Goal: Task Accomplishment & Management: Use online tool/utility

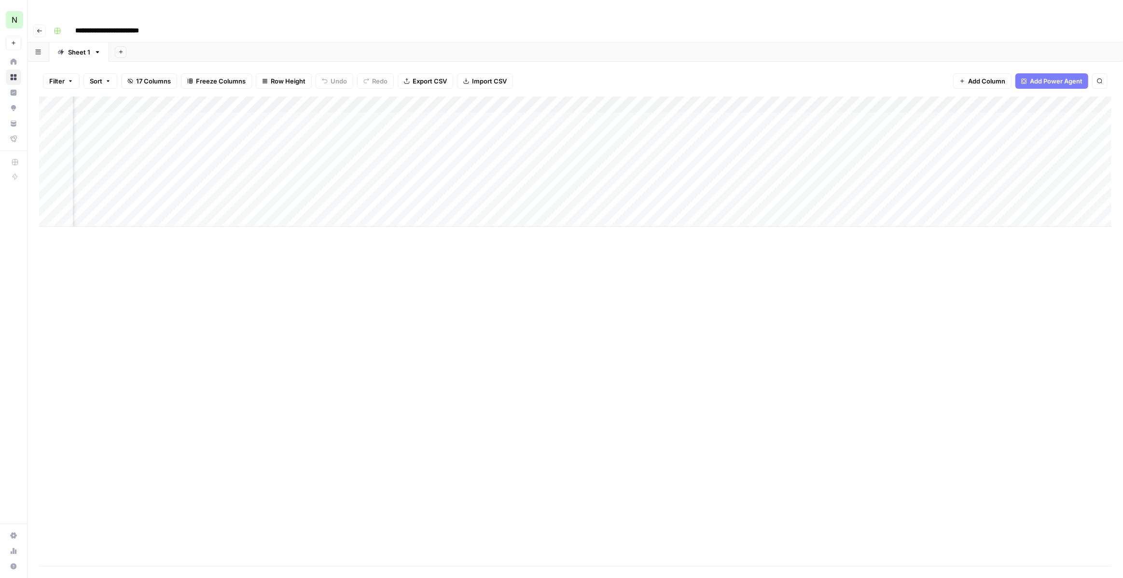
scroll to position [0, 856]
click at [14, 20] on div "N" at bounding box center [14, 19] width 17 height 17
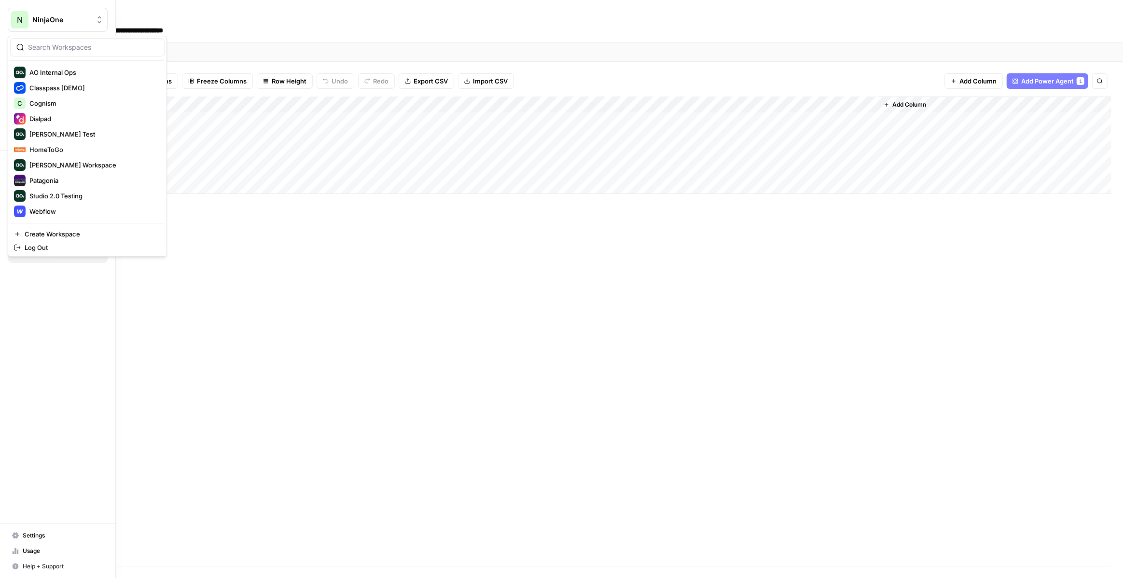
scroll to position [77, 0]
click at [61, 146] on span "HomeToGo" at bounding box center [92, 150] width 127 height 10
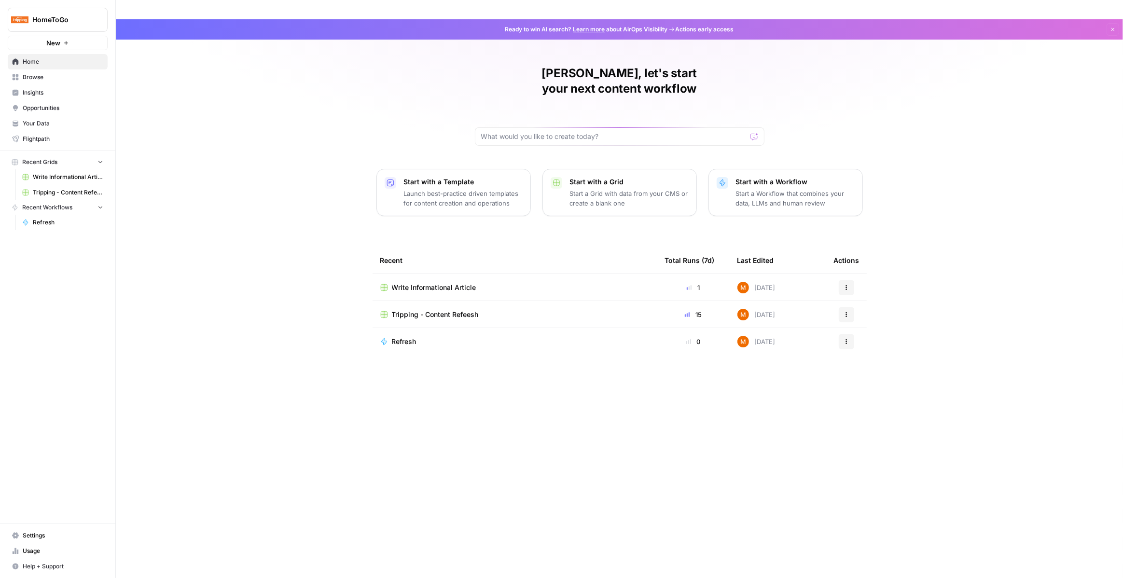
click at [430, 310] on span "Tripping - Content Refeesh" at bounding box center [435, 315] width 87 height 10
click at [503, 283] on div "Write Informational Article" at bounding box center [514, 288] width 269 height 10
click at [69, 16] on span "HomeToGo" at bounding box center [61, 20] width 58 height 10
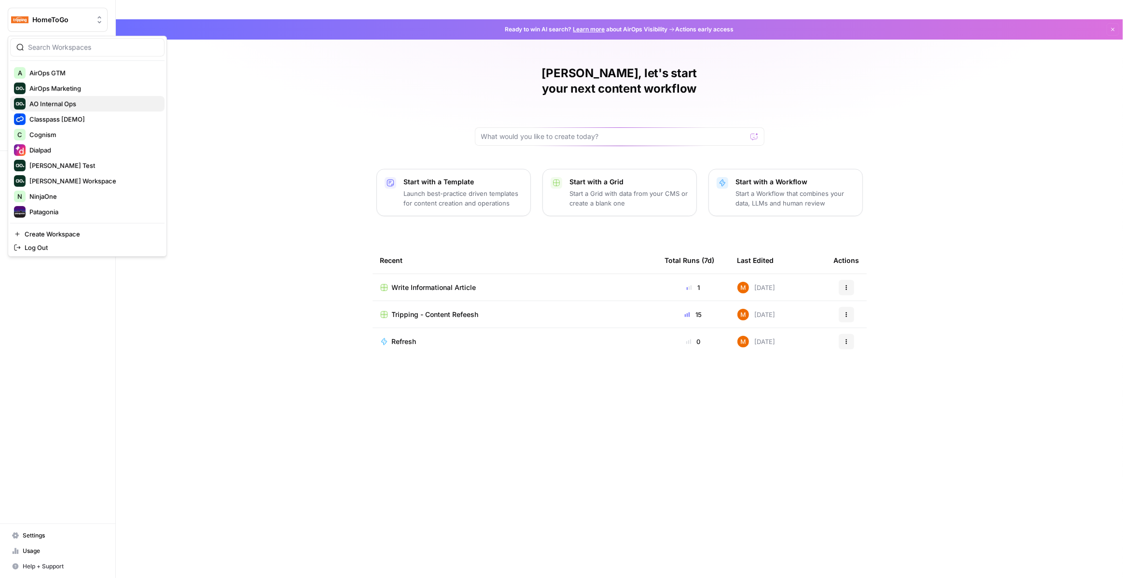
scroll to position [77, 0]
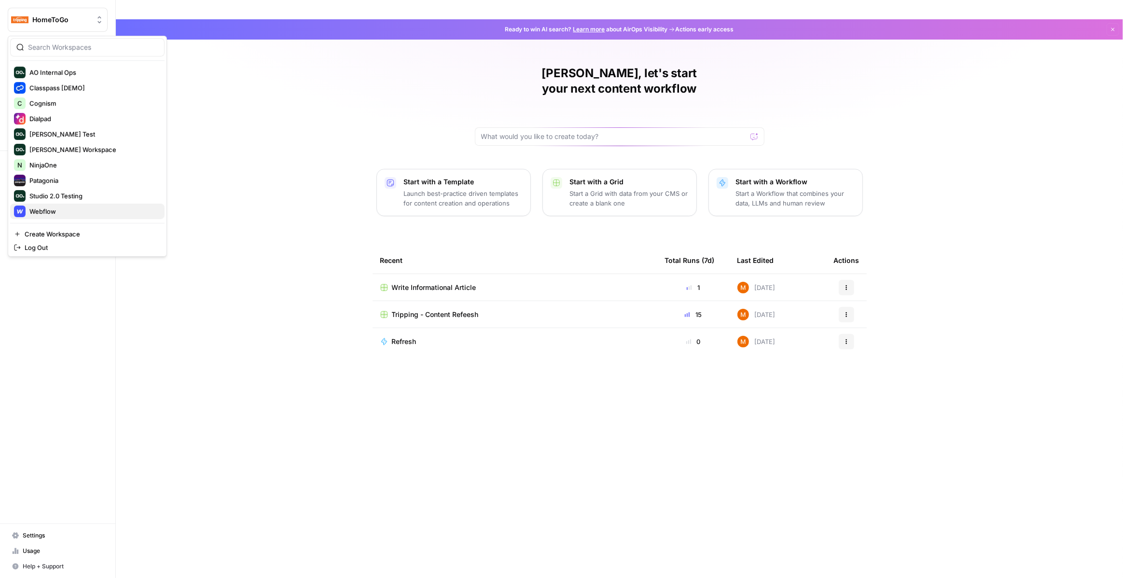
click at [84, 209] on span "Webflow" at bounding box center [92, 212] width 127 height 10
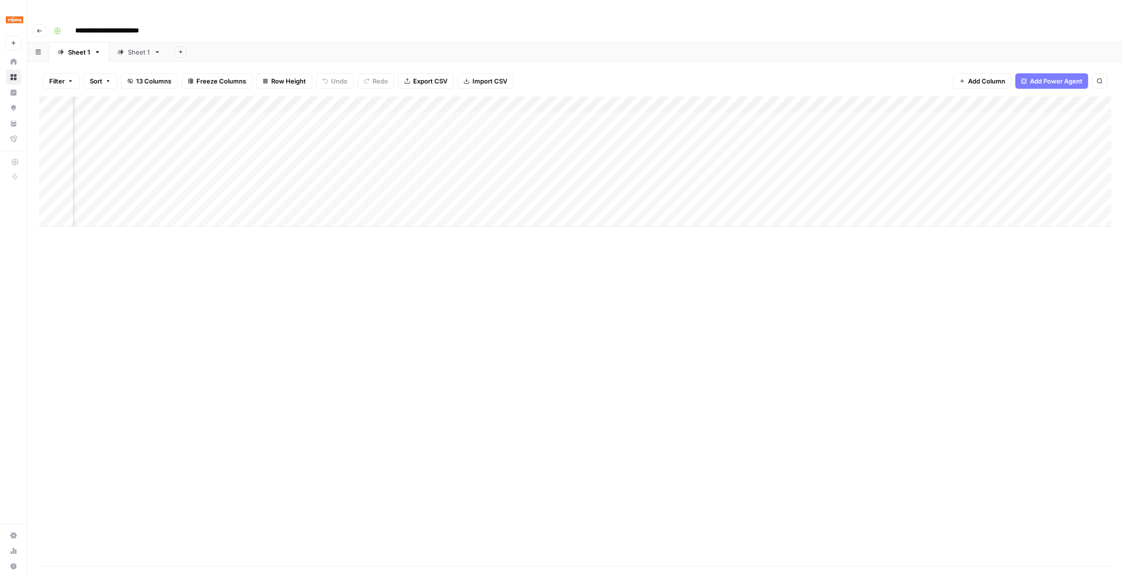
scroll to position [0, 386]
click at [1048, 102] on div "Add Column" at bounding box center [575, 162] width 1072 height 130
click at [1035, 100] on div "Add Column" at bounding box center [575, 162] width 1072 height 130
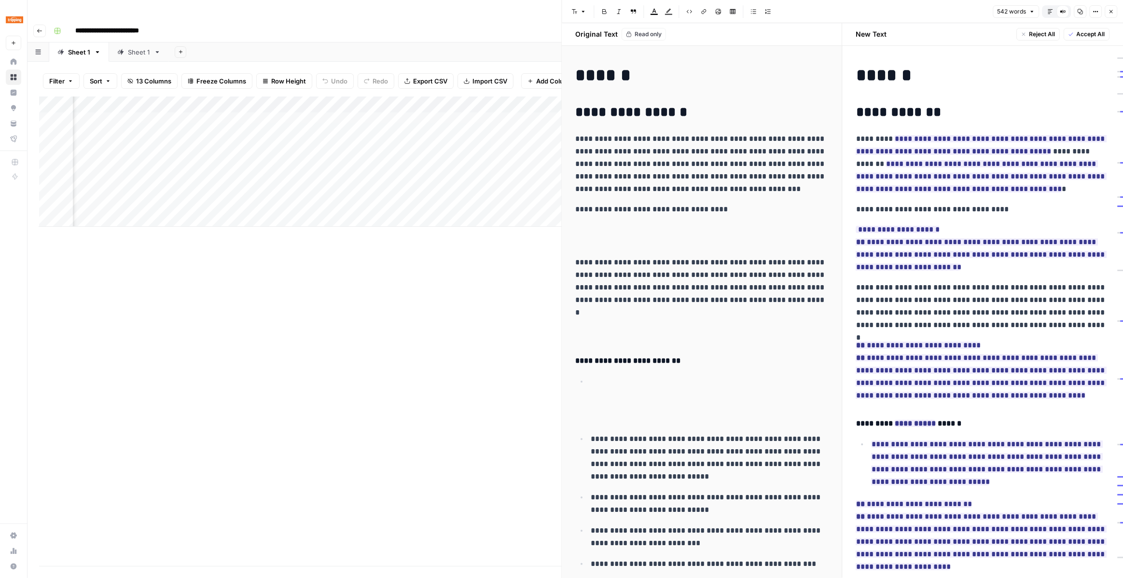
click at [1050, 14] on icon "button" at bounding box center [1050, 11] width 5 height 5
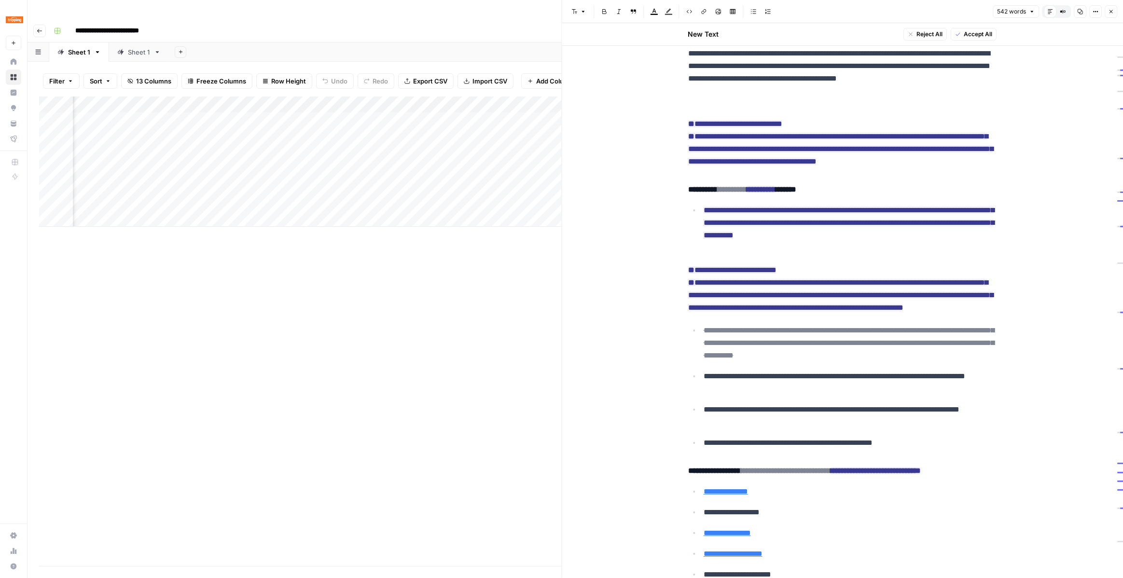
scroll to position [0, 0]
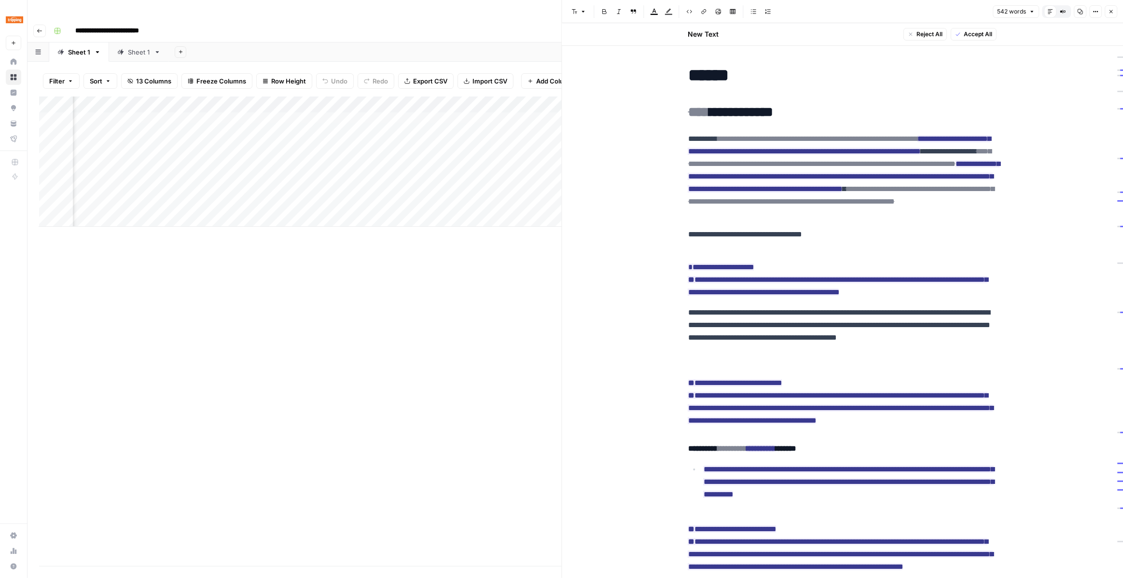
click at [1109, 10] on icon "button" at bounding box center [1111, 12] width 6 height 6
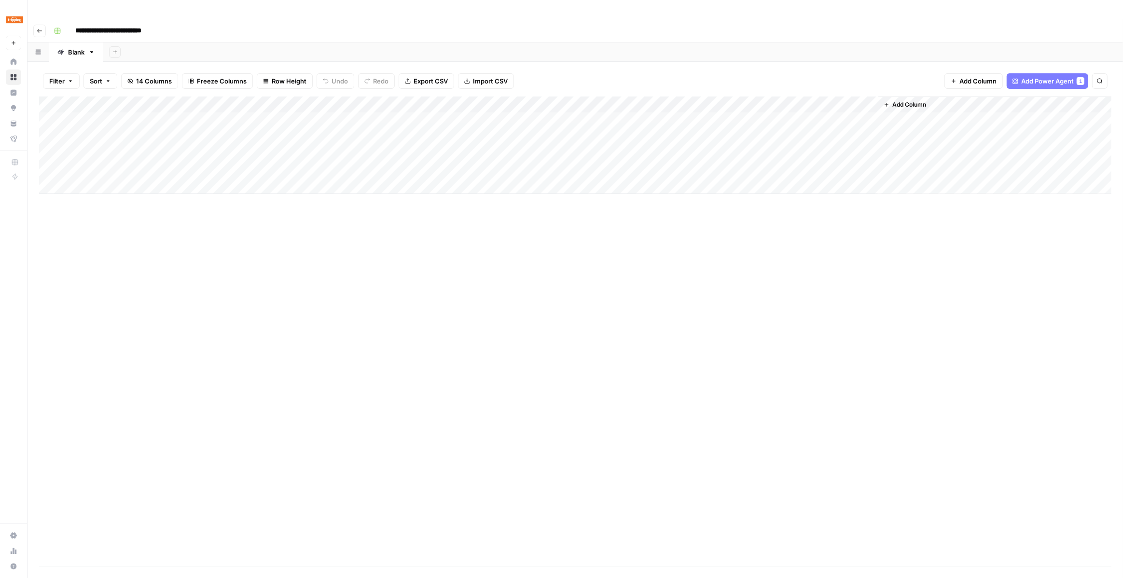
click at [272, 116] on div "Add Column" at bounding box center [575, 145] width 1072 height 97
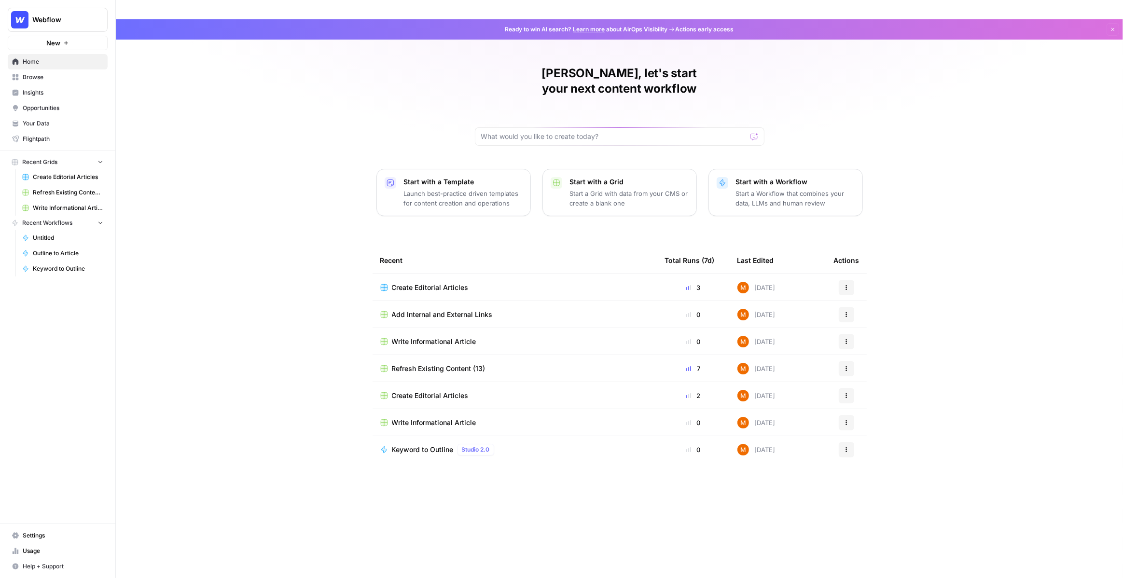
click at [67, 175] on span "Create Editorial Articles" at bounding box center [68, 177] width 70 height 9
click at [55, 20] on span "Webflow" at bounding box center [61, 20] width 58 height 10
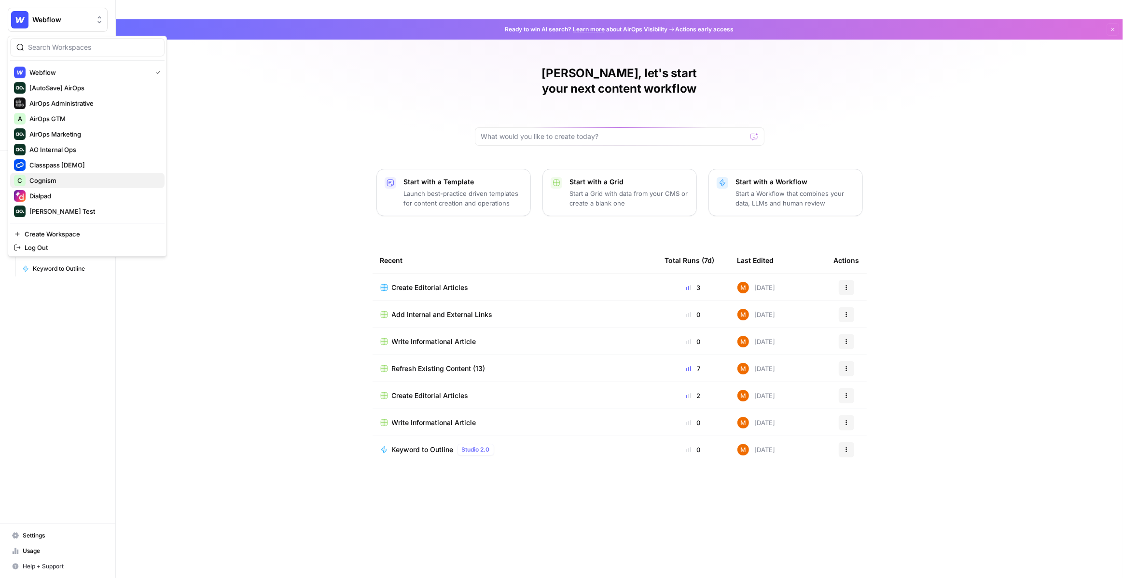
click at [46, 185] on span "Cognism" at bounding box center [92, 181] width 127 height 10
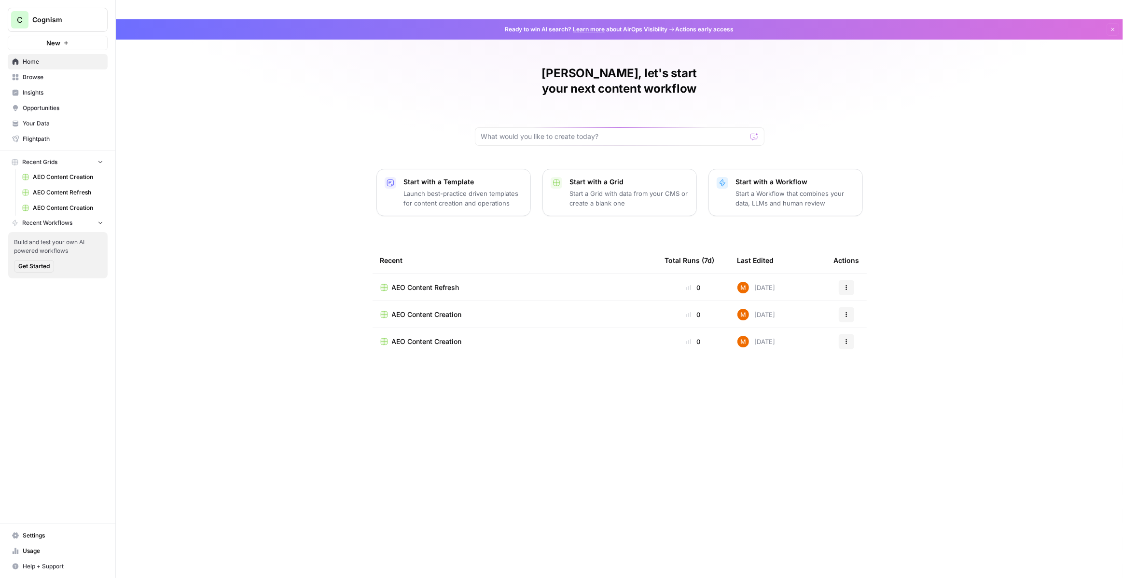
click at [52, 91] on span "Insights" at bounding box center [63, 92] width 81 height 9
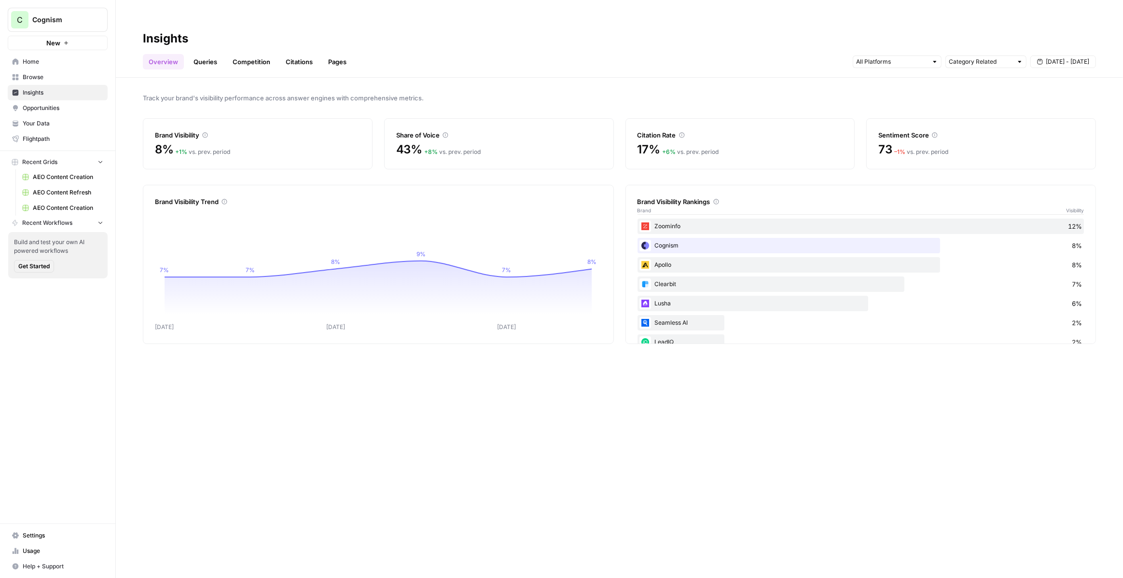
click at [663, 257] on div "Apollo 8%" at bounding box center [860, 264] width 447 height 15
drag, startPoint x: 677, startPoint y: 247, endPoint x: 644, endPoint y: 247, distance: 32.8
click at [644, 257] on div "Apollo 8%" at bounding box center [860, 264] width 447 height 15
click at [293, 152] on div "Track your brand's visibility performance across answer engines with comprehens…" at bounding box center [619, 338] width 1007 height 520
click at [211, 54] on link "Queries" at bounding box center [205, 61] width 35 height 15
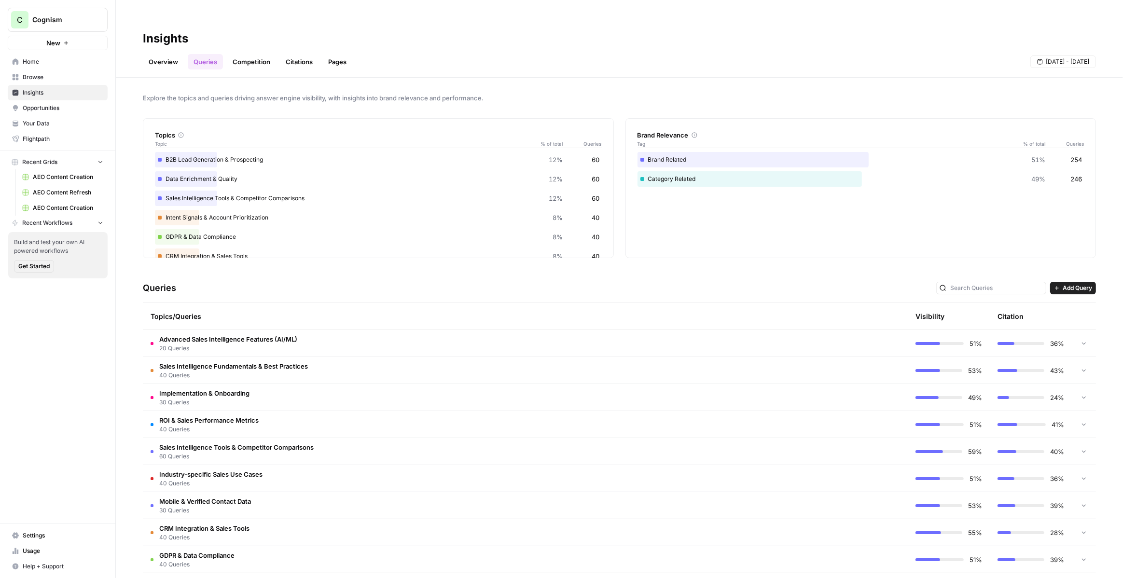
click at [358, 330] on td "Advanced Sales Intelligence Features (AI/ML) 20 Queries" at bounding box center [484, 343] width 683 height 27
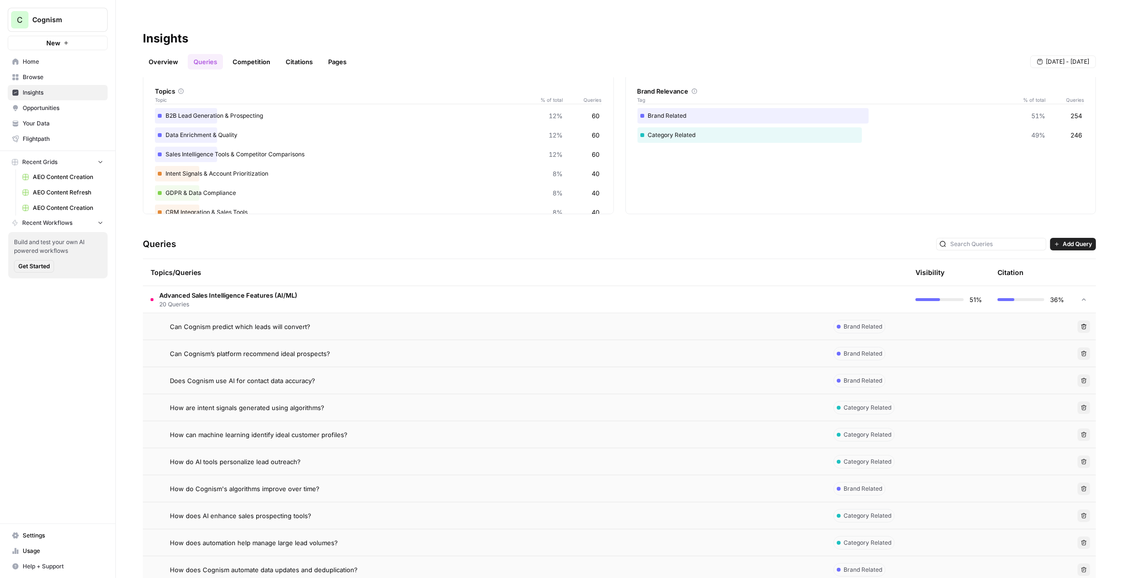
scroll to position [59, 0]
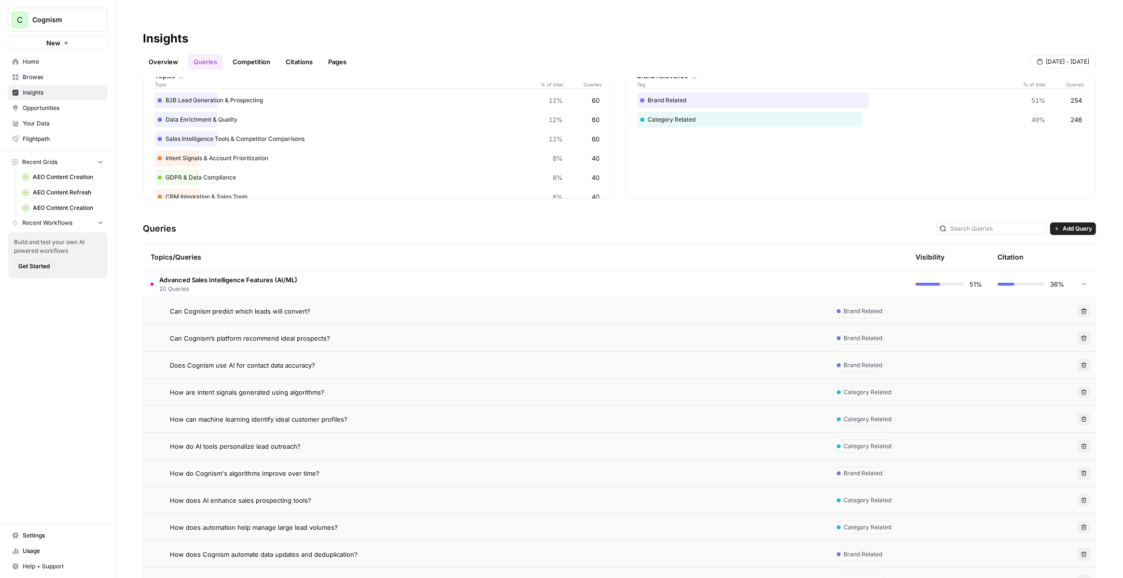
click at [779, 387] on div "How are intent signals generated using algorithms?" at bounding box center [494, 392] width 648 height 10
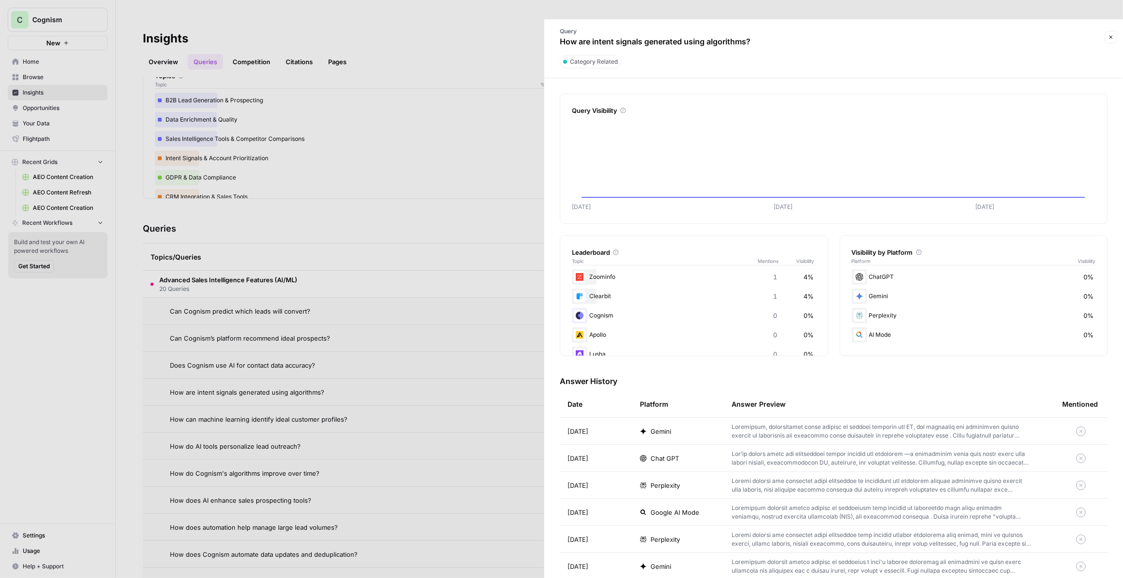
scroll to position [23, 0]
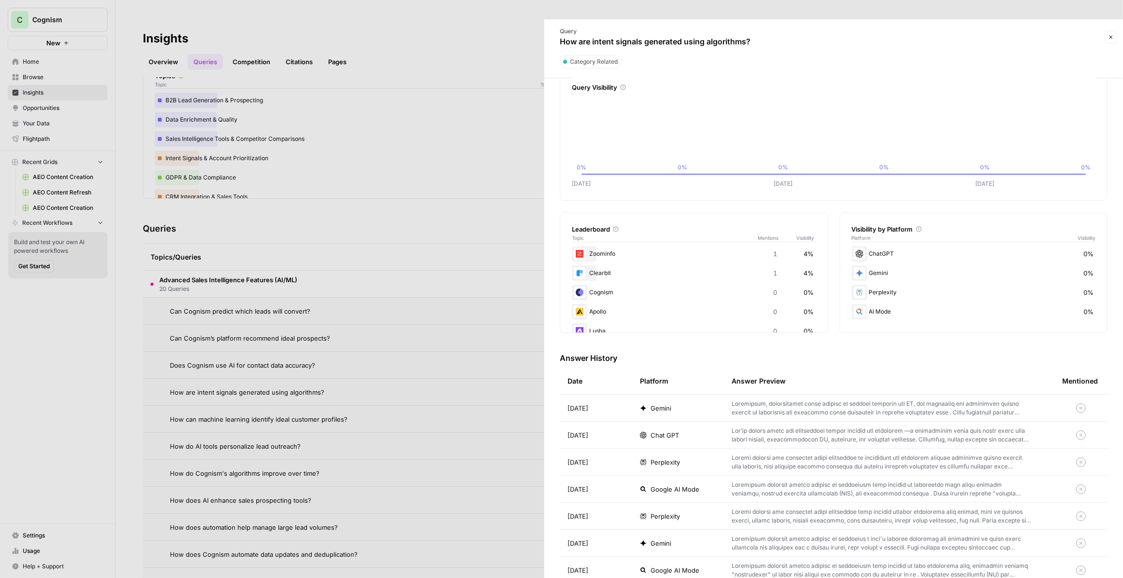
click at [673, 403] on div "Gemini" at bounding box center [678, 408] width 76 height 10
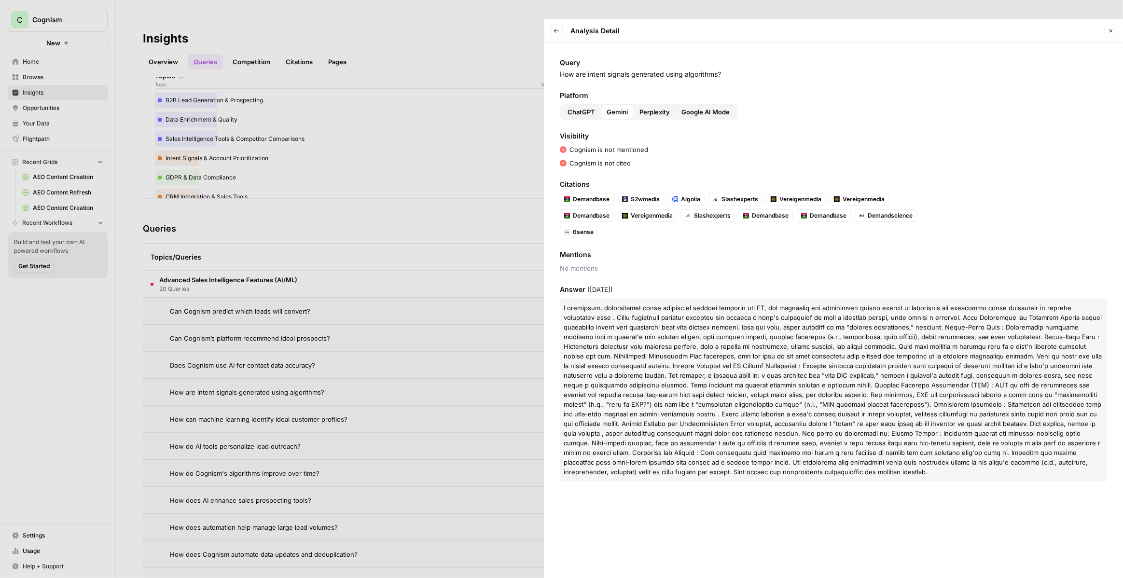
click at [637, 104] on button "Perplexity" at bounding box center [655, 111] width 42 height 15
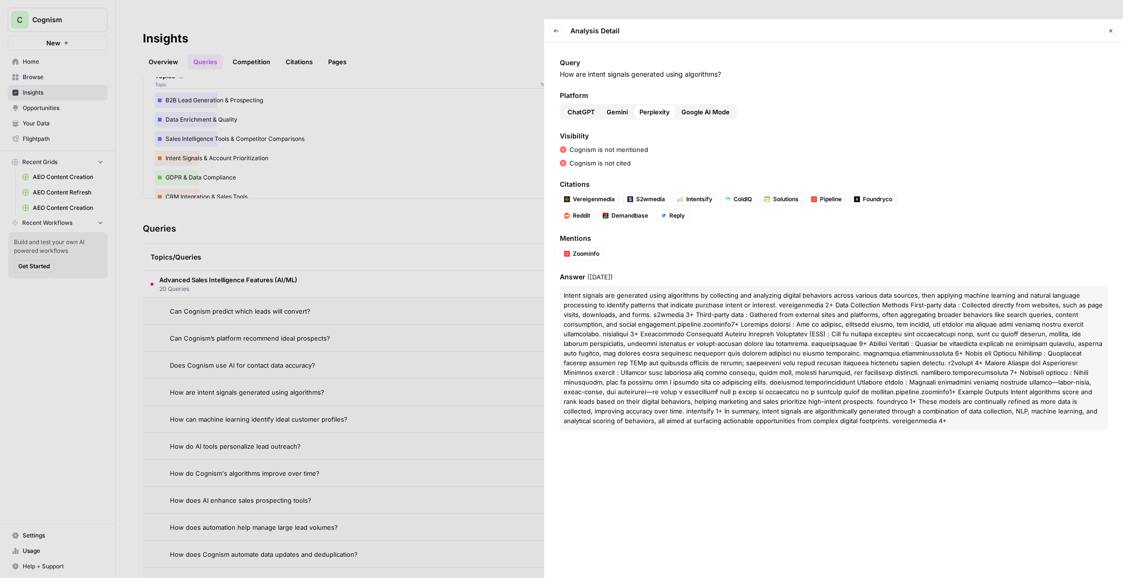
click at [724, 104] on button "Google AI Mode" at bounding box center [706, 111] width 60 height 15
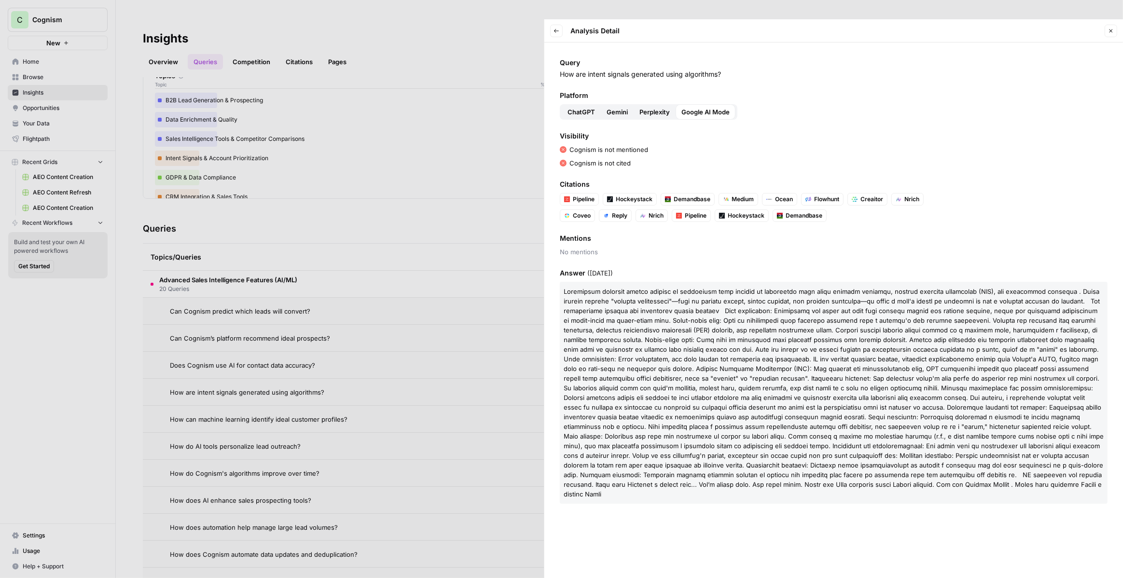
click at [582, 107] on span "ChatGPT" at bounding box center [581, 112] width 28 height 10
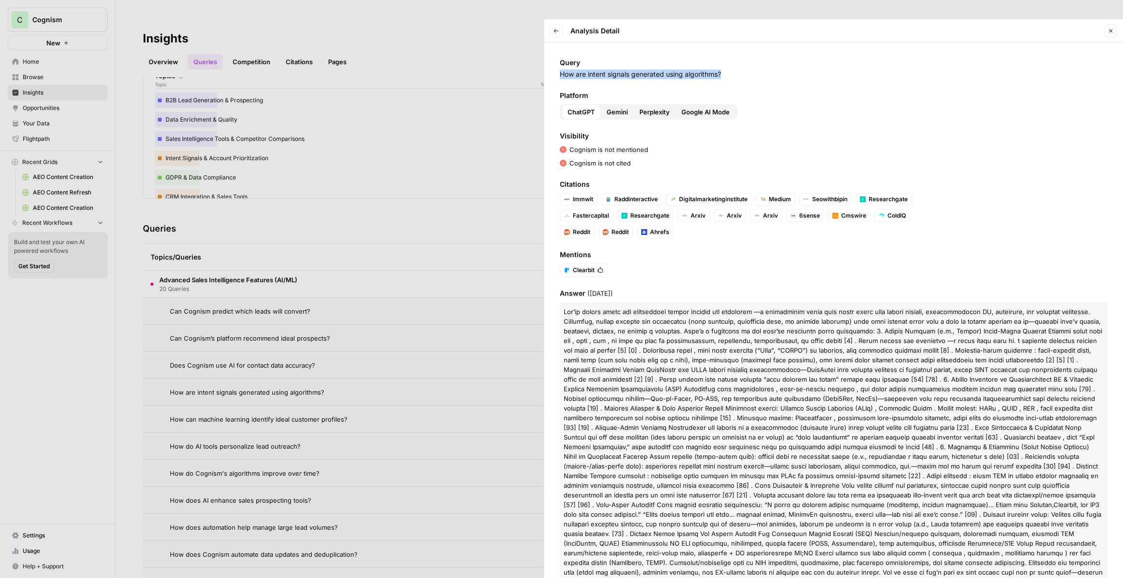
drag, startPoint x: 558, startPoint y: 56, endPoint x: 725, endPoint y: 57, distance: 167.4
click at [725, 57] on div "Query How are intent signals generated using algorithms? Platform ChatGPT Gemin…" at bounding box center [833, 319] width 579 height 555
click at [725, 69] on p "How are intent signals generated using algorithms?" at bounding box center [834, 74] width 548 height 10
click at [556, 28] on icon "button" at bounding box center [556, 31] width 6 height 6
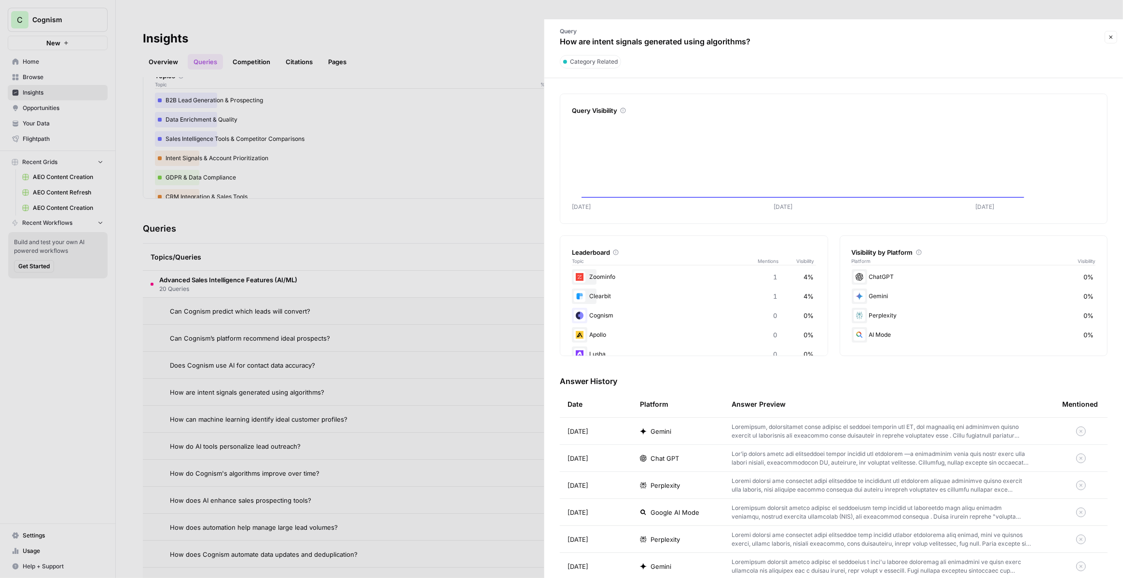
click at [528, 65] on div at bounding box center [561, 289] width 1123 height 578
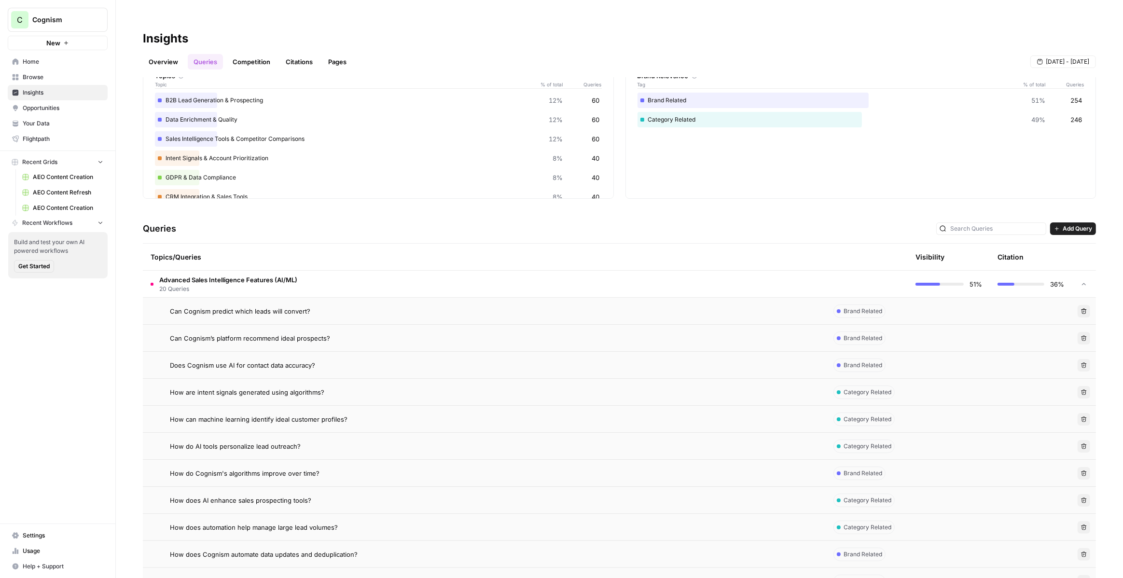
click at [265, 54] on link "Competition" at bounding box center [251, 61] width 49 height 15
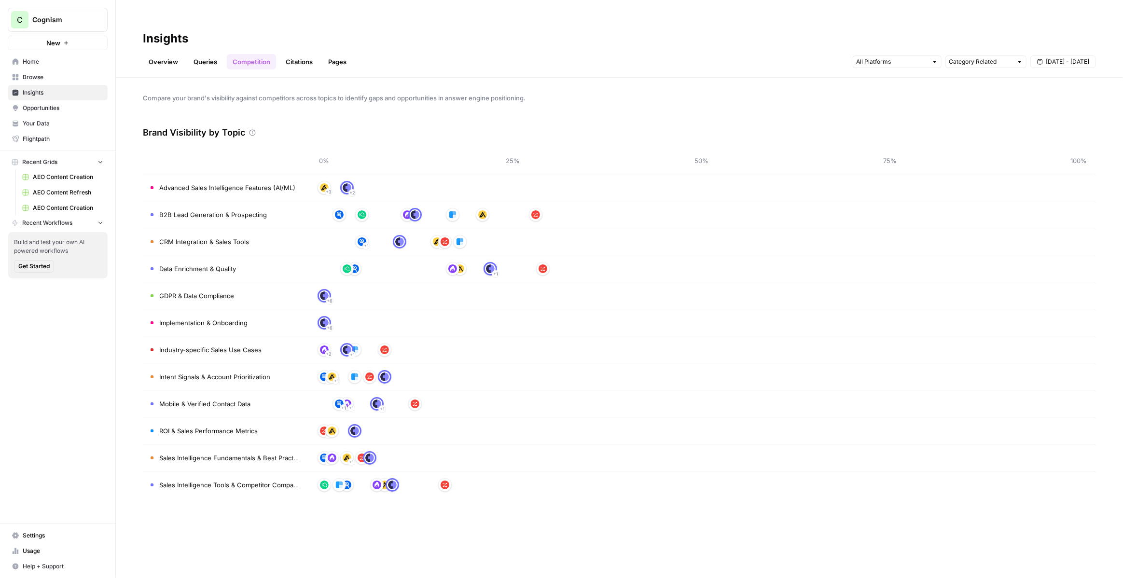
click at [292, 54] on link "Citations" at bounding box center [299, 61] width 39 height 15
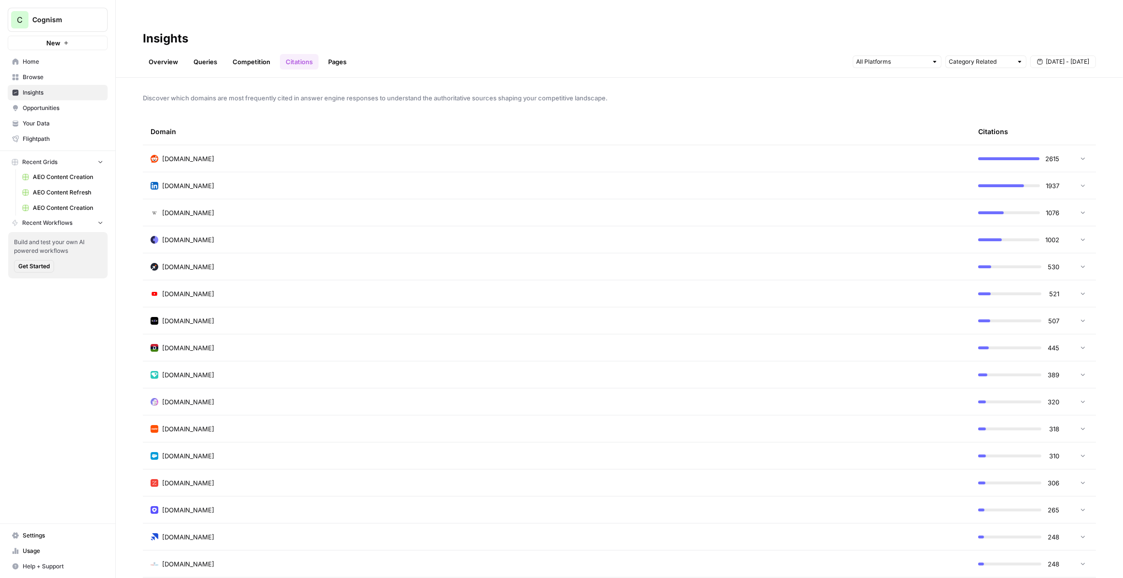
click at [64, 109] on span "Opportunities" at bounding box center [63, 108] width 81 height 9
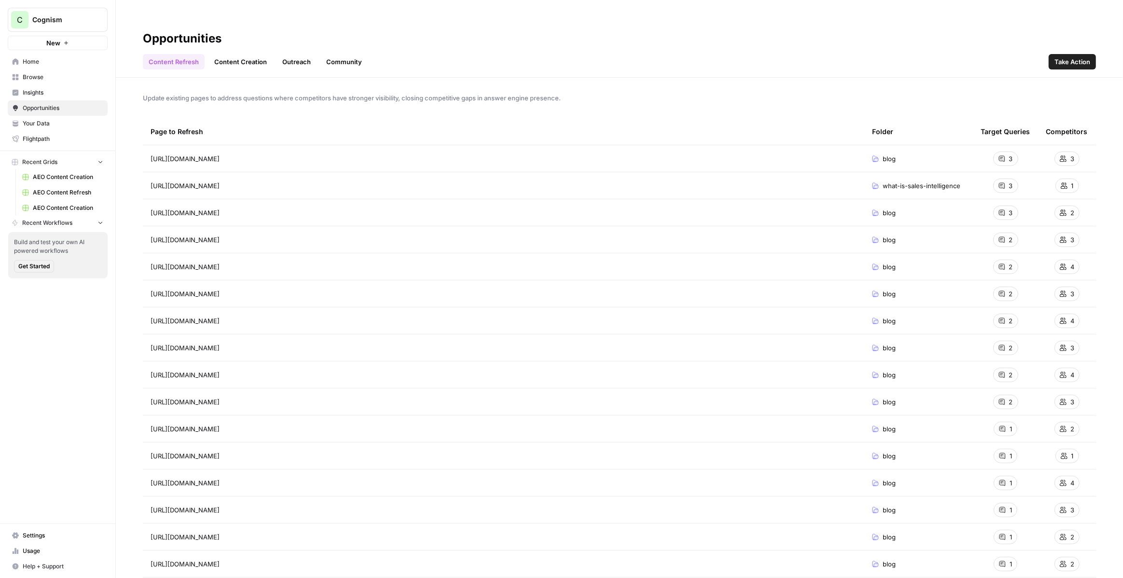
click at [225, 54] on link "Content Creation" at bounding box center [240, 61] width 64 height 15
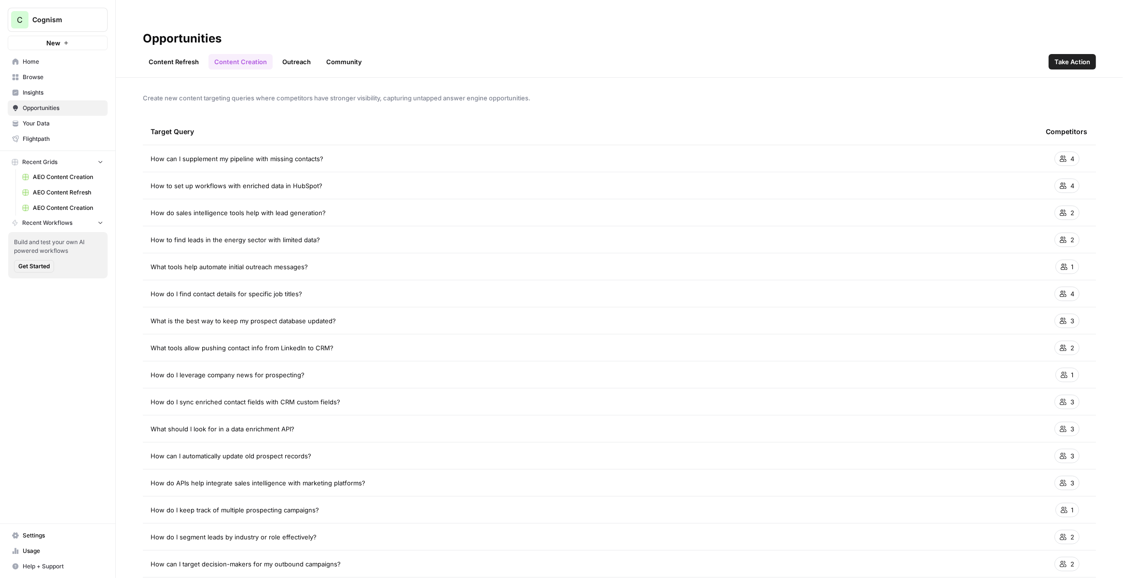
click at [1064, 57] on span "Take Action" at bounding box center [1072, 62] width 36 height 10
click at [51, 91] on span "Insights" at bounding box center [63, 92] width 81 height 9
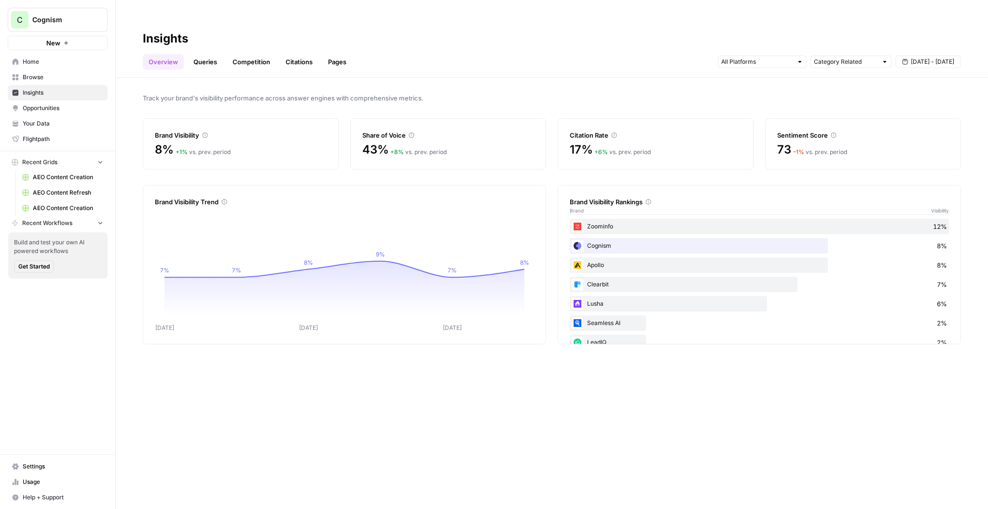
click at [251, 152] on div "Track your brand's visibility performance across answer engines with comprehens…" at bounding box center [552, 303] width 872 height 450
click at [270, 90] on div "Track your brand's visibility performance across answer engines with comprehens…" at bounding box center [552, 303] width 872 height 450
click at [752, 57] on input "text" at bounding box center [756, 62] width 71 height 10
click at [841, 78] on div "Track your brand's visibility performance across answer engines with comprehens…" at bounding box center [552, 303] width 872 height 450
click at [843, 57] on input "text" at bounding box center [846, 62] width 64 height 10
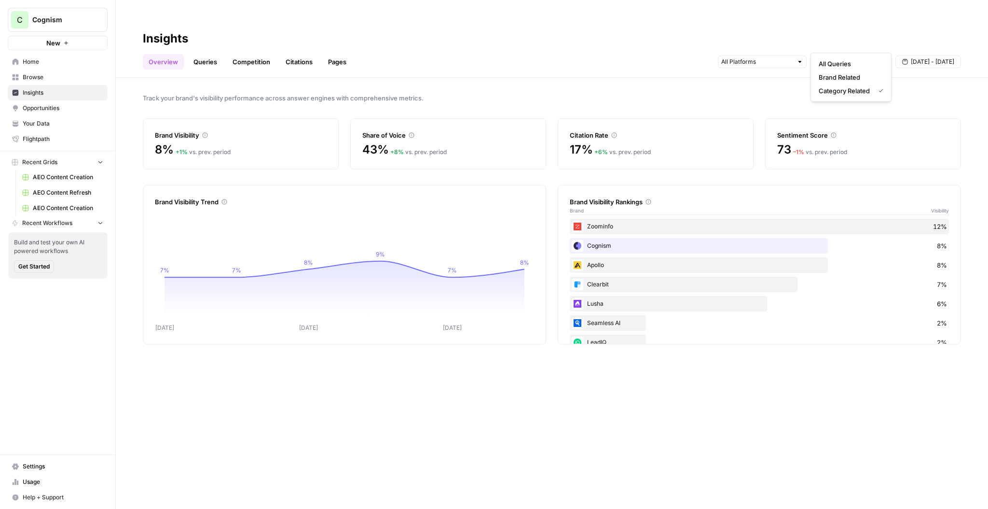
type input "Category Related"
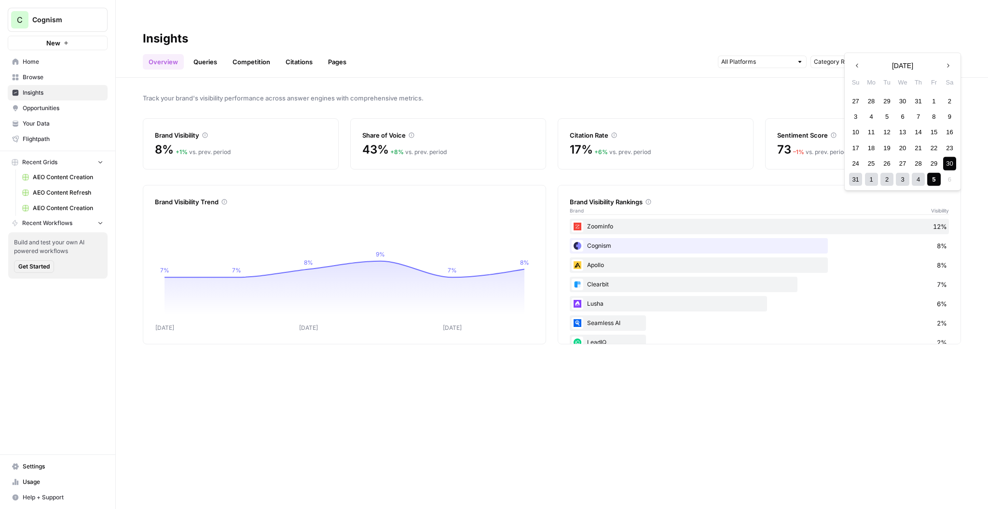
click at [919, 57] on span "Aug 30 - Sep 5" at bounding box center [932, 61] width 43 height 9
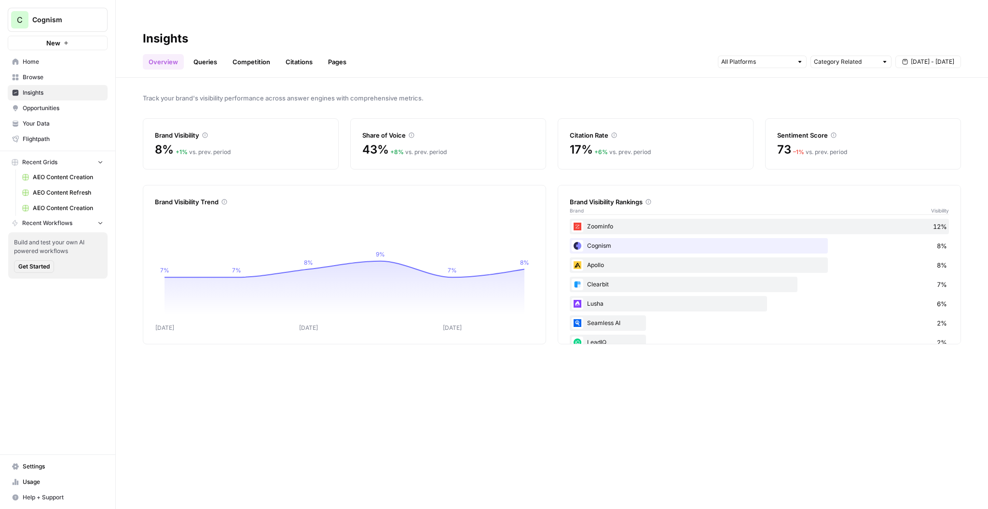
click at [802, 78] on div "Track your brand's visibility performance across answer engines with comprehens…" at bounding box center [552, 303] width 872 height 450
click at [772, 296] on div "Lusha 6%" at bounding box center [759, 303] width 379 height 15
click at [208, 54] on link "Queries" at bounding box center [205, 61] width 35 height 15
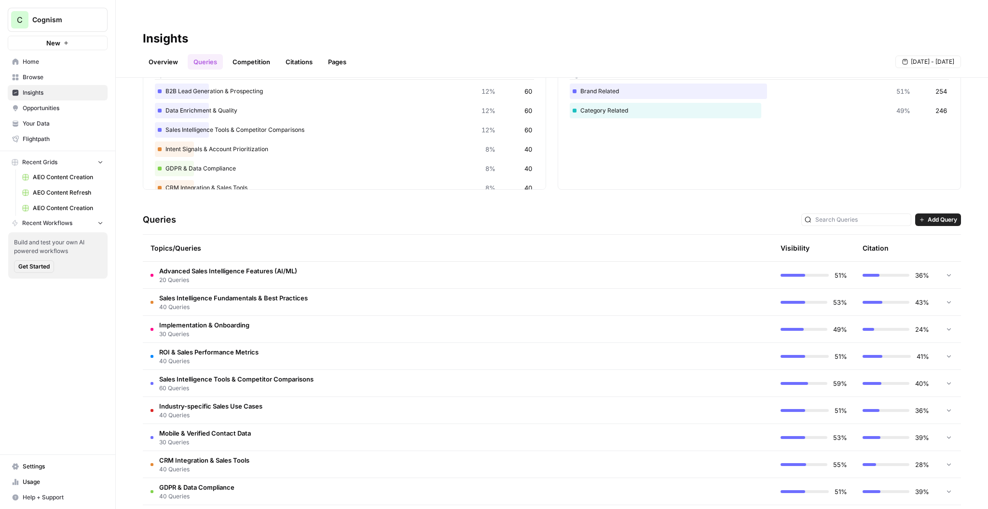
scroll to position [122, 0]
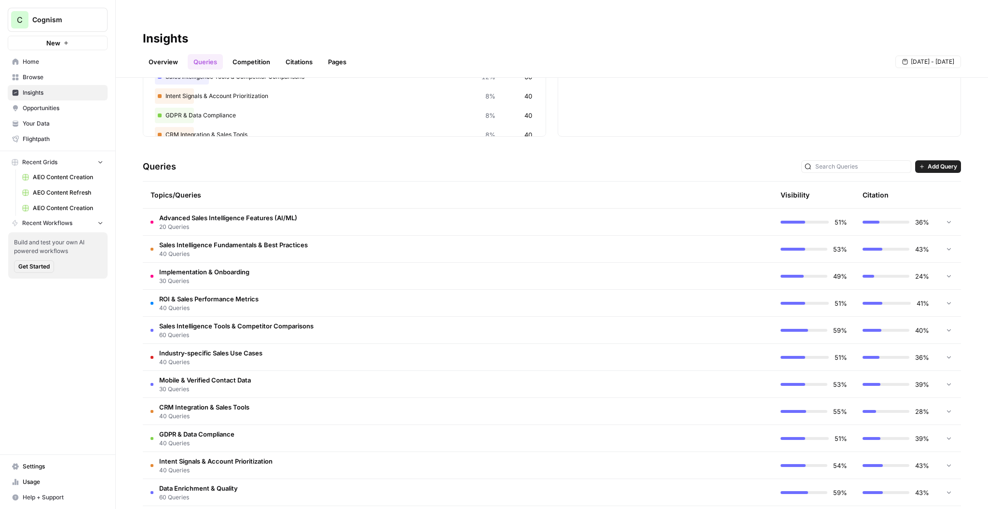
click at [259, 290] on td "ROI & Sales Performance Metrics 40 Queries" at bounding box center [417, 303] width 548 height 27
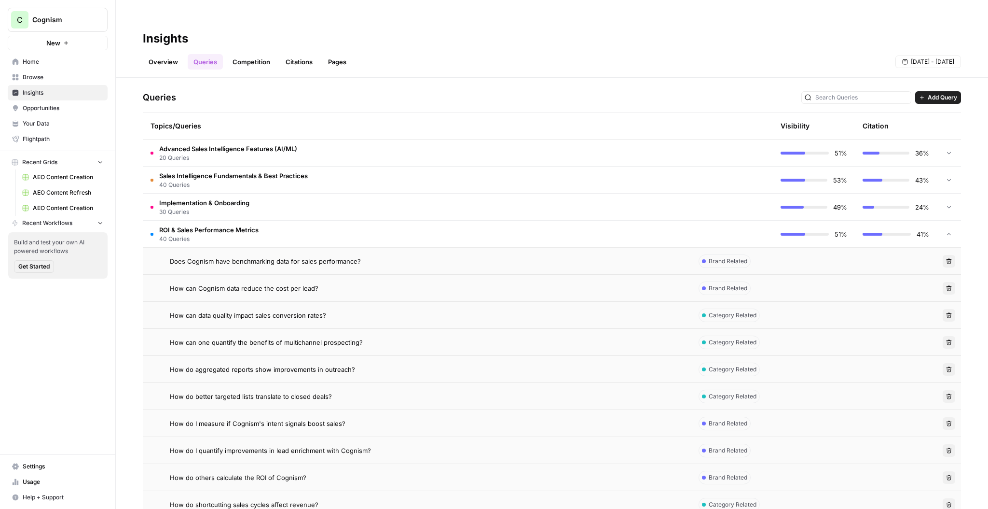
scroll to position [211, 0]
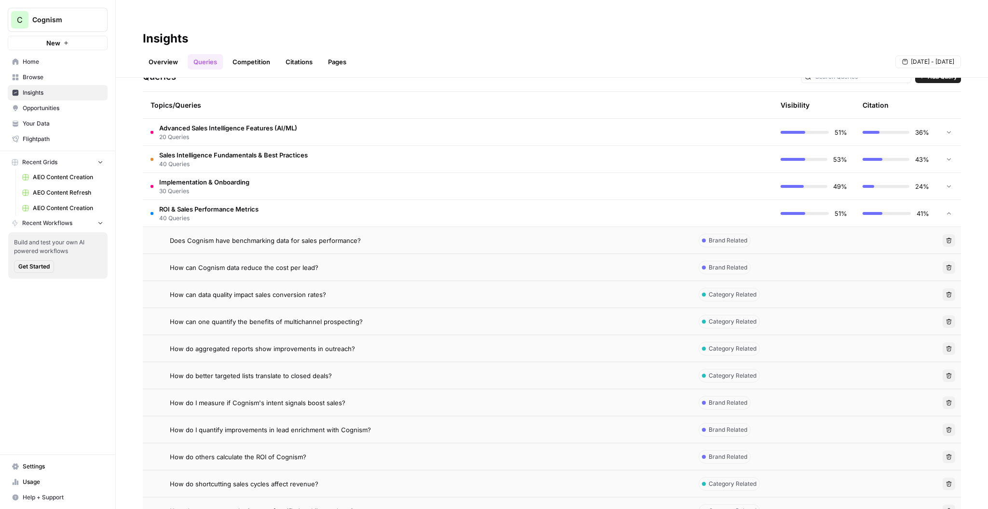
click at [371, 235] on div "Does Cognism have benchmarking data for sales performance?" at bounding box center [426, 240] width 513 height 10
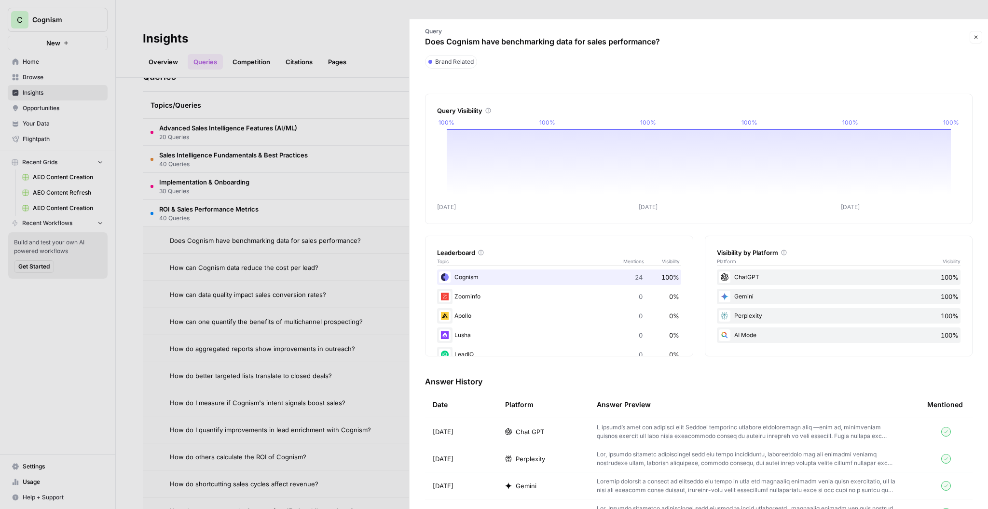
click at [340, 225] on div at bounding box center [494, 254] width 988 height 509
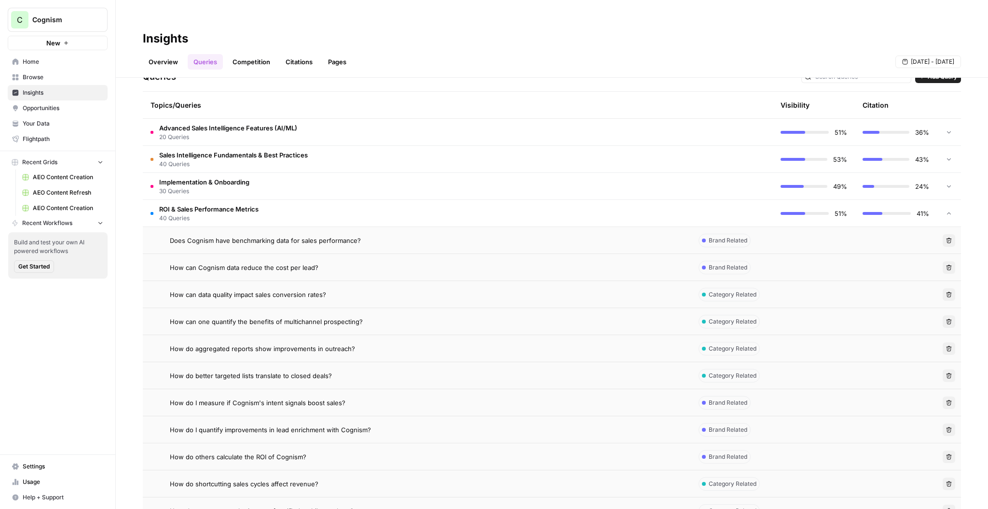
click at [446, 290] on div "How can data quality impact sales conversion rates?" at bounding box center [426, 295] width 513 height 10
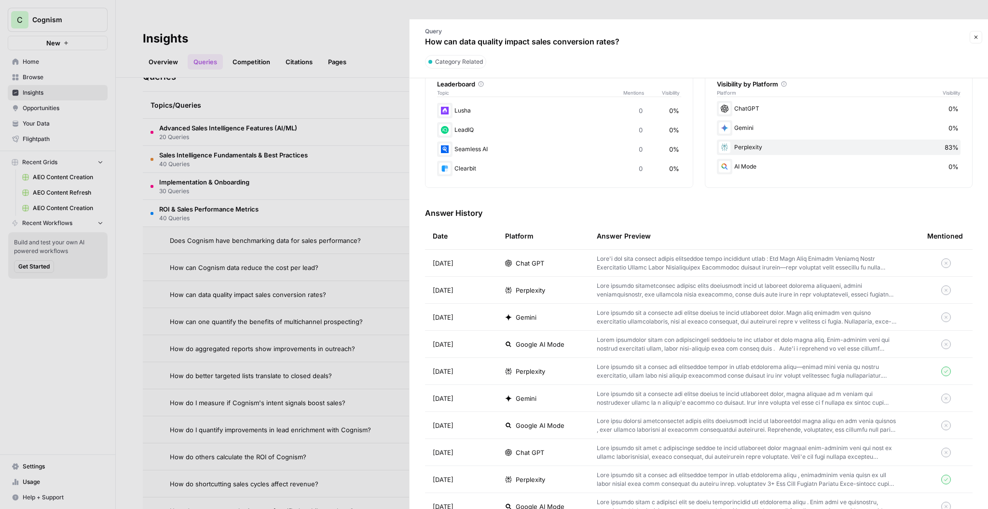
scroll to position [169, 0]
click at [543, 257] on span "Chat GPT" at bounding box center [530, 262] width 28 height 10
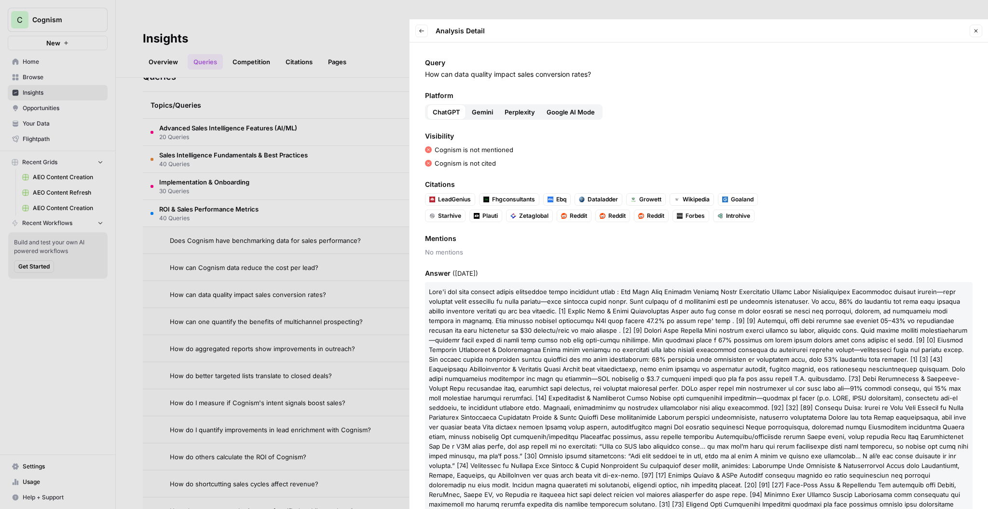
click at [480, 107] on span "Gemini" at bounding box center [482, 112] width 21 height 10
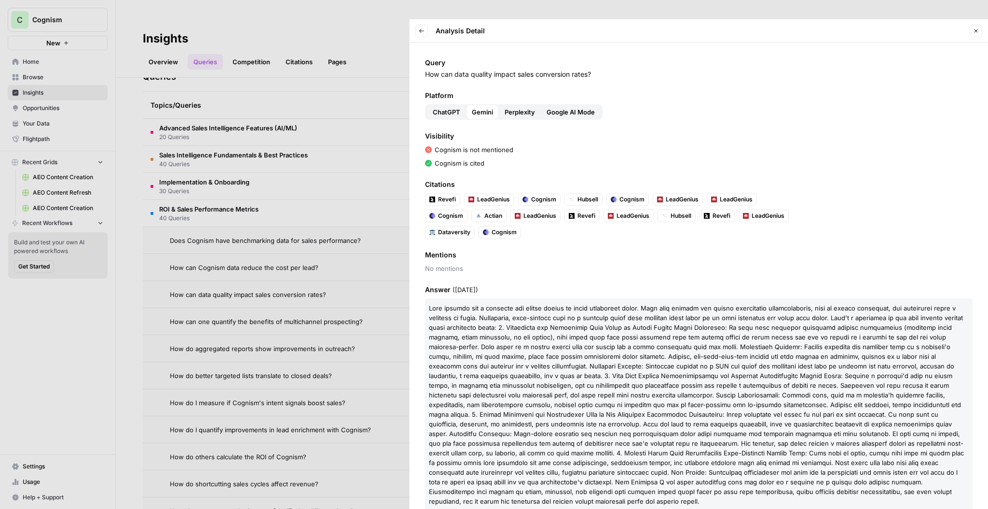
click at [519, 107] on span "Perplexity" at bounding box center [520, 112] width 30 height 10
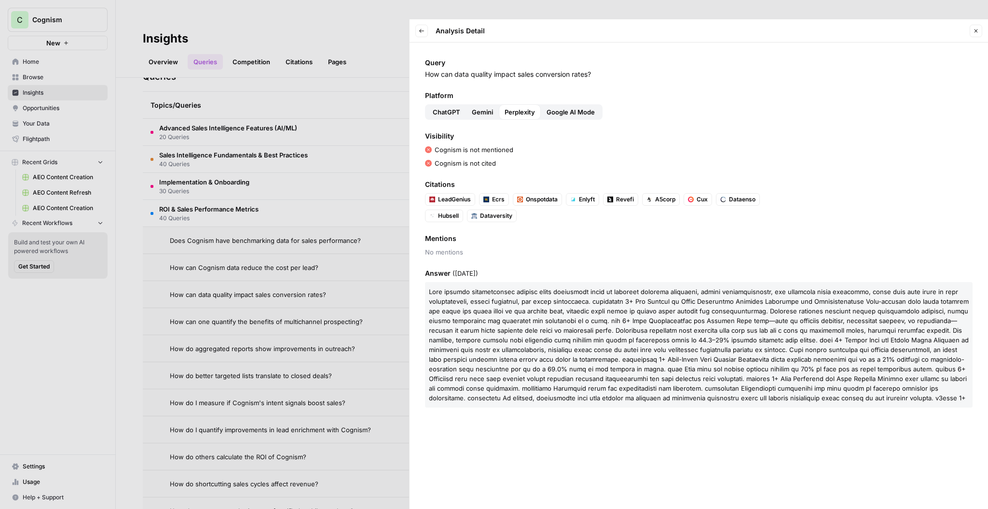
click at [551, 107] on span "Google AI Mode" at bounding box center [571, 112] width 48 height 10
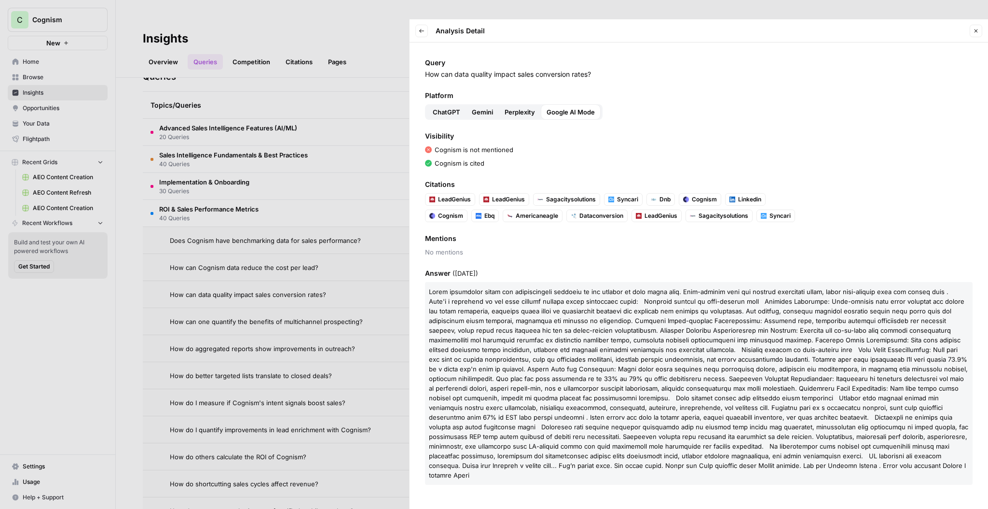
click at [467, 104] on button "Gemini" at bounding box center [482, 111] width 33 height 15
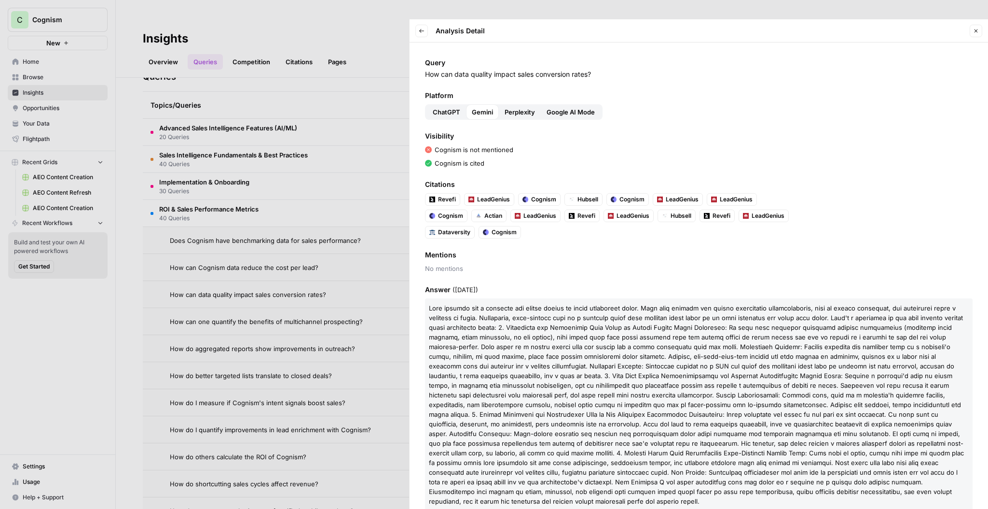
click at [373, 179] on div at bounding box center [494, 254] width 988 height 509
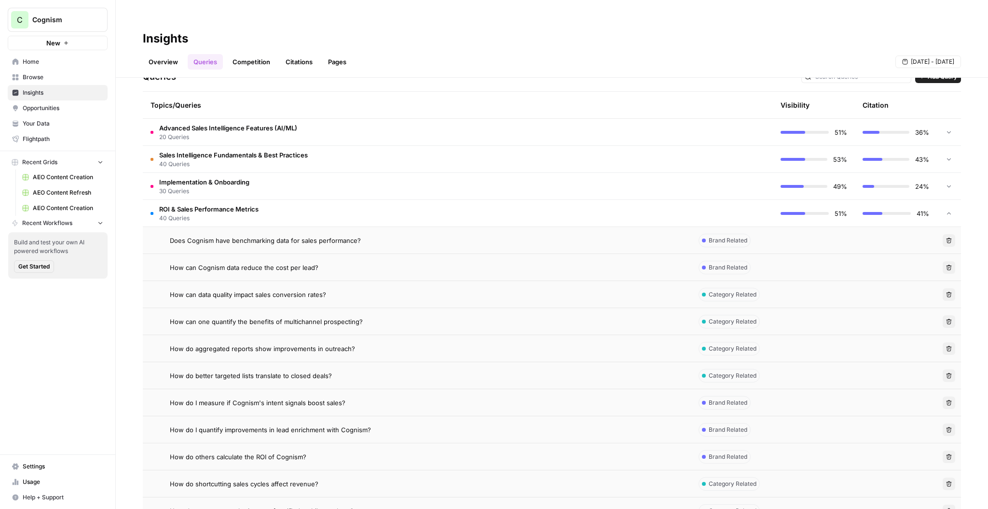
click at [308, 200] on td "ROI & Sales Performance Metrics 40 Queries" at bounding box center [417, 213] width 548 height 27
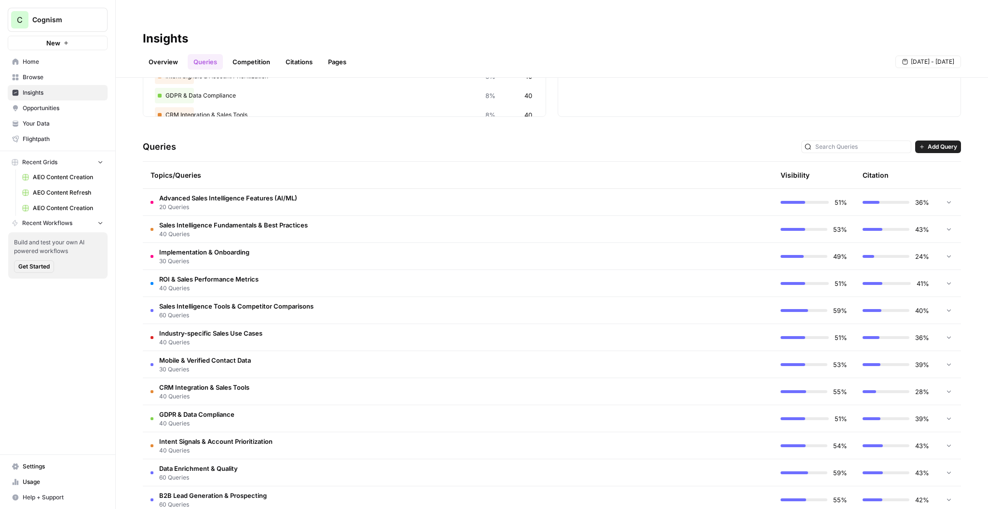
click at [932, 142] on span "Add Query" at bounding box center [942, 146] width 29 height 9
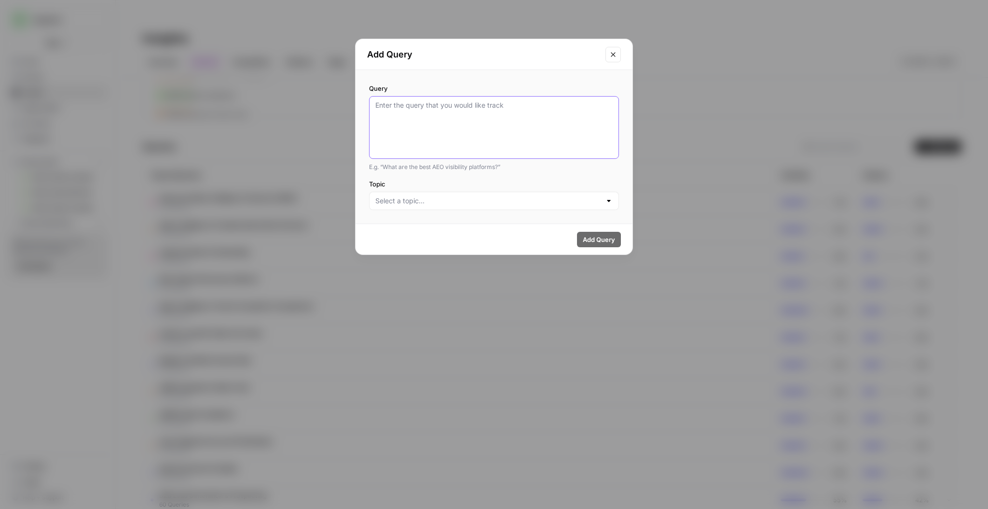
click at [467, 116] on textarea "Query" at bounding box center [493, 127] width 237 height 54
type textarea "t"
click at [613, 58] on button "Close modal" at bounding box center [613, 54] width 15 height 15
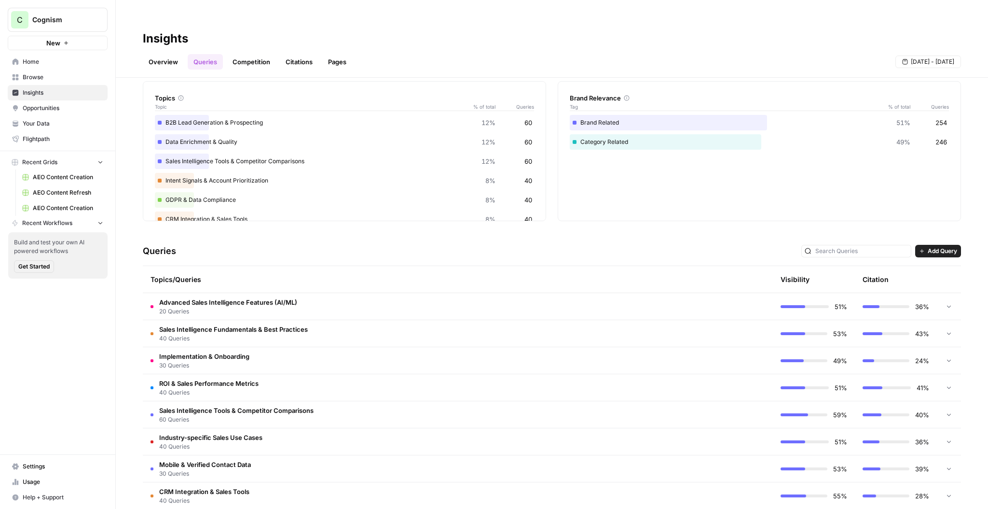
scroll to position [0, 0]
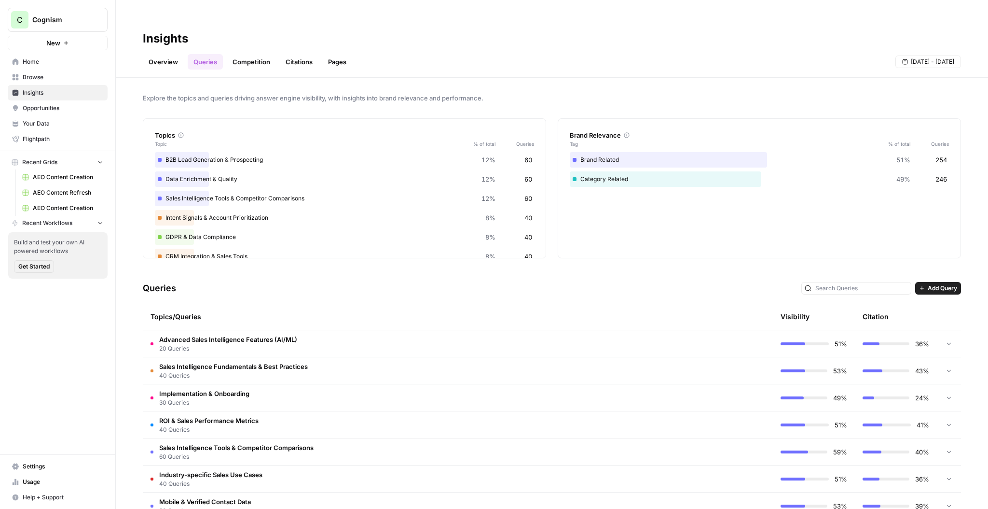
click at [249, 54] on link "Competition" at bounding box center [251, 61] width 49 height 15
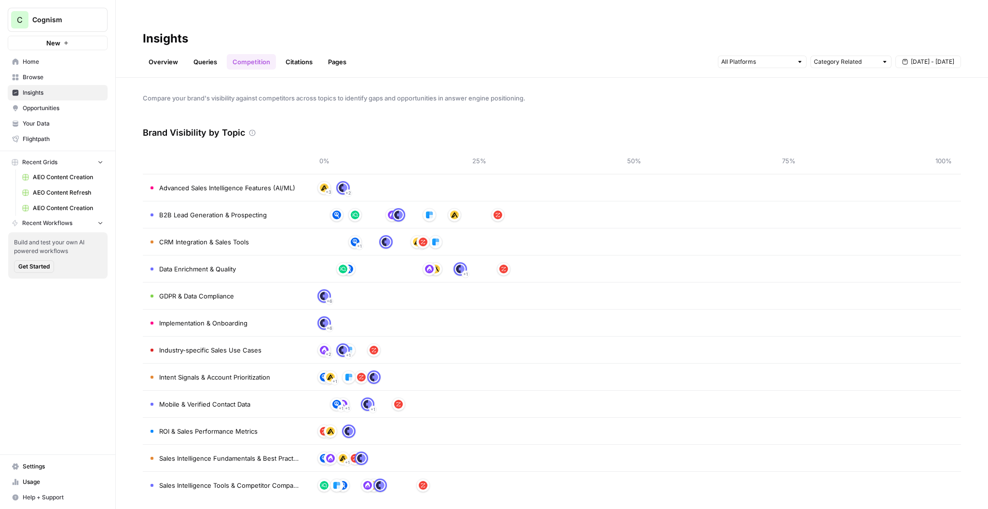
click at [310, 54] on link "Citations" at bounding box center [299, 61] width 39 height 15
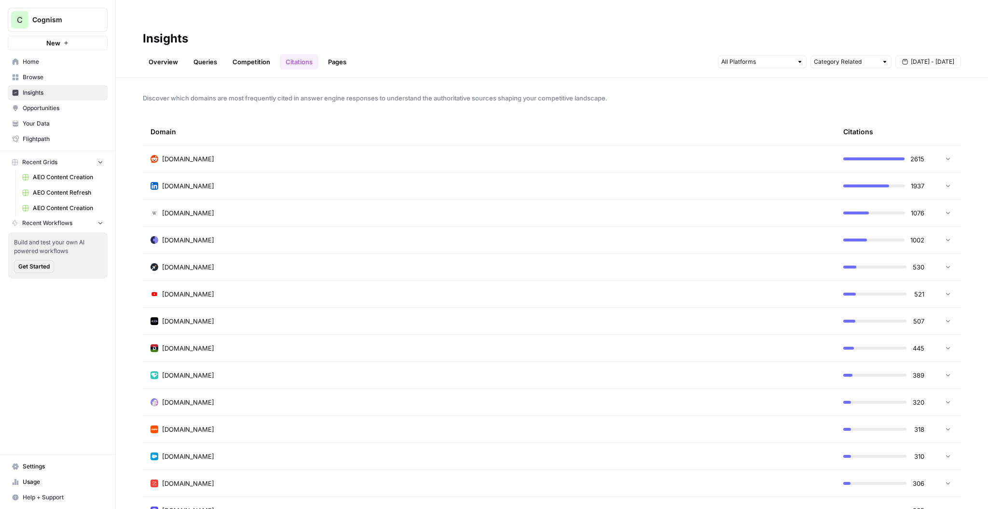
click at [942, 155] on div at bounding box center [946, 158] width 12 height 7
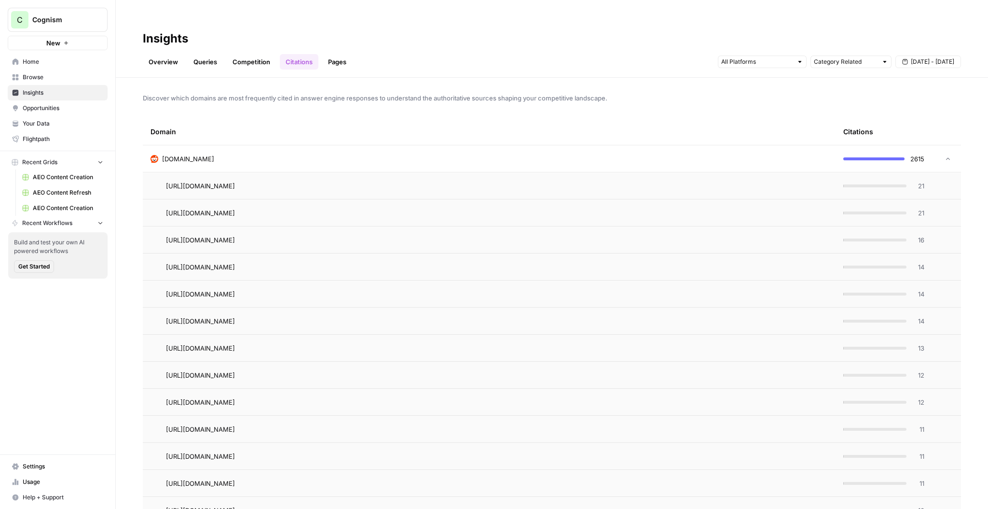
click at [942, 155] on div at bounding box center [946, 158] width 12 height 7
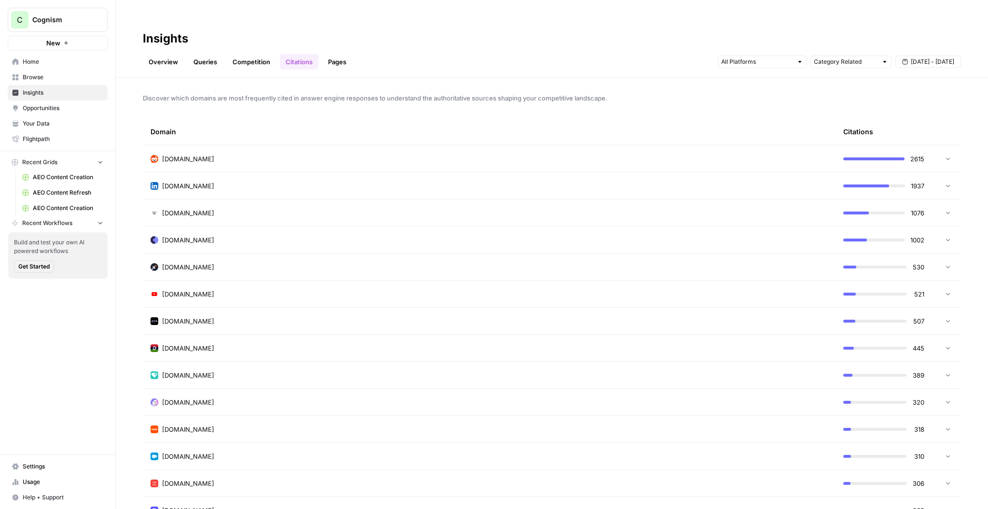
click at [338, 54] on link "Pages" at bounding box center [337, 61] width 30 height 15
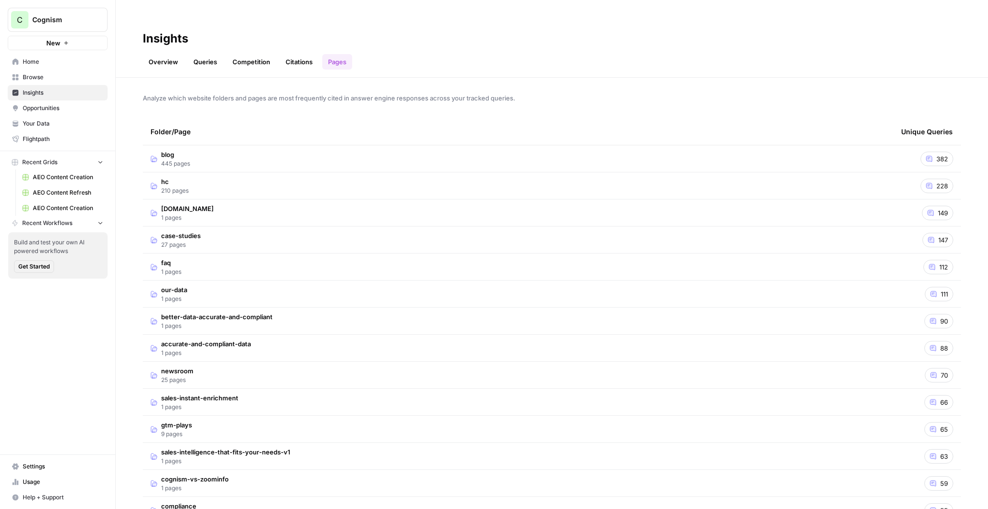
click at [634, 145] on td "blog 445 pages" at bounding box center [518, 158] width 751 height 27
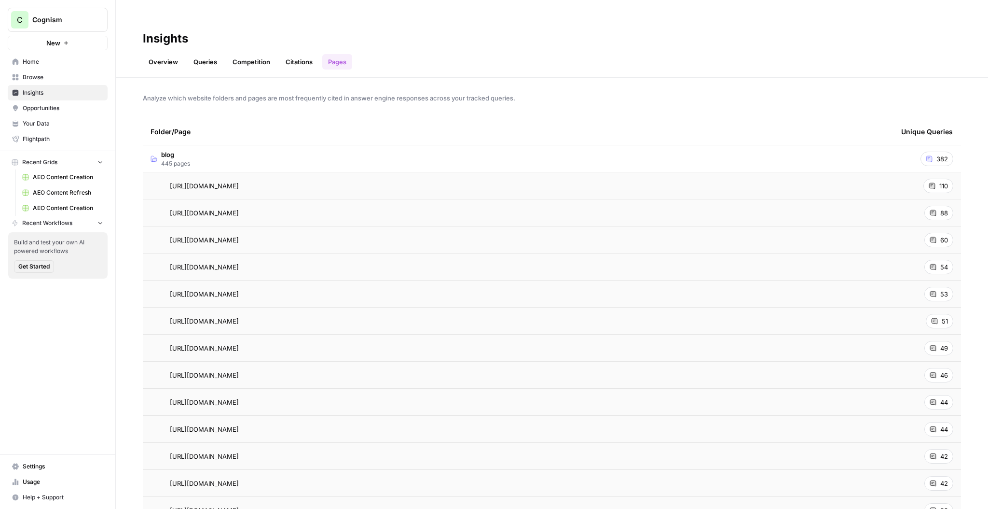
click at [166, 54] on link "Overview" at bounding box center [163, 61] width 41 height 15
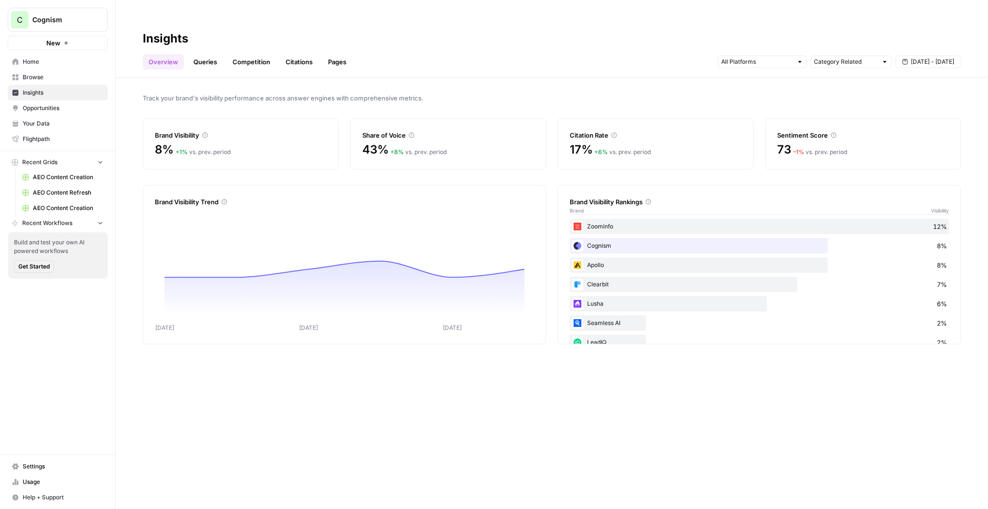
click at [71, 110] on span "Opportunities" at bounding box center [63, 108] width 81 height 9
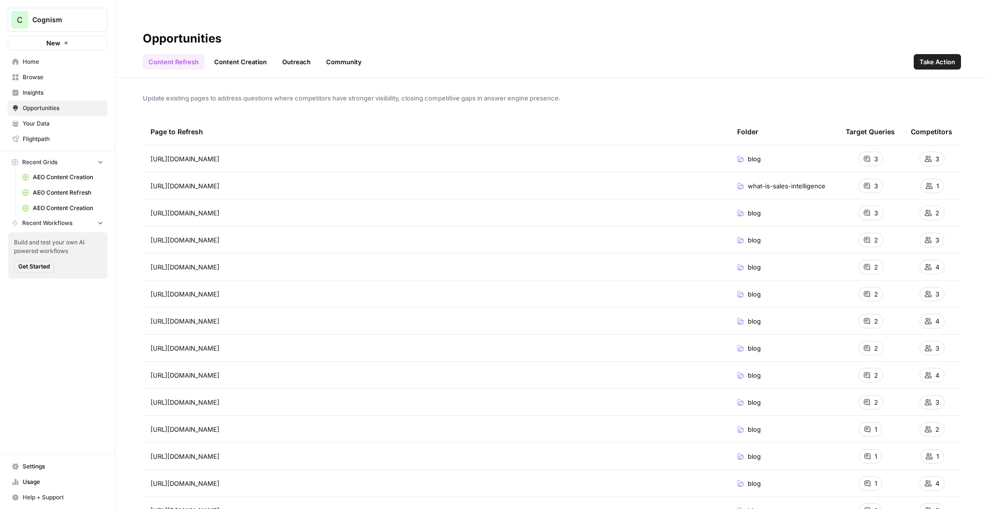
click at [813, 92] on div "Update existing pages to address questions where competitors have stronger visi…" at bounding box center [552, 303] width 872 height 450
click at [230, 54] on link "Content Creation" at bounding box center [240, 61] width 64 height 15
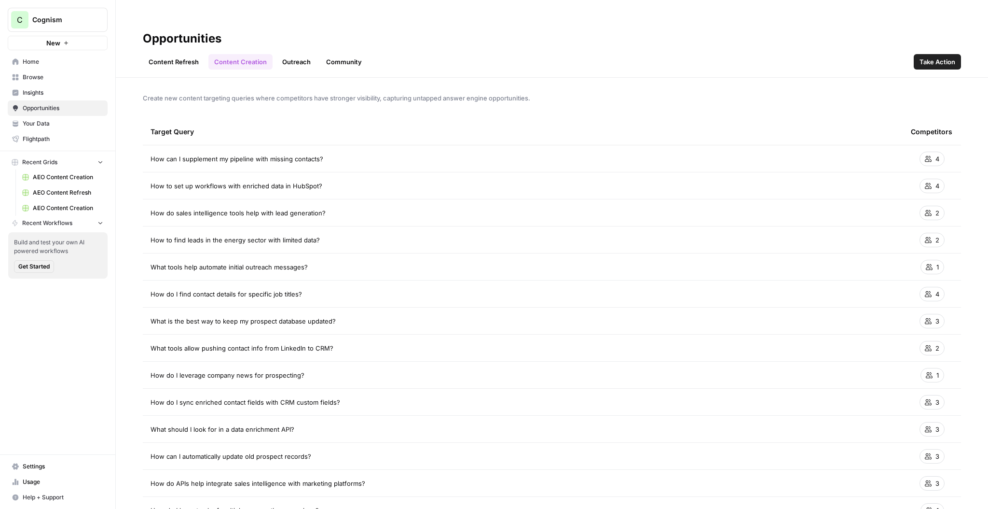
click at [296, 54] on link "Outreach" at bounding box center [296, 61] width 40 height 15
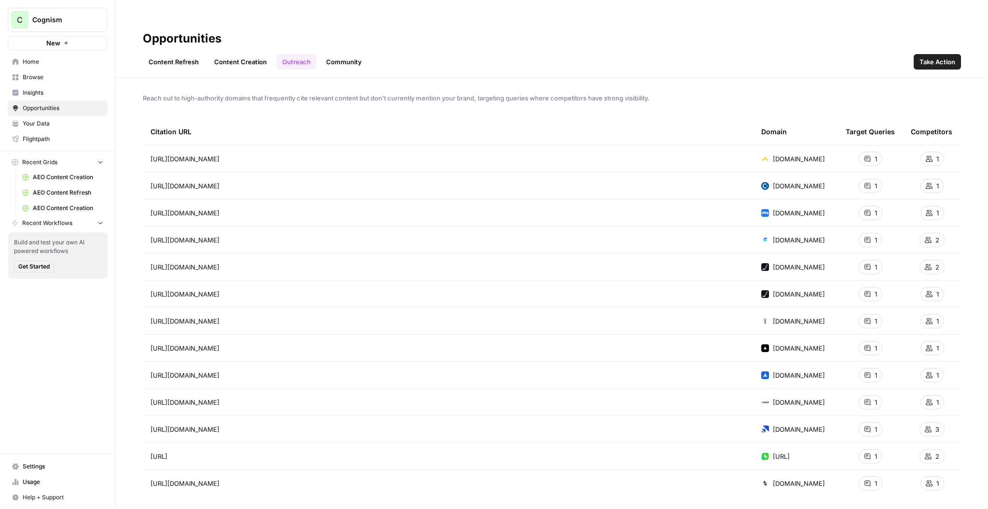
click at [337, 54] on link "Community" at bounding box center [343, 61] width 47 height 15
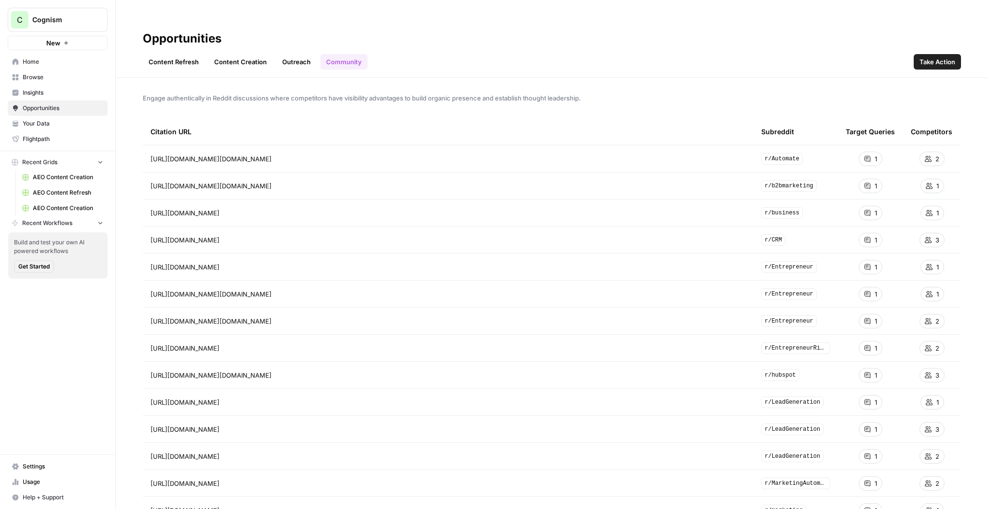
click at [215, 54] on link "Content Creation" at bounding box center [240, 61] width 64 height 15
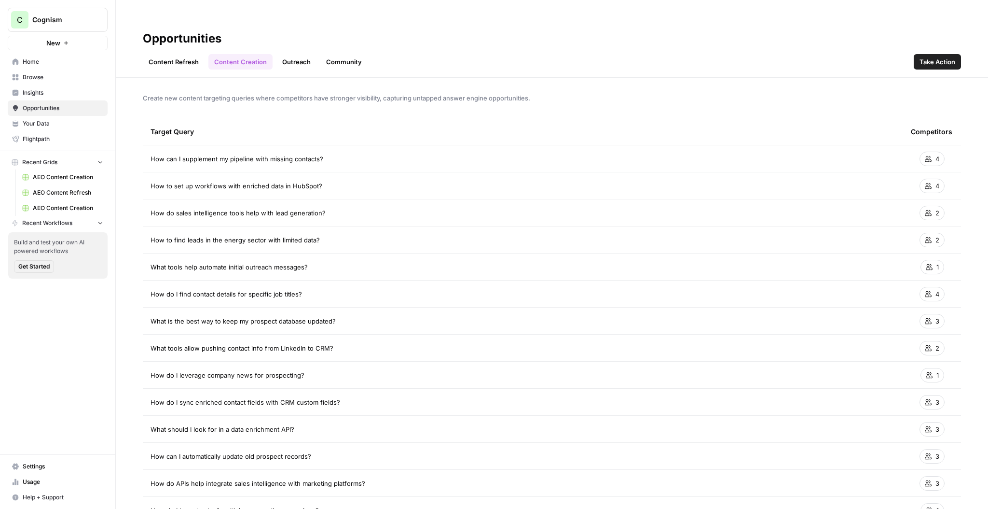
click at [872, 31] on h2 "Opportunities" at bounding box center [552, 38] width 818 height 15
click at [950, 57] on span "Take Action" at bounding box center [938, 62] width 36 height 10
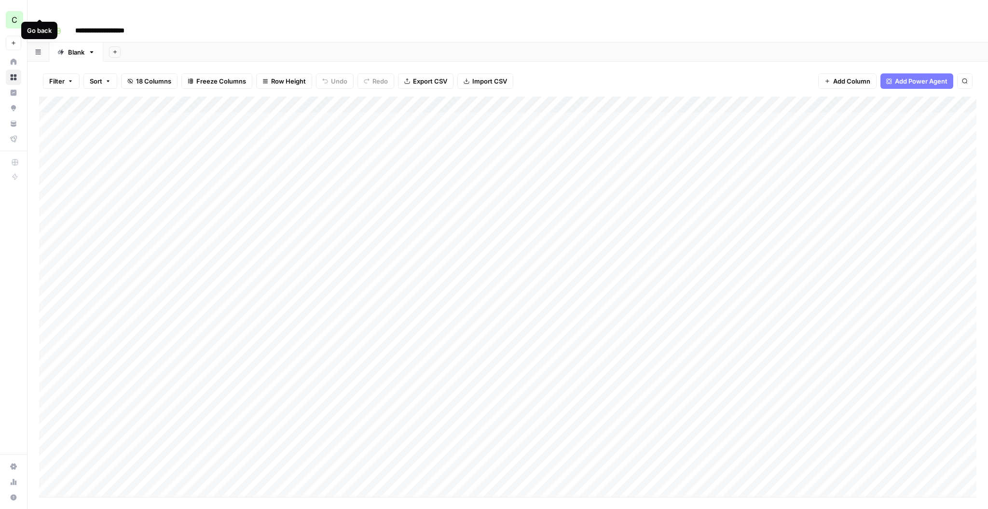
click at [37, 28] on icon "button" at bounding box center [40, 31] width 6 height 6
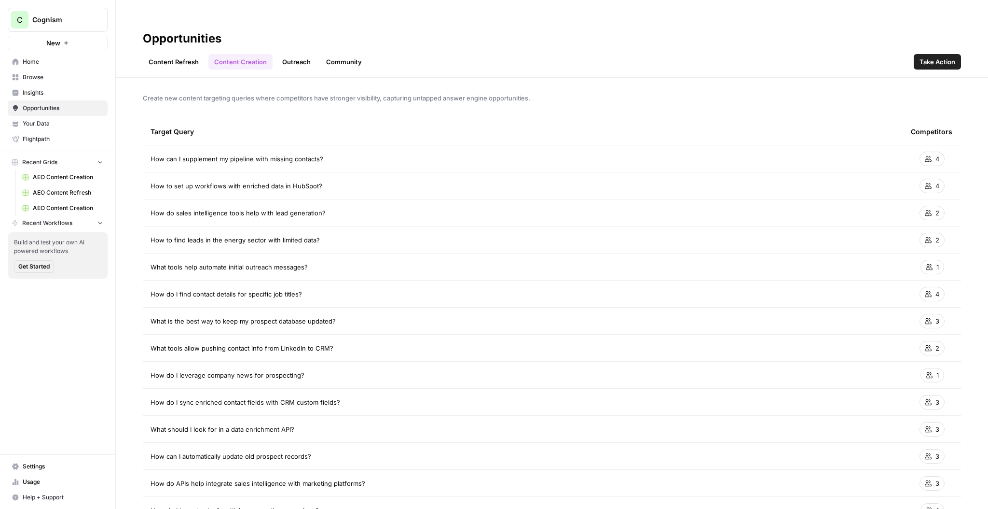
click at [174, 54] on link "Content Refresh" at bounding box center [174, 61] width 62 height 15
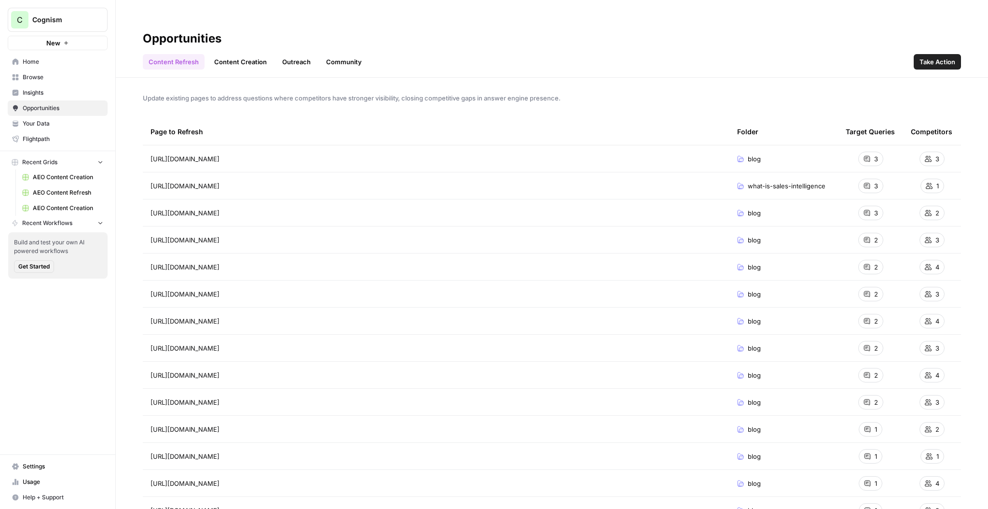
click at [73, 94] on span "Insights" at bounding box center [63, 92] width 81 height 9
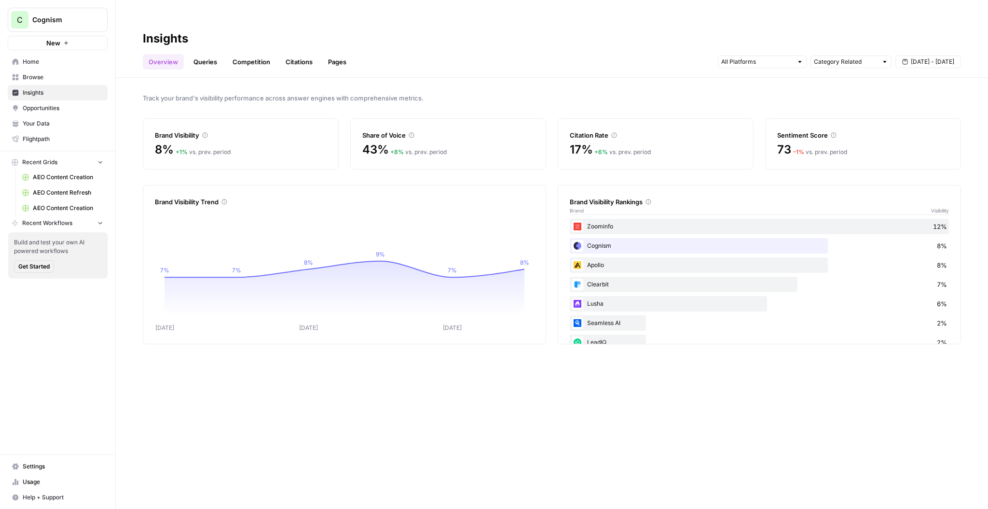
click at [73, 23] on span "Cognism" at bounding box center [61, 20] width 58 height 10
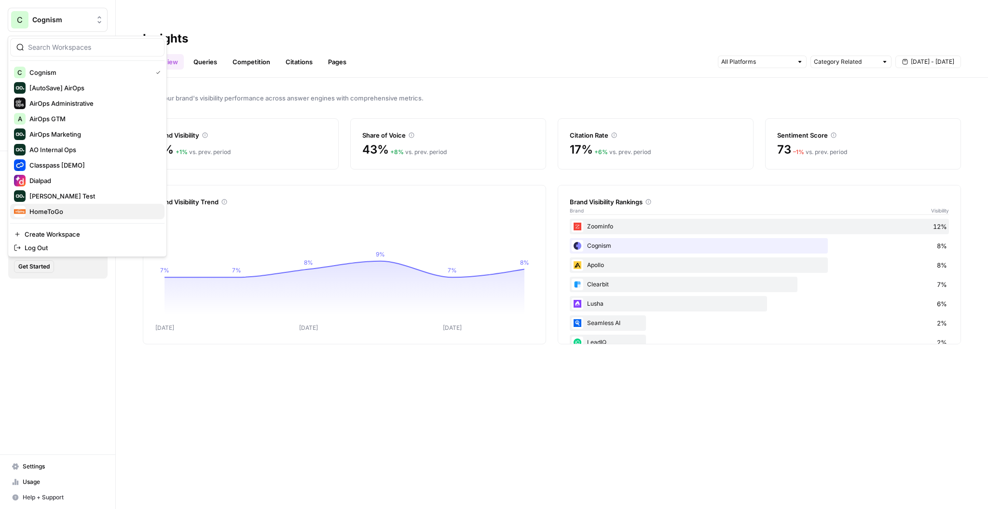
click at [69, 211] on span "HomeToGo" at bounding box center [92, 212] width 127 height 10
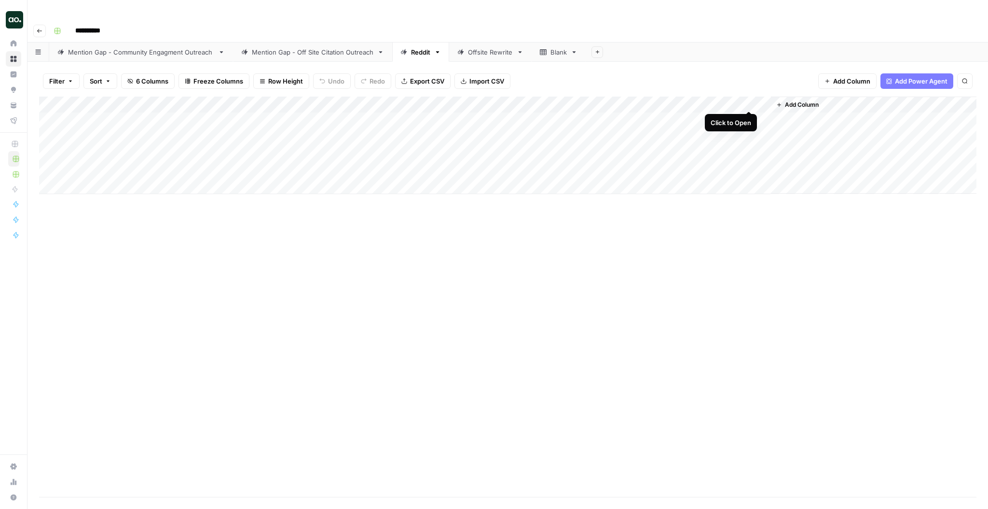
click at [750, 101] on div "Add Column" at bounding box center [508, 145] width 938 height 97
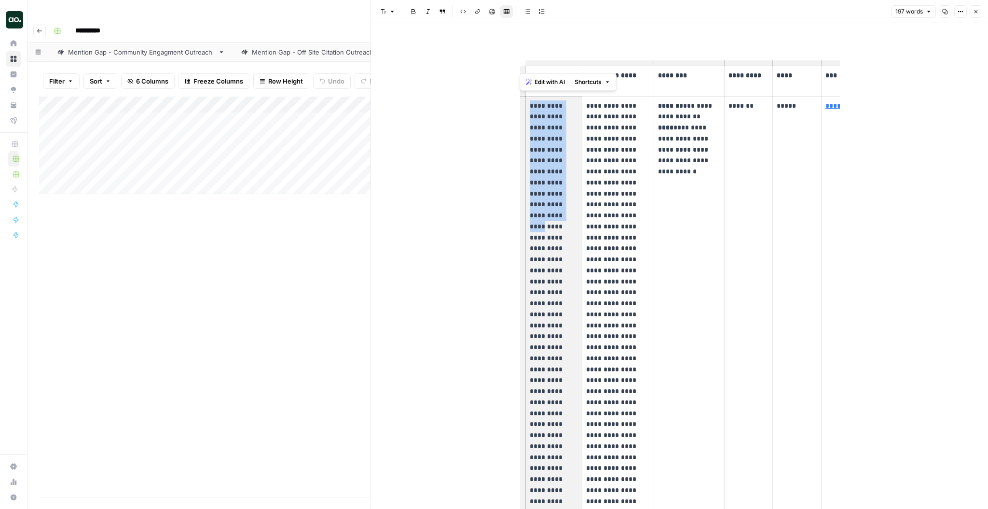
drag, startPoint x: 530, startPoint y: 105, endPoint x: 572, endPoint y: 197, distance: 101.5
click at [572, 197] on p "**********" at bounding box center [554, 330] width 48 height 461
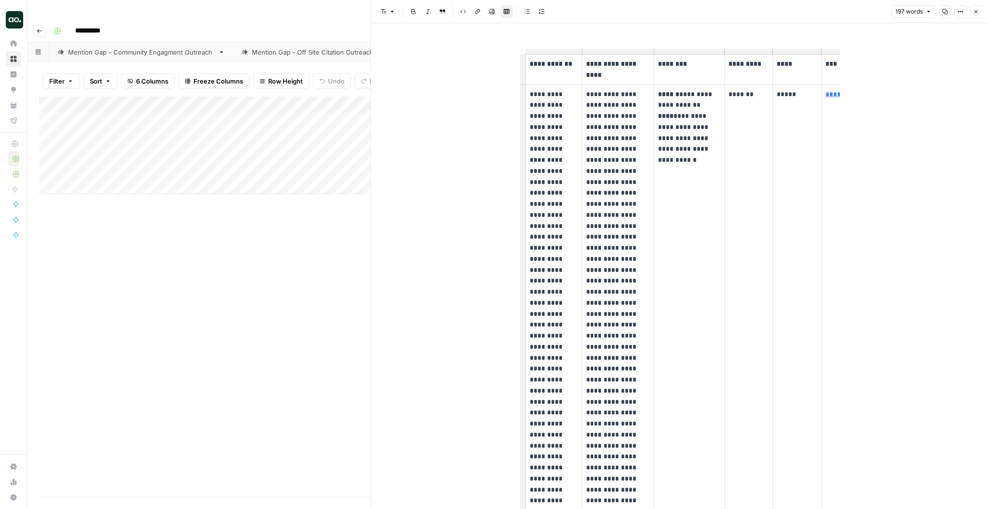
scroll to position [0, 29]
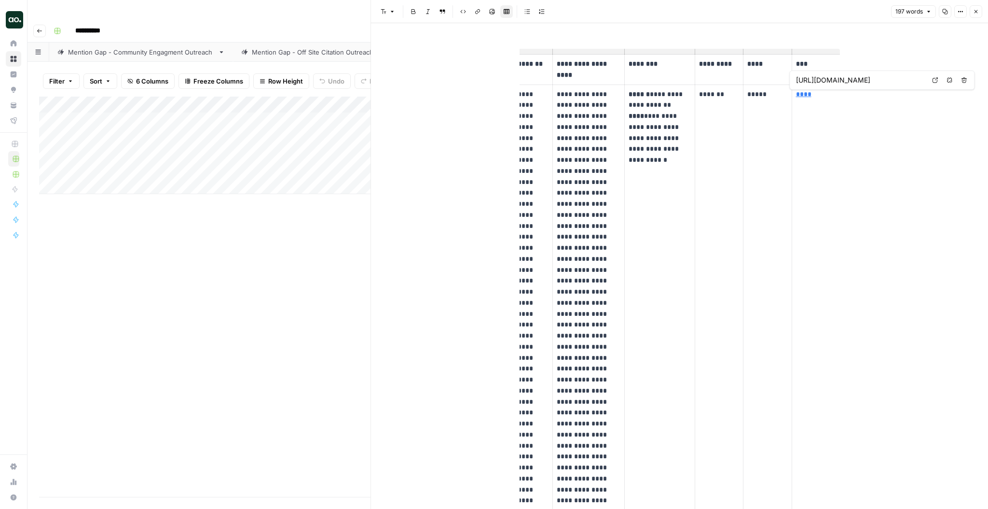
click at [978, 8] on button "Close" at bounding box center [976, 11] width 13 height 13
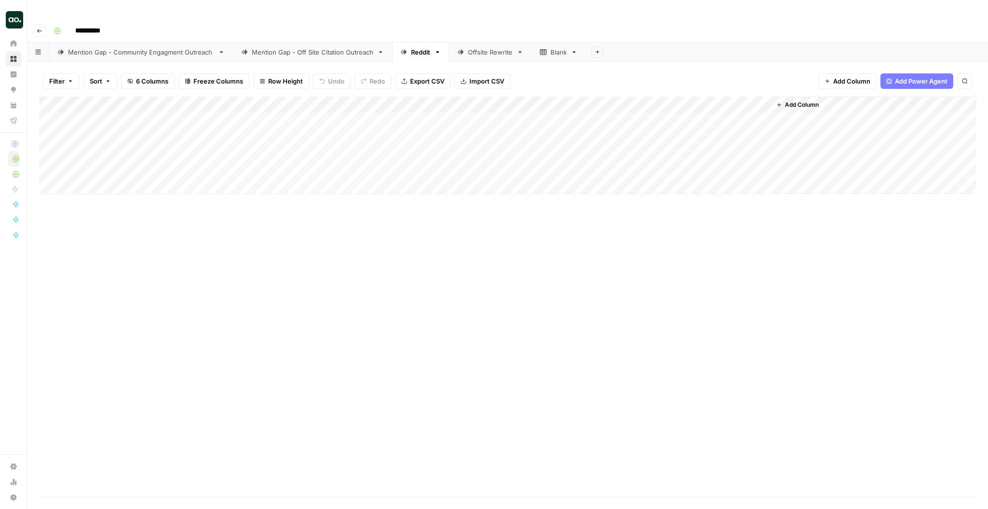
click at [324, 47] on div "Mention Gap - Off Site Citation Outreach" at bounding box center [313, 52] width 122 height 10
click at [874, 102] on div "Add Column" at bounding box center [508, 260] width 938 height 327
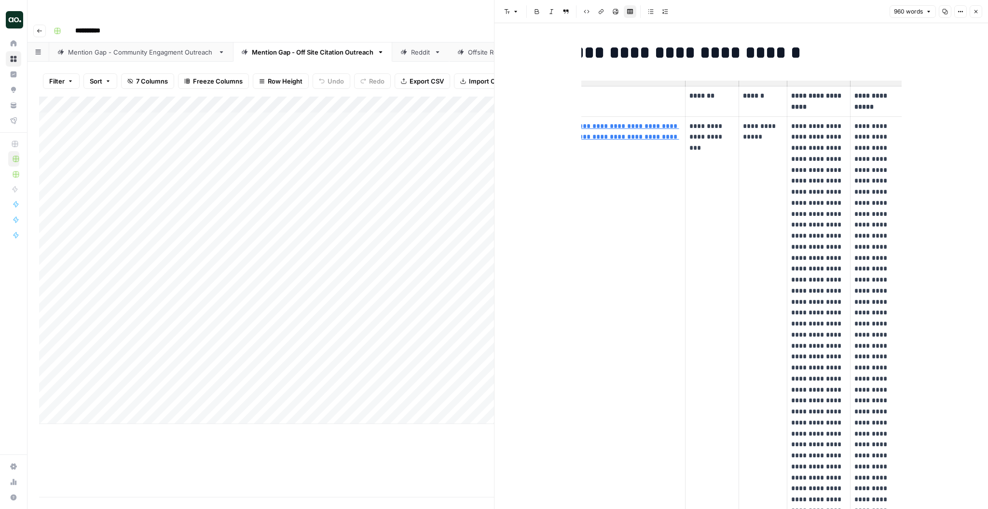
scroll to position [0, 75]
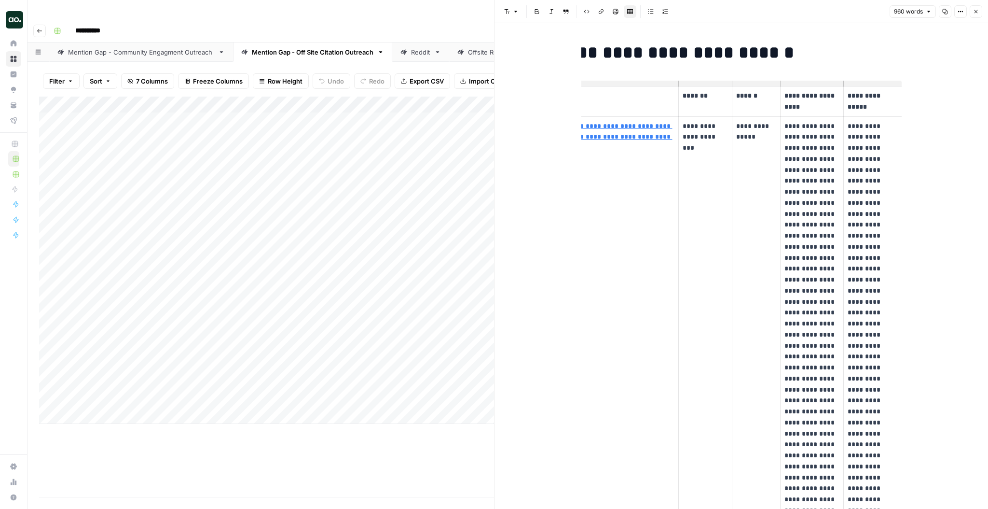
click at [975, 9] on icon "button" at bounding box center [976, 12] width 6 height 6
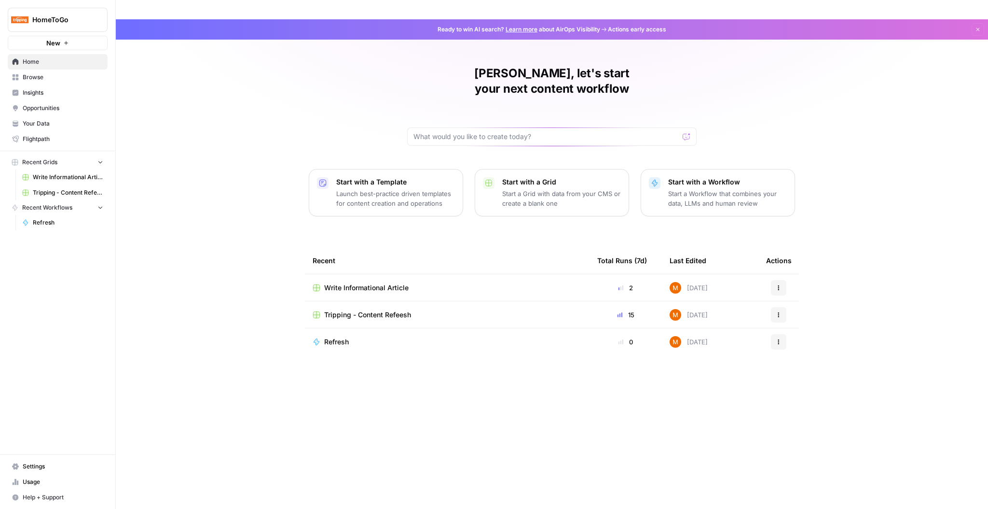
click at [70, 189] on span "Tripping - Content Refeesh" at bounding box center [68, 192] width 70 height 9
click at [68, 177] on span "Write Informational Article" at bounding box center [68, 177] width 70 height 9
click at [45, 121] on span "Your Data" at bounding box center [63, 123] width 81 height 9
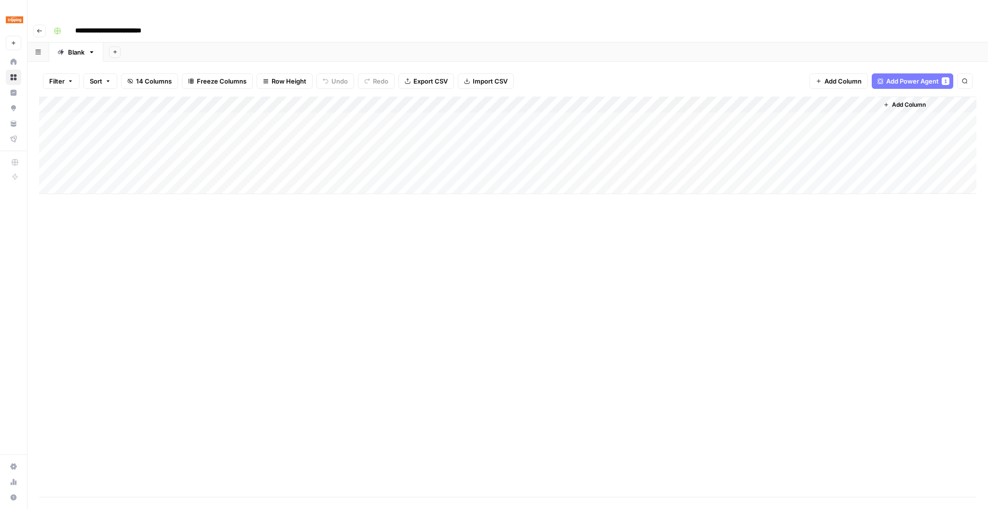
click at [262, 118] on div "Add Column" at bounding box center [508, 145] width 938 height 97
click at [236, 117] on div "Add Column" at bounding box center [508, 145] width 938 height 97
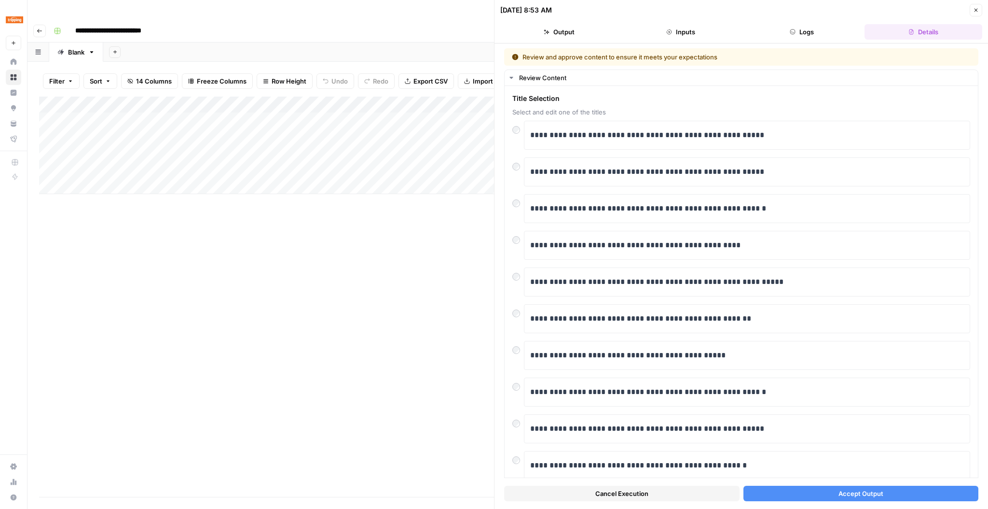
click at [772, 491] on button "Accept Output" at bounding box center [861, 492] width 235 height 15
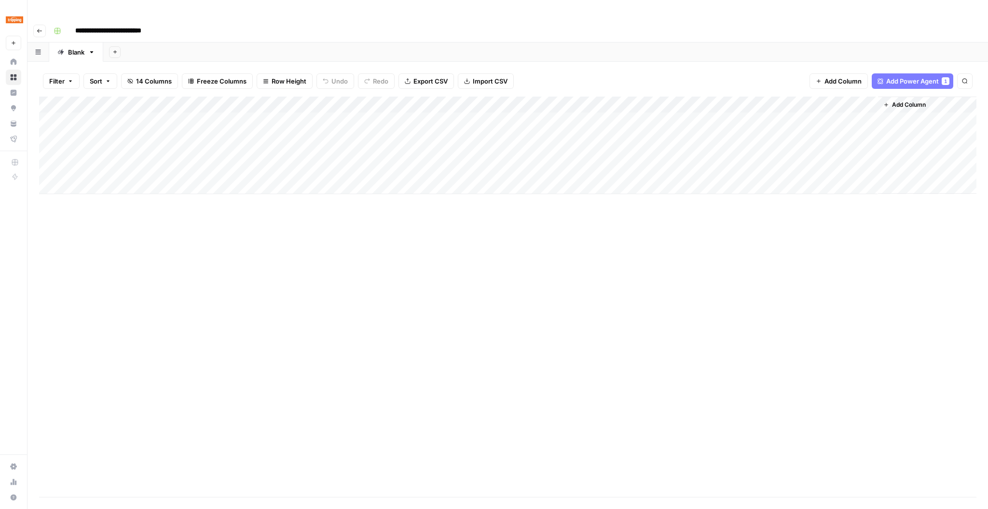
click at [324, 97] on div "Add Column" at bounding box center [508, 145] width 938 height 97
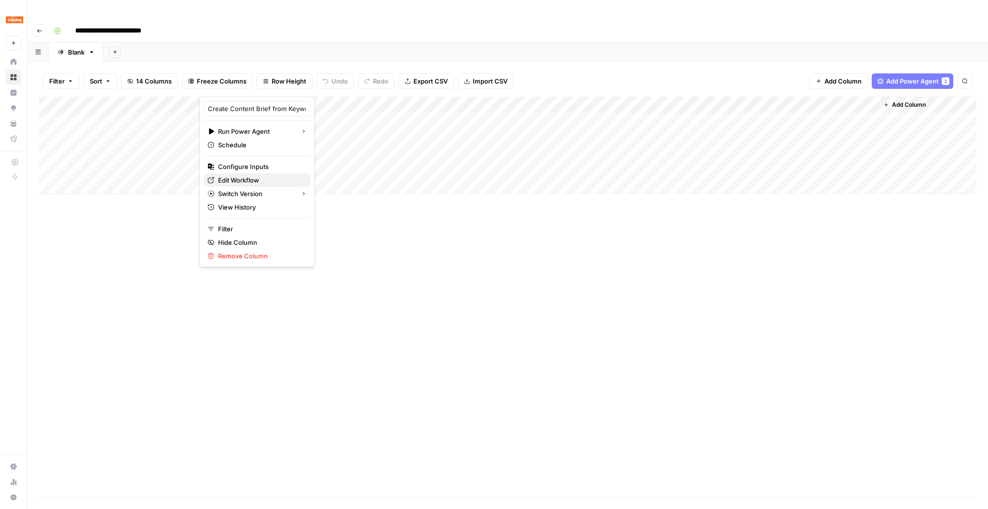
click at [264, 176] on span "Edit Workflow" at bounding box center [260, 180] width 84 height 10
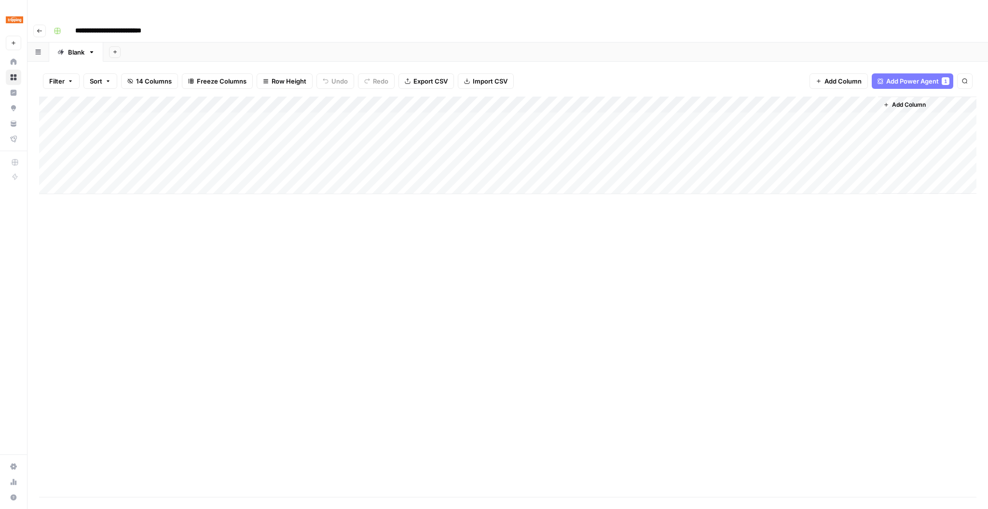
click at [83, 23] on input "**********" at bounding box center [118, 30] width 95 height 15
type input "**********"
click at [174, 23] on input "**********" at bounding box center [131, 30] width 120 height 15
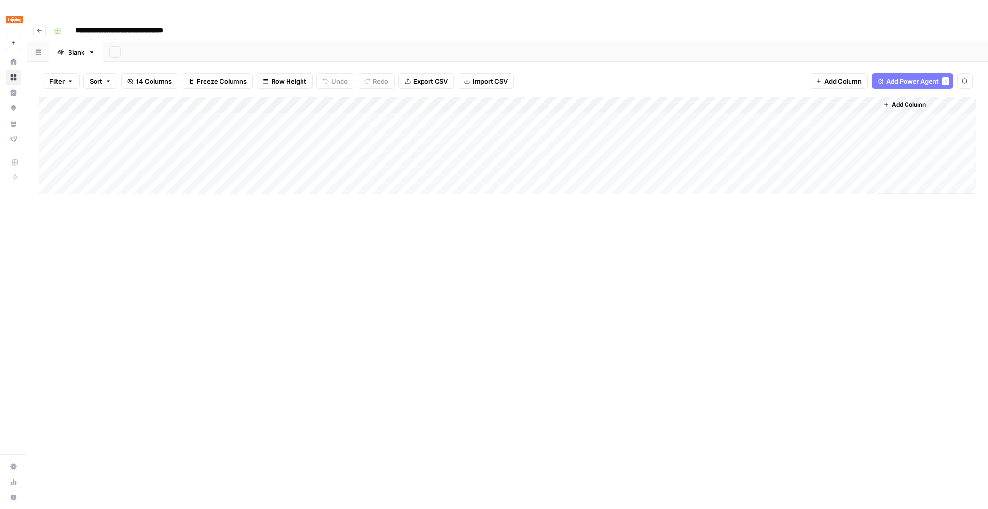
click at [211, 23] on div "**********" at bounding box center [514, 30] width 929 height 15
click at [385, 216] on div "Add Column" at bounding box center [508, 297] width 938 height 400
click at [457, 238] on div "Add Column" at bounding box center [508, 297] width 938 height 400
click at [113, 114] on div "Add Column" at bounding box center [508, 145] width 938 height 97
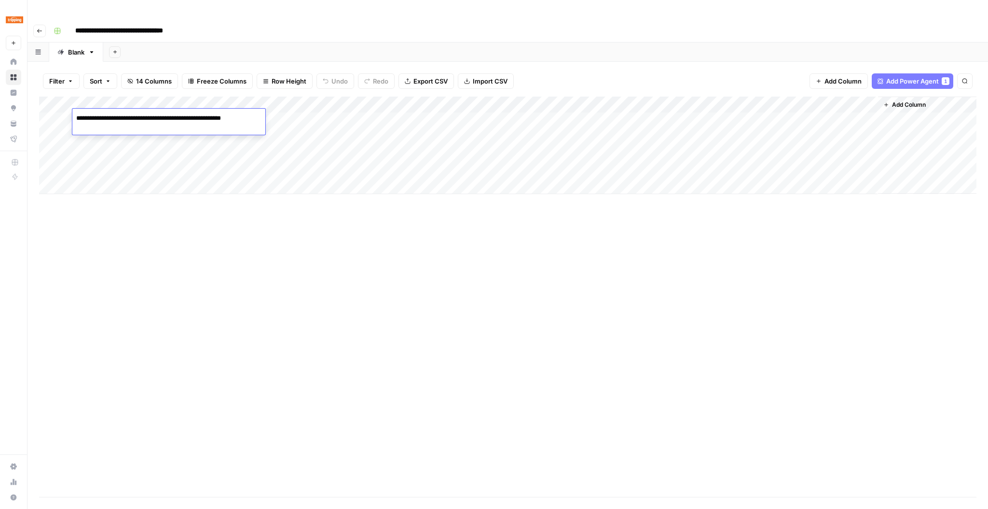
drag, startPoint x: 104, startPoint y: 127, endPoint x: 70, endPoint y: 117, distance: 34.9
click at [70, 117] on body "**********" at bounding box center [494, 254] width 988 height 509
click at [128, 136] on div "Add Column" at bounding box center [508, 145] width 938 height 97
click at [126, 136] on div "Add Column" at bounding box center [508, 145] width 938 height 97
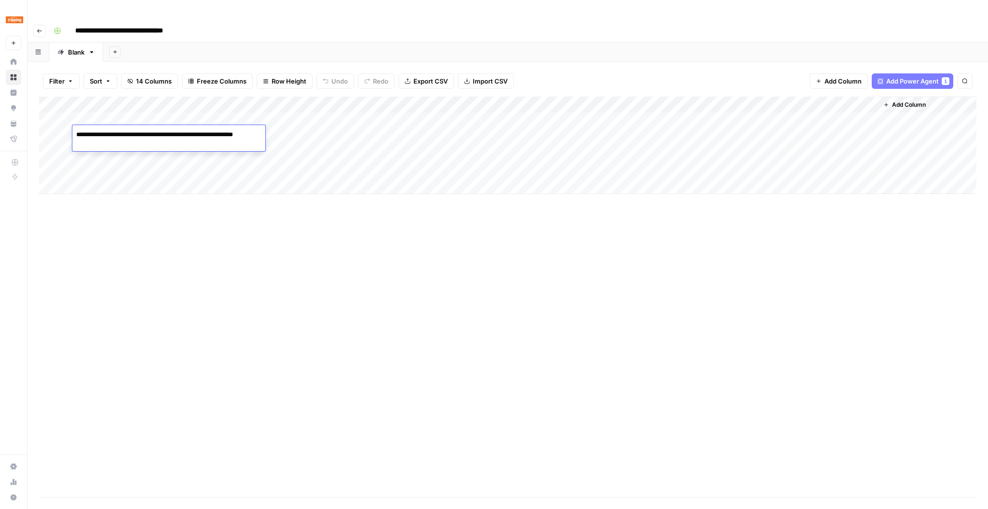
click at [126, 136] on textarea "**********" at bounding box center [168, 139] width 193 height 23
click at [114, 100] on div "Add Column" at bounding box center [508, 145] width 938 height 97
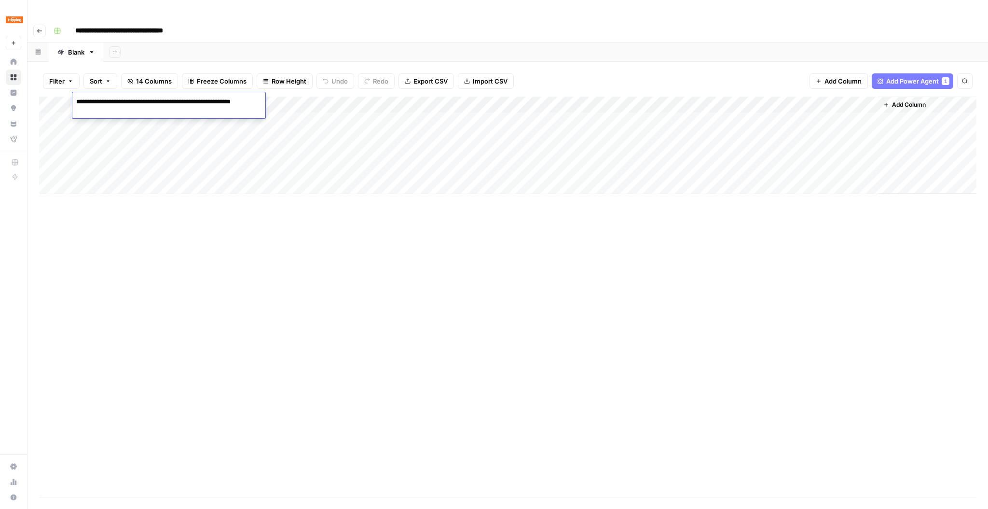
click at [114, 100] on textarea "**********" at bounding box center [168, 106] width 193 height 23
click at [151, 152] on div "Add Column" at bounding box center [508, 145] width 938 height 97
click at [323, 97] on div "Add Column" at bounding box center [508, 145] width 938 height 97
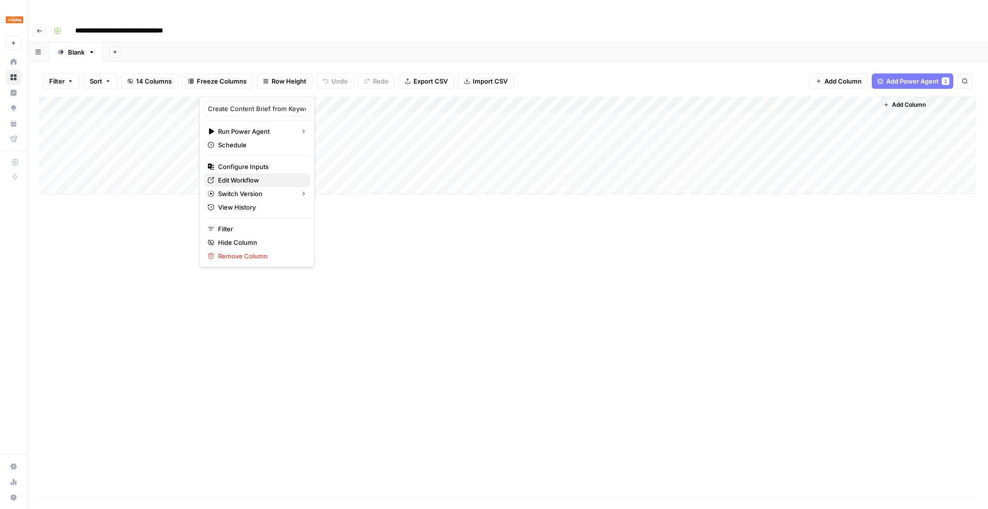
click at [250, 179] on span "Edit Workflow" at bounding box center [260, 180] width 84 height 10
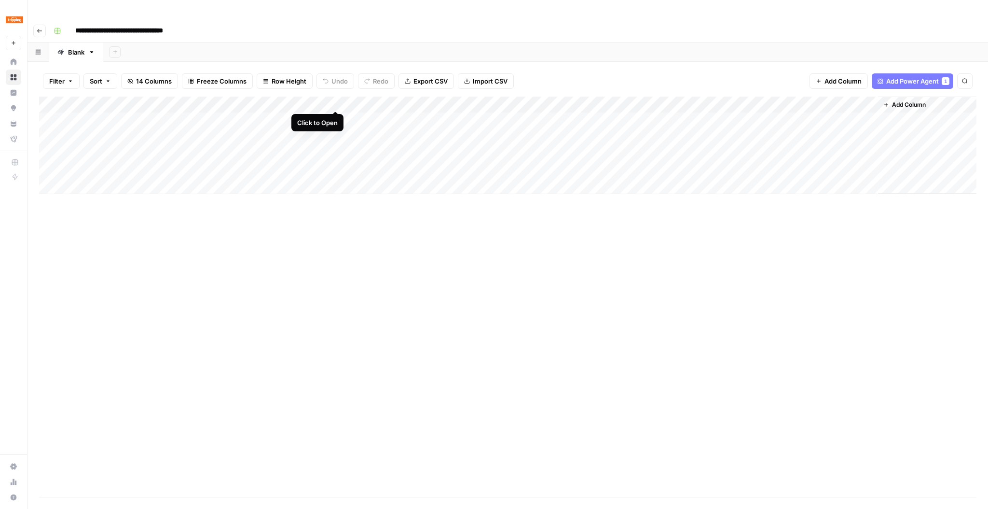
click at [334, 99] on div "Add Column" at bounding box center [508, 145] width 938 height 97
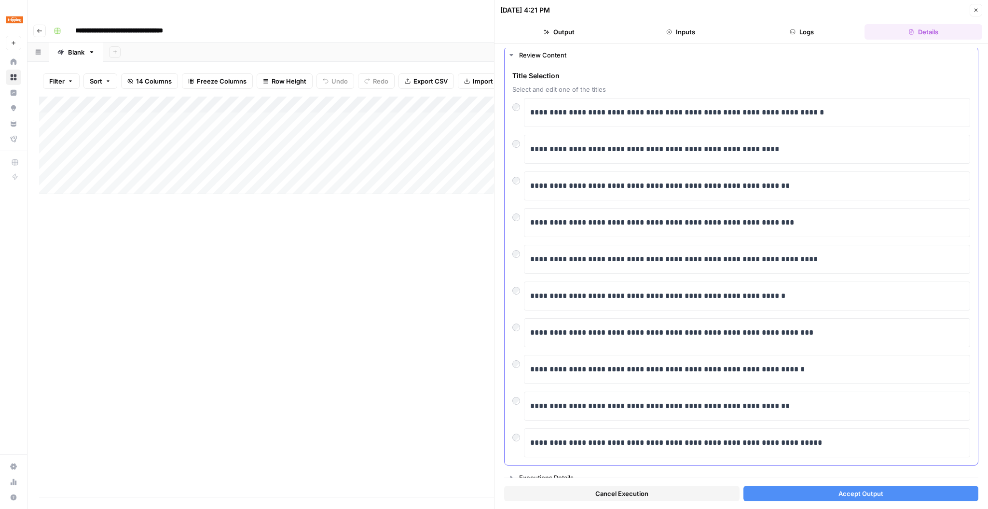
scroll to position [28, 0]
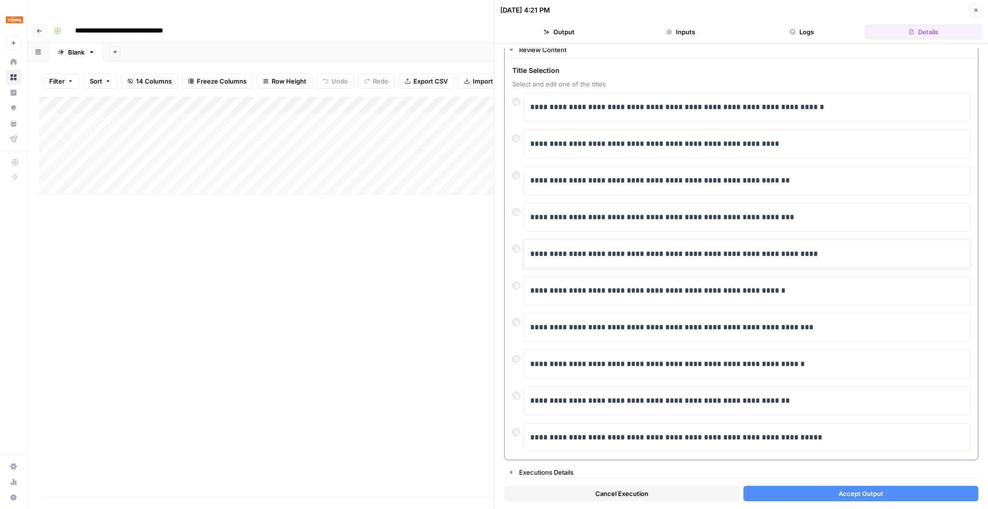
click at [678, 251] on p "**********" at bounding box center [747, 254] width 434 height 13
click at [842, 491] on span "Accept Output" at bounding box center [861, 493] width 45 height 10
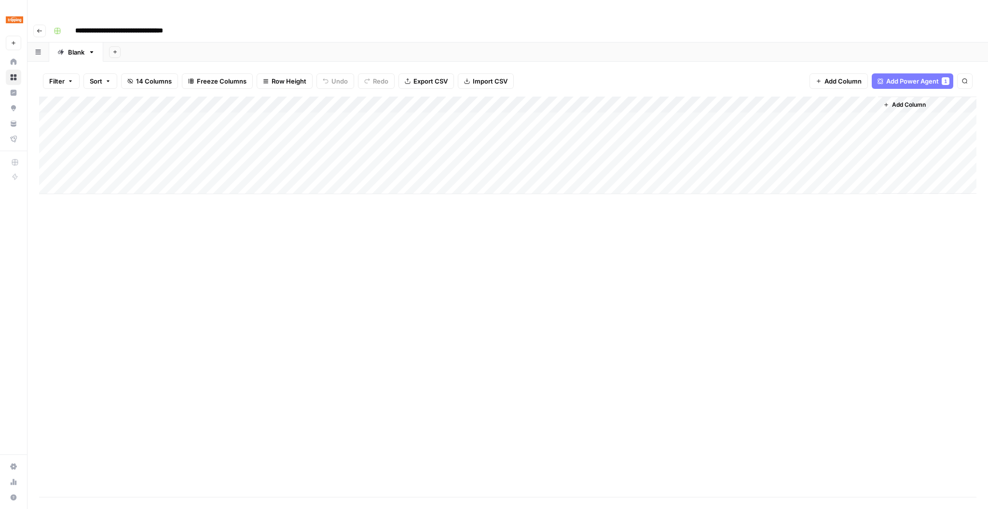
click at [401, 106] on div "Add Column" at bounding box center [508, 145] width 938 height 97
click at [159, 98] on div "Add Column" at bounding box center [508, 145] width 938 height 97
click at [451, 154] on div "Add Column" at bounding box center [508, 162] width 938 height 130
click at [131, 102] on div "Add Column" at bounding box center [508, 162] width 938 height 130
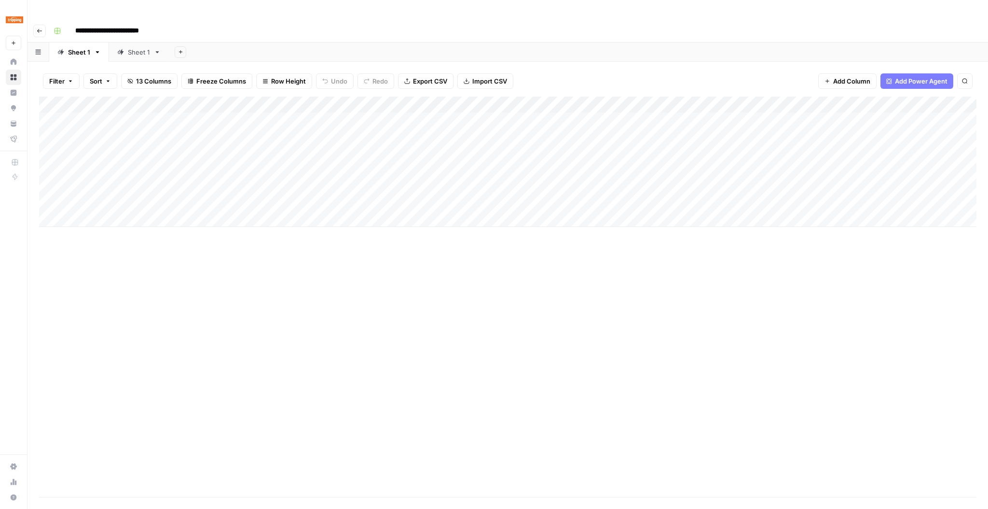
click at [131, 102] on body "**********" at bounding box center [494, 254] width 988 height 509
click at [339, 257] on div "Add Column" at bounding box center [508, 297] width 938 height 400
click at [147, 23] on input "**********" at bounding box center [119, 30] width 97 height 15
click at [150, 23] on input "**********" at bounding box center [119, 30] width 97 height 15
type input "**********"
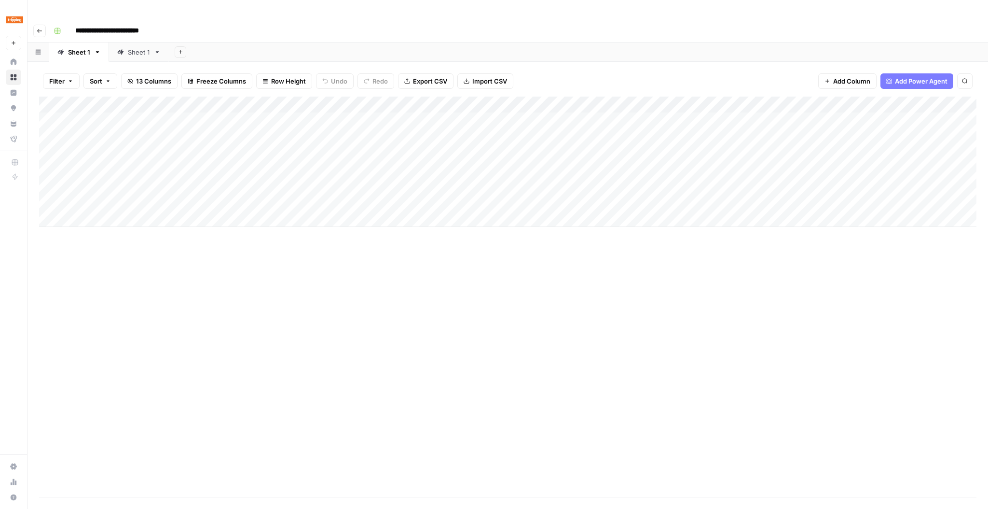
click at [199, 235] on div "Add Column" at bounding box center [508, 297] width 938 height 400
click at [178, 23] on div "**********" at bounding box center [514, 30] width 929 height 15
click at [262, 234] on div "Add Column" at bounding box center [508, 297] width 938 height 400
click at [123, 99] on div "Add Column" at bounding box center [508, 162] width 938 height 130
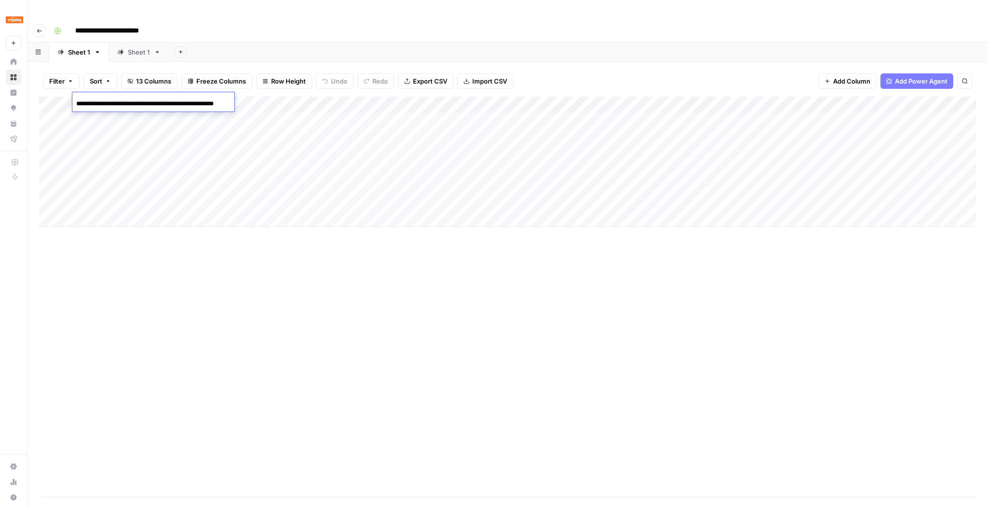
click at [123, 99] on input "**********" at bounding box center [153, 104] width 154 height 12
click at [259, 245] on div "Add Column" at bounding box center [508, 297] width 938 height 400
click at [129, 101] on div "Add Column" at bounding box center [508, 162] width 938 height 130
click at [129, 101] on input "**********" at bounding box center [153, 104] width 154 height 12
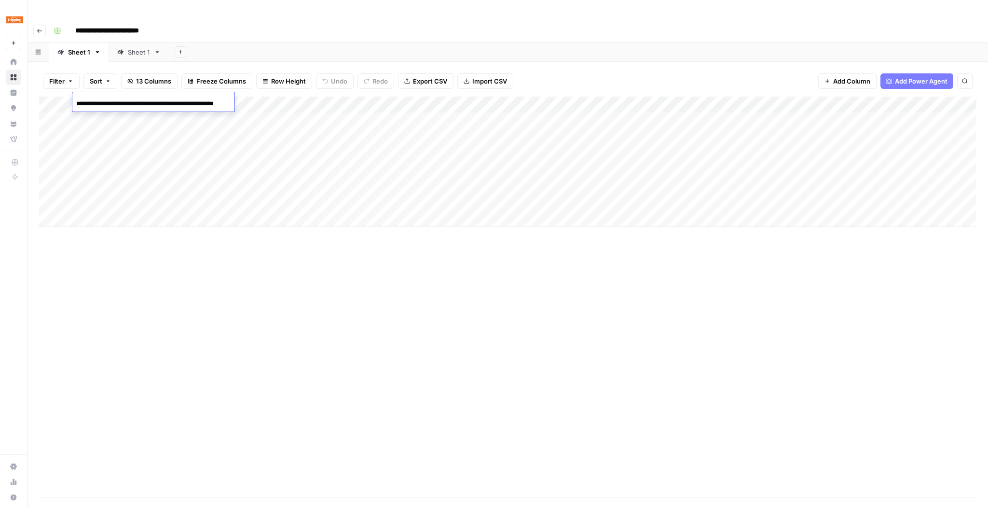
scroll to position [0, 22]
click at [123, 114] on div "Add Column" at bounding box center [508, 162] width 938 height 130
click at [123, 114] on input "**********" at bounding box center [153, 120] width 154 height 12
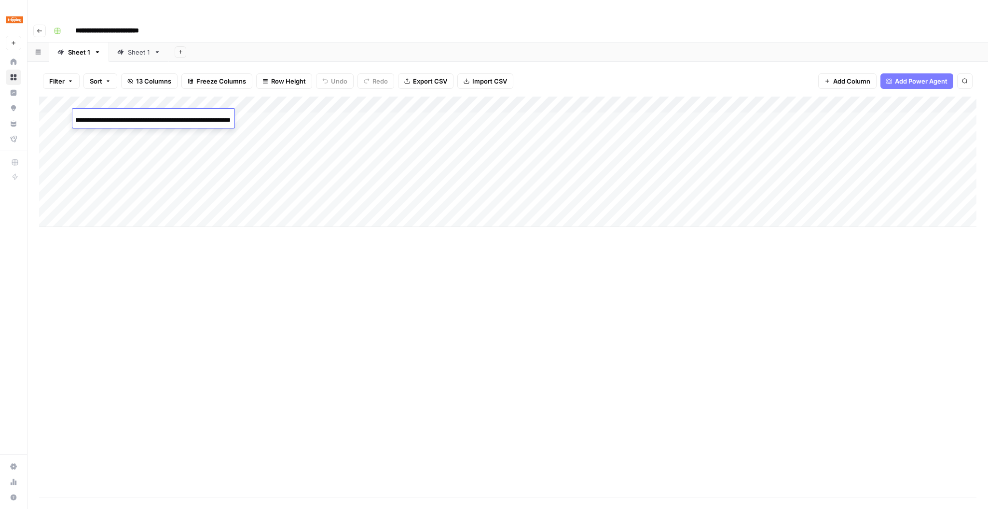
click at [421, 150] on div "Add Column" at bounding box center [508, 162] width 938 height 130
click at [533, 102] on div "Add Column" at bounding box center [508, 162] width 938 height 130
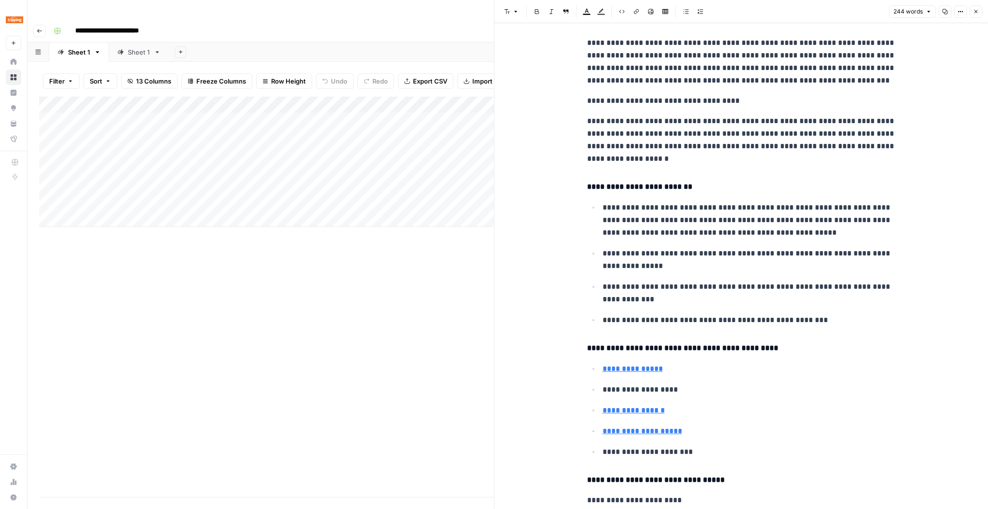
scroll to position [12, 0]
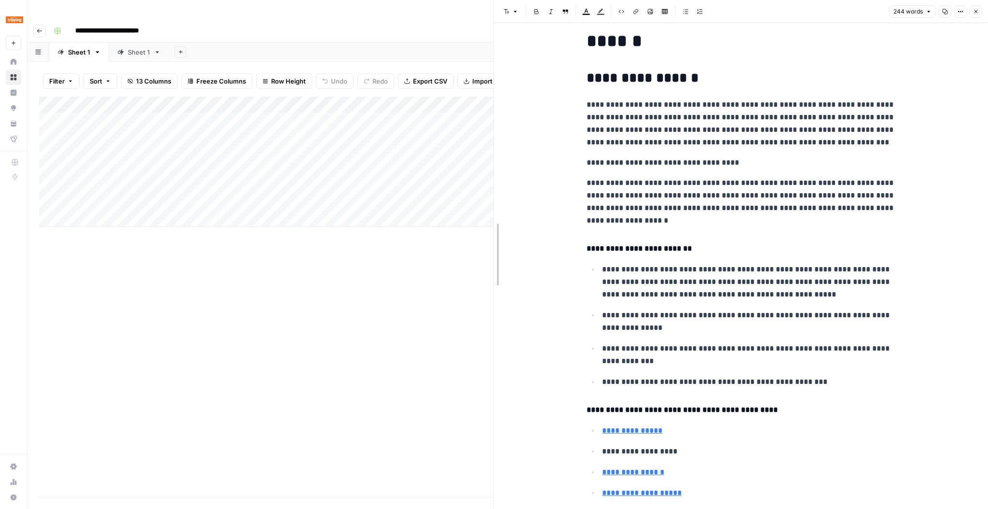
click at [489, 285] on div at bounding box center [494, 254] width 10 height 509
click at [973, 9] on icon "button" at bounding box center [976, 12] width 6 height 6
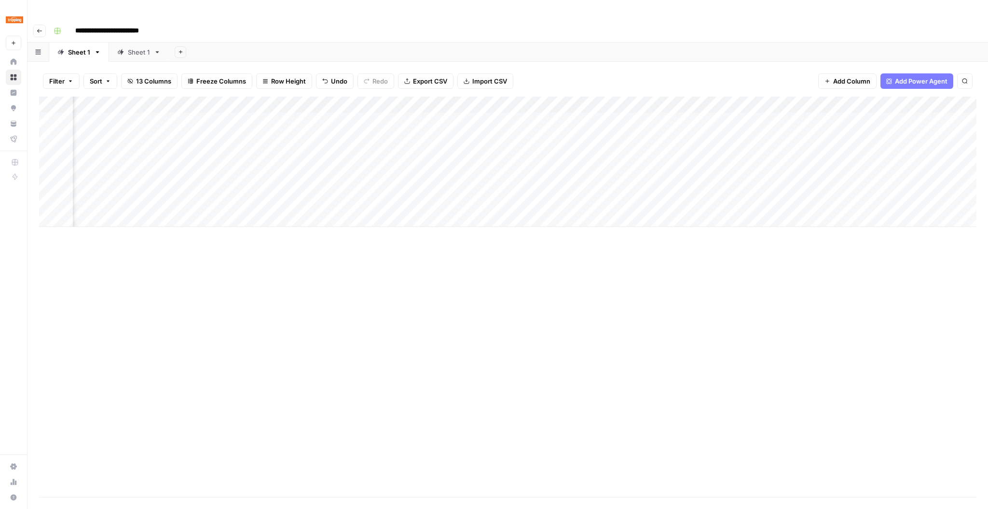
scroll to position [0, 185]
click at [636, 103] on div "Add Column" at bounding box center [508, 162] width 938 height 130
click at [645, 115] on div "Add Column" at bounding box center [508, 162] width 938 height 130
click at [812, 100] on div "Add Column" at bounding box center [508, 162] width 938 height 130
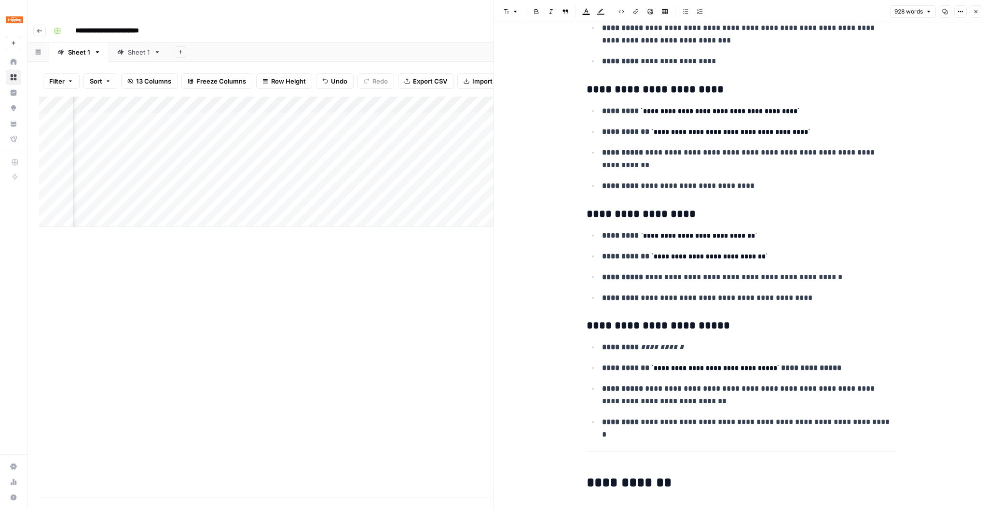
scroll to position [663, 0]
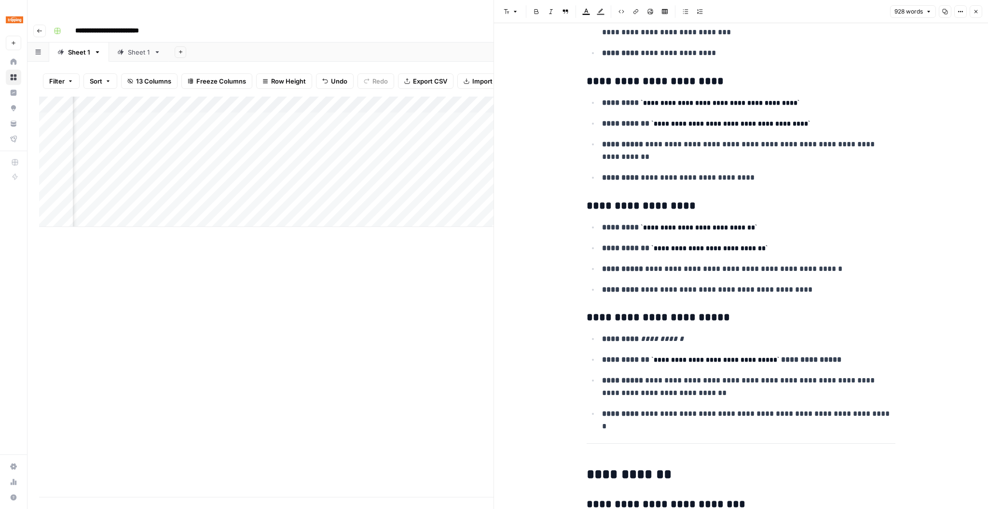
click at [475, 279] on div "Add Column" at bounding box center [266, 297] width 455 height 400
click at [973, 14] on icon "button" at bounding box center [976, 12] width 6 height 6
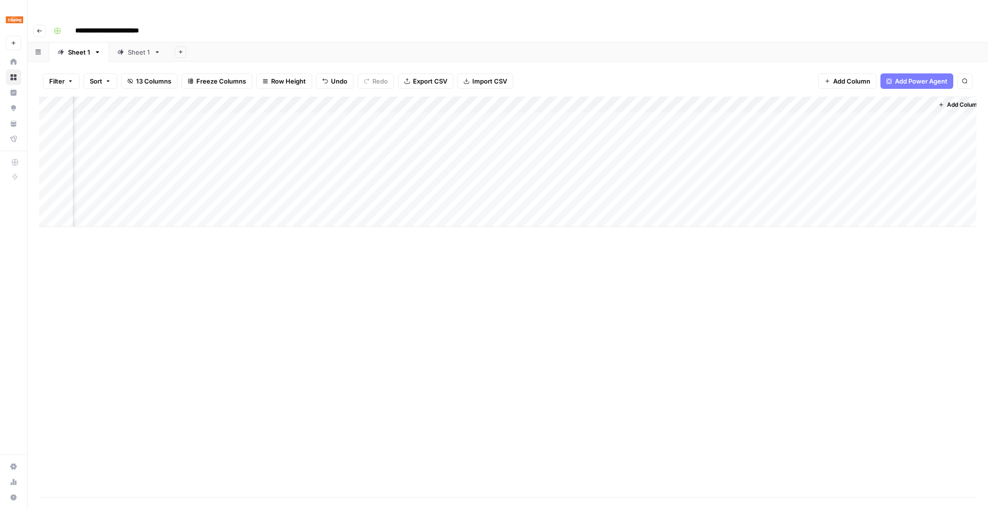
scroll to position [0, 521]
click at [817, 253] on div "Add Column" at bounding box center [508, 297] width 938 height 400
click at [888, 101] on div "Add Column" at bounding box center [508, 162] width 938 height 130
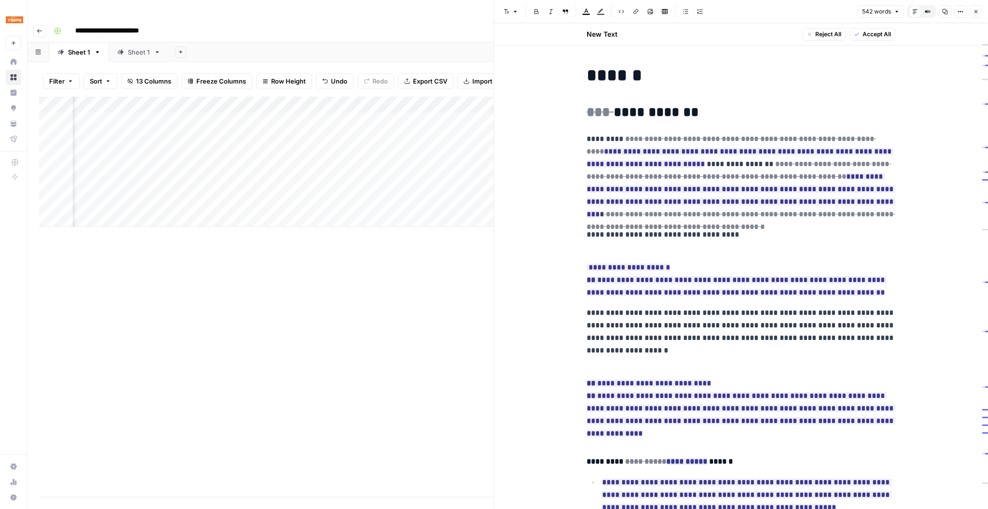
scroll to position [48, 0]
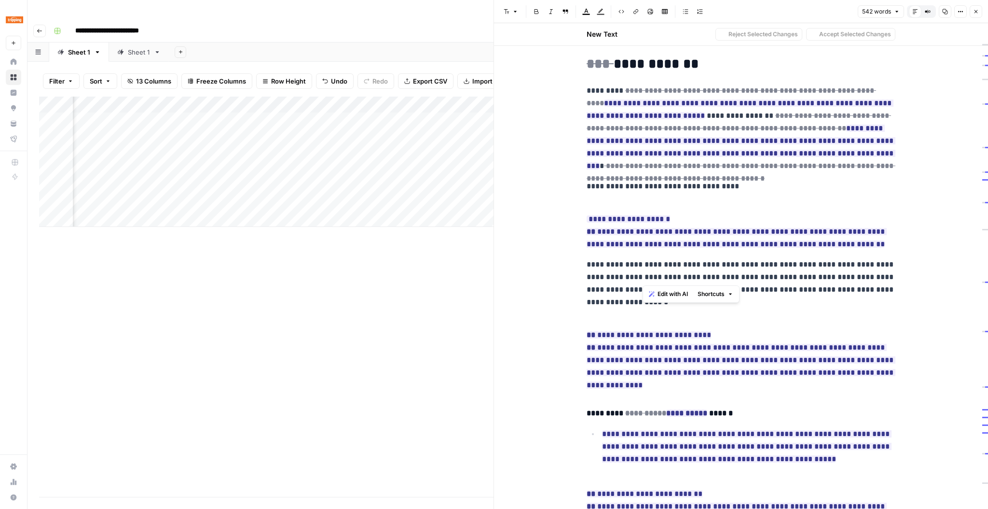
drag, startPoint x: 776, startPoint y: 273, endPoint x: 637, endPoint y: 276, distance: 138.5
click at [637, 276] on p "**********" at bounding box center [741, 283] width 309 height 50
click at [663, 294] on span "Edit with AI" at bounding box center [668, 294] width 30 height 9
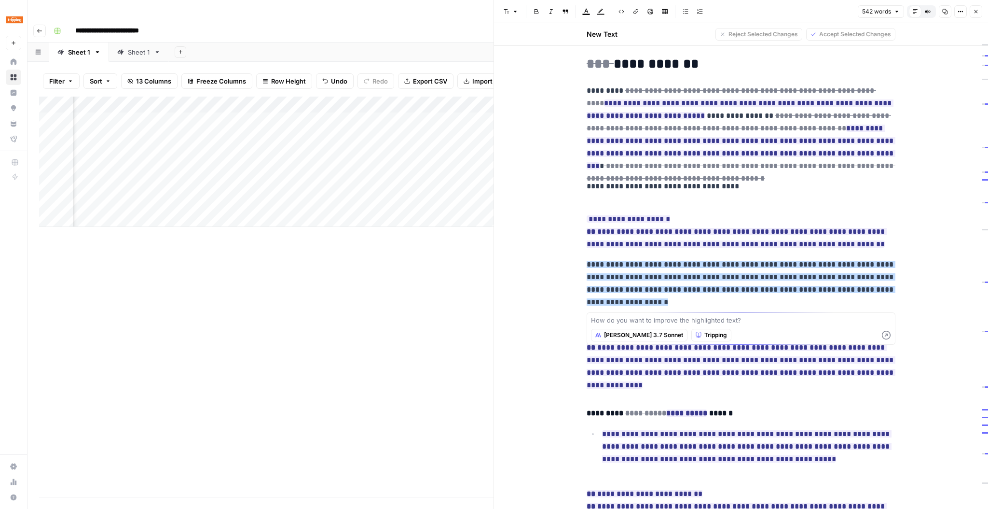
click at [710, 304] on p "**********" at bounding box center [741, 283] width 309 height 50
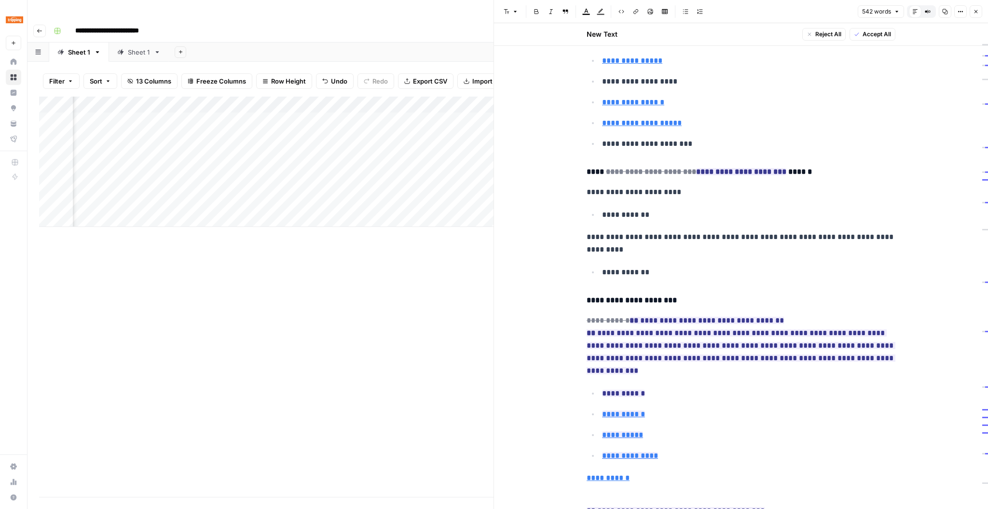
scroll to position [809, 0]
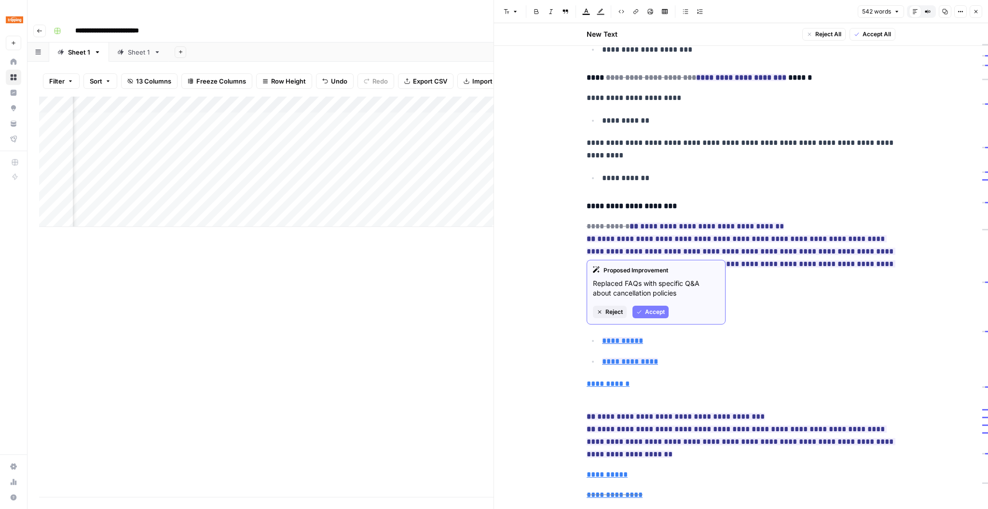
click at [467, 232] on div "Add Column" at bounding box center [266, 297] width 455 height 400
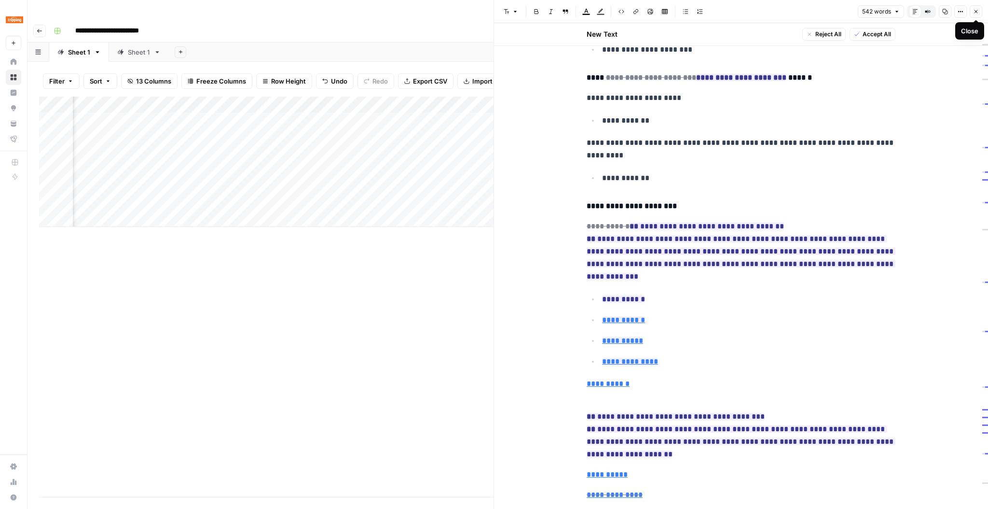
click at [976, 15] on button "Close" at bounding box center [976, 11] width 13 height 13
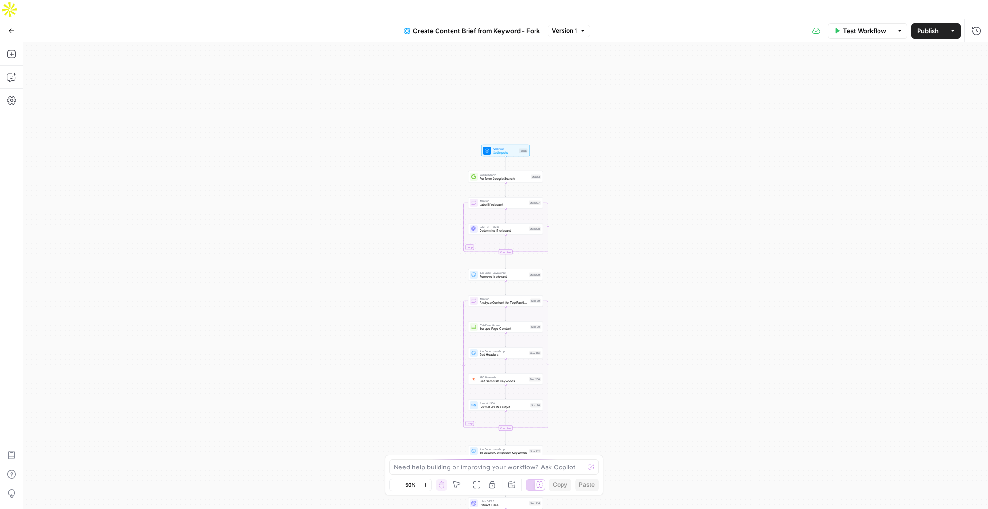
drag, startPoint x: 664, startPoint y: 161, endPoint x: 663, endPoint y: 342, distance: 181.0
click at [663, 342] on div "Workflow Set Inputs Inputs Google Search Perform Google Search Step 51 Loop Ite…" at bounding box center [505, 284] width 965 height 485
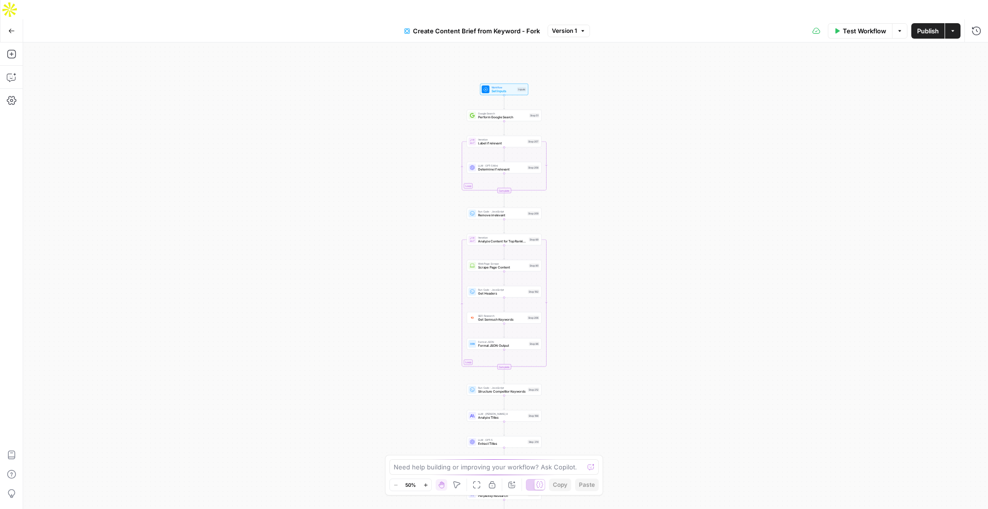
drag, startPoint x: 650, startPoint y: 293, endPoint x: 649, endPoint y: 209, distance: 83.5
click at [649, 209] on div "Workflow Set Inputs Inputs Google Search Perform Google Search Step 51 Loop Ite…" at bounding box center [505, 284] width 965 height 485
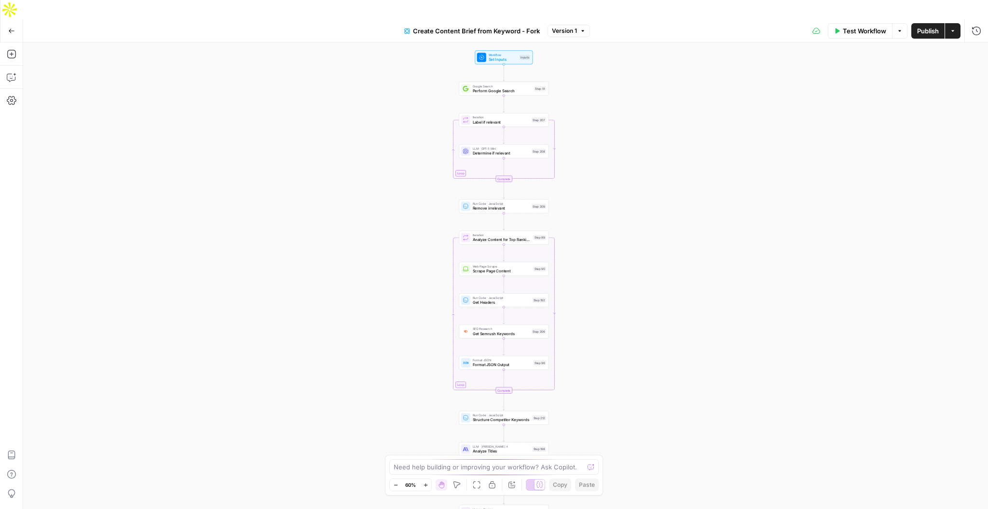
drag, startPoint x: 649, startPoint y: 212, endPoint x: 649, endPoint y: 219, distance: 6.8
click at [649, 220] on div "Workflow Set Inputs Inputs Google Search Perform Google Search Step 51 Loop Ite…" at bounding box center [505, 284] width 965 height 485
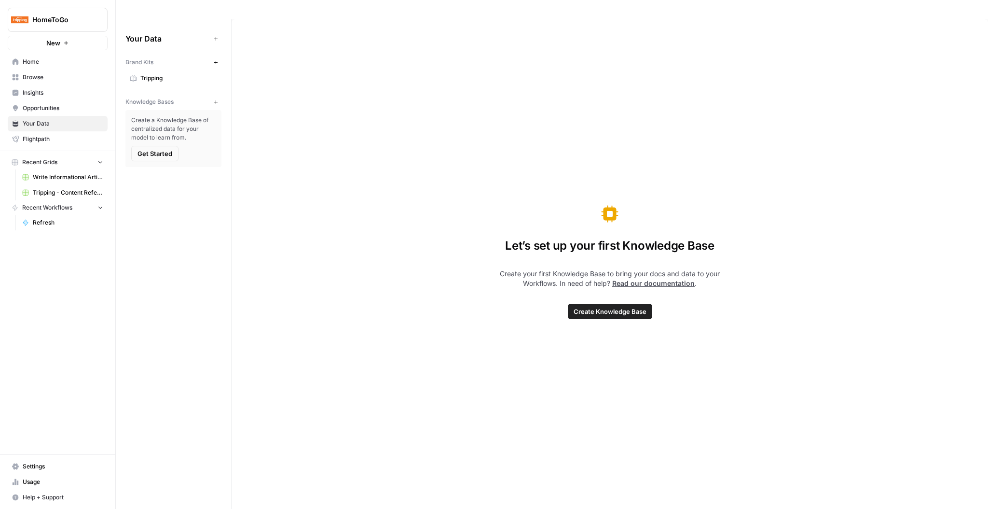
click at [164, 70] on link "Tripping" at bounding box center [173, 77] width 96 height 15
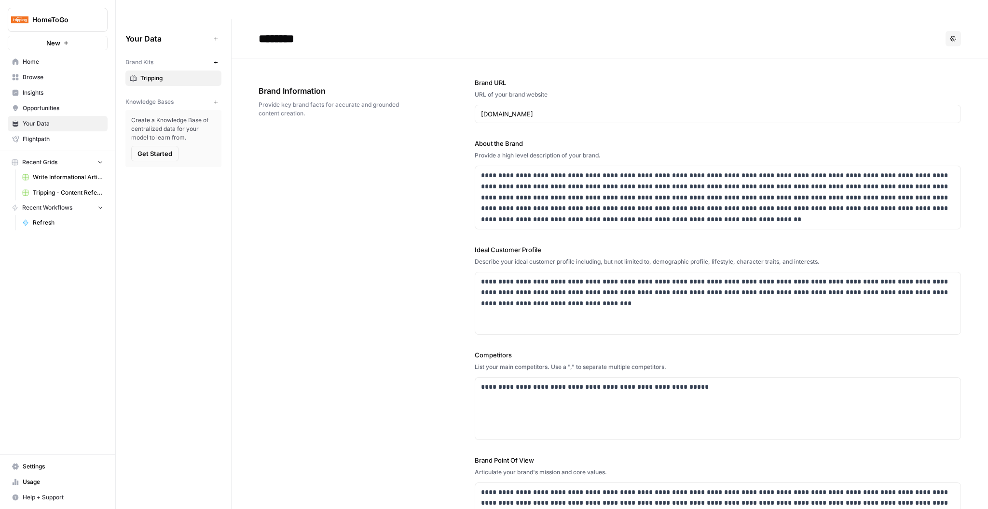
click at [217, 99] on icon "button" at bounding box center [215, 101] width 5 height 5
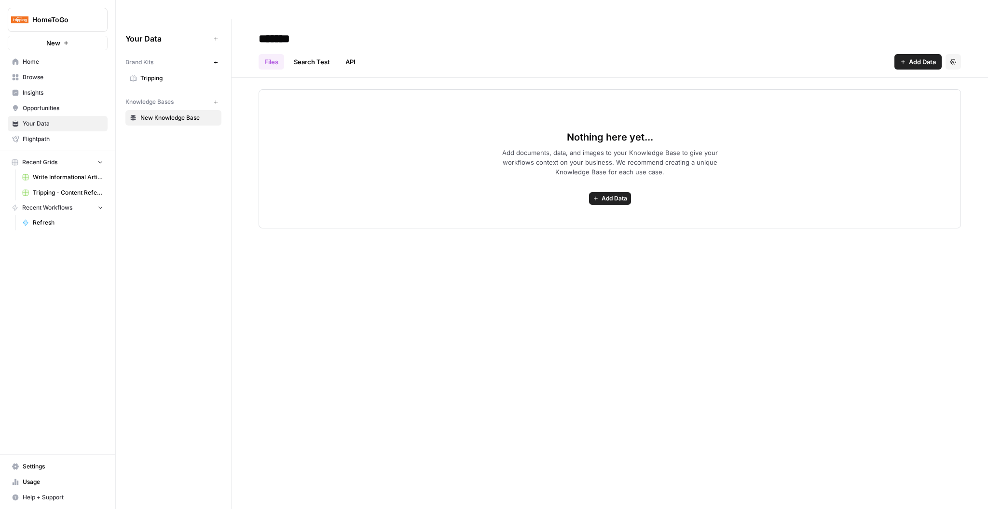
type input "*******"
click at [216, 99] on icon "button" at bounding box center [215, 101] width 5 height 5
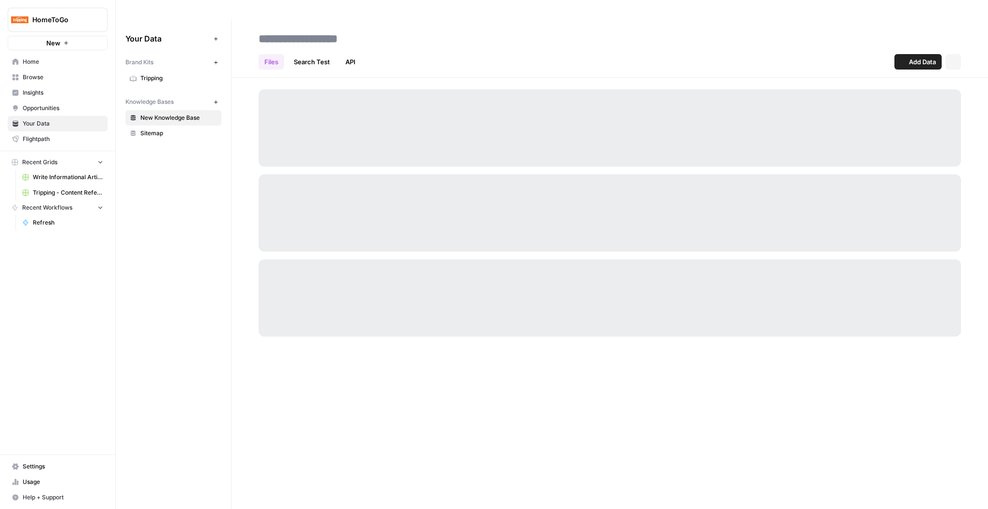
type input "*"
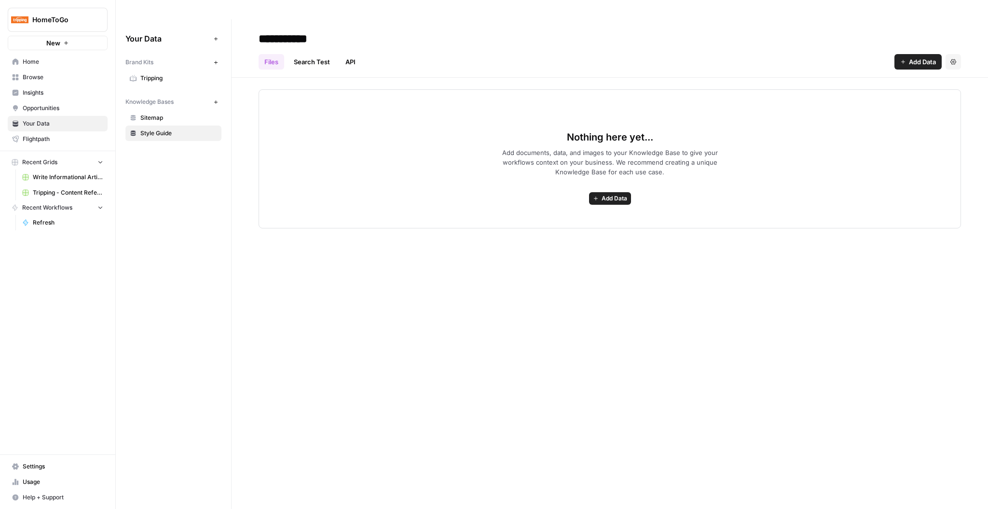
type input "**********"
click at [213, 96] on button "New" at bounding box center [216, 102] width 12 height 12
type input "**********"
click at [217, 99] on icon "button" at bounding box center [215, 101] width 5 height 5
type input "**********"
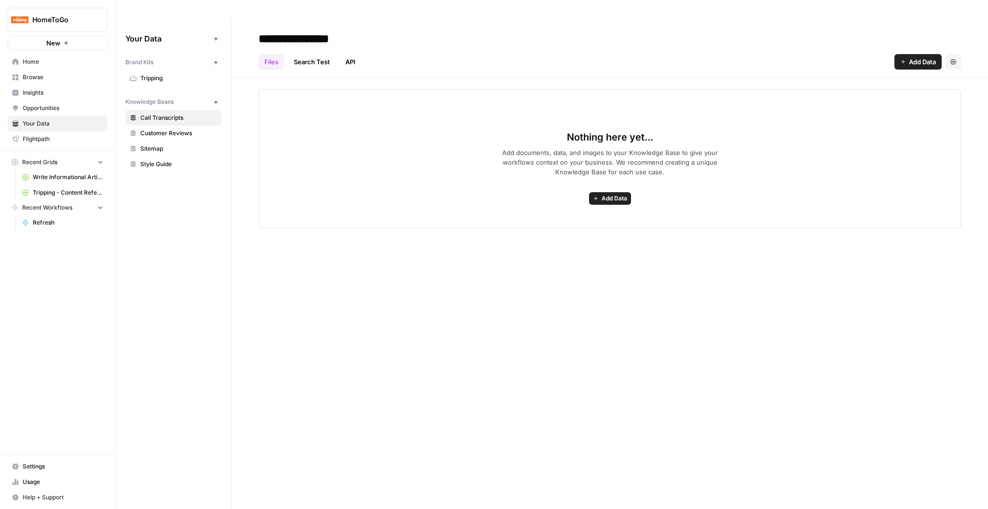
click at [287, 29] on input "**********" at bounding box center [332, 38] width 154 height 19
click at [215, 144] on span "Sitemap" at bounding box center [178, 148] width 77 height 9
click at [161, 70] on link "Tripping" at bounding box center [173, 77] width 96 height 15
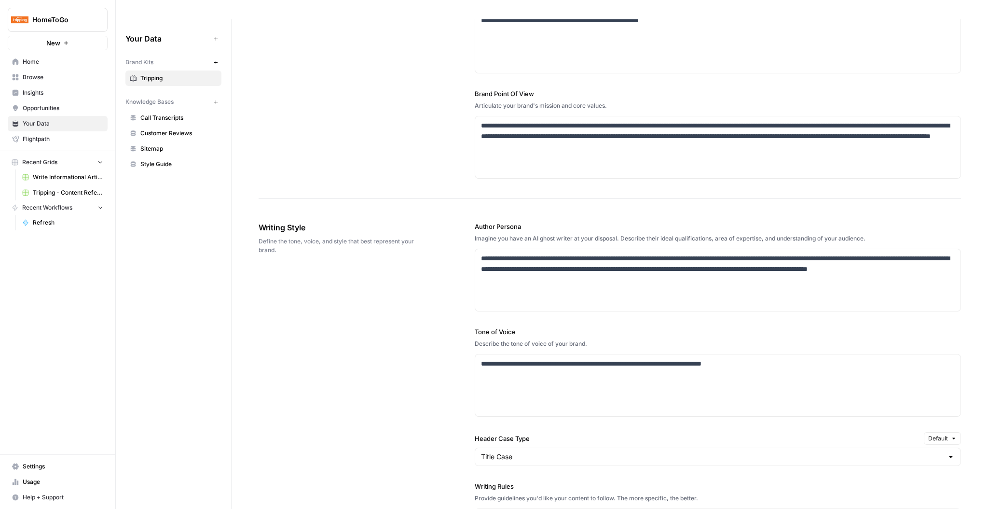
scroll to position [369, 0]
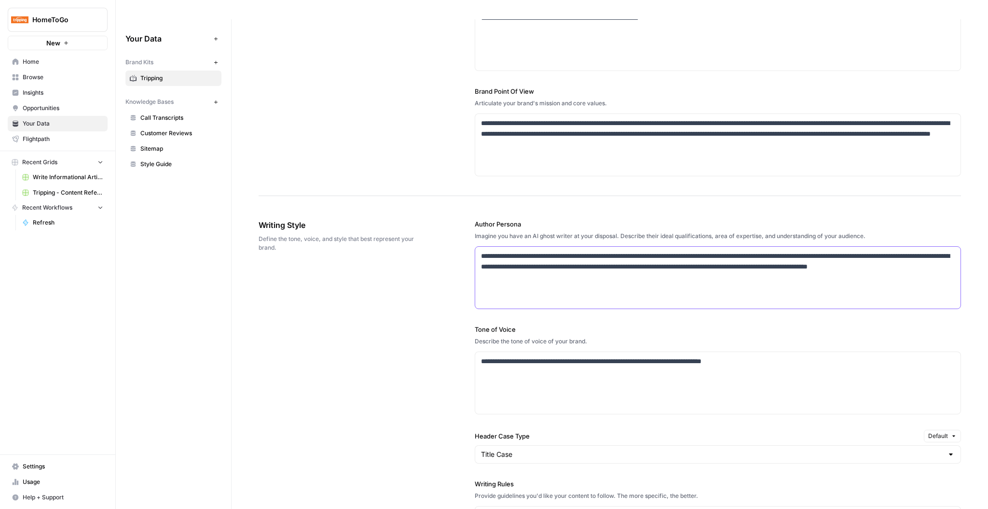
drag, startPoint x: 481, startPoint y: 232, endPoint x: 561, endPoint y: 262, distance: 85.8
click at [561, 262] on div "**********" at bounding box center [717, 278] width 485 height 62
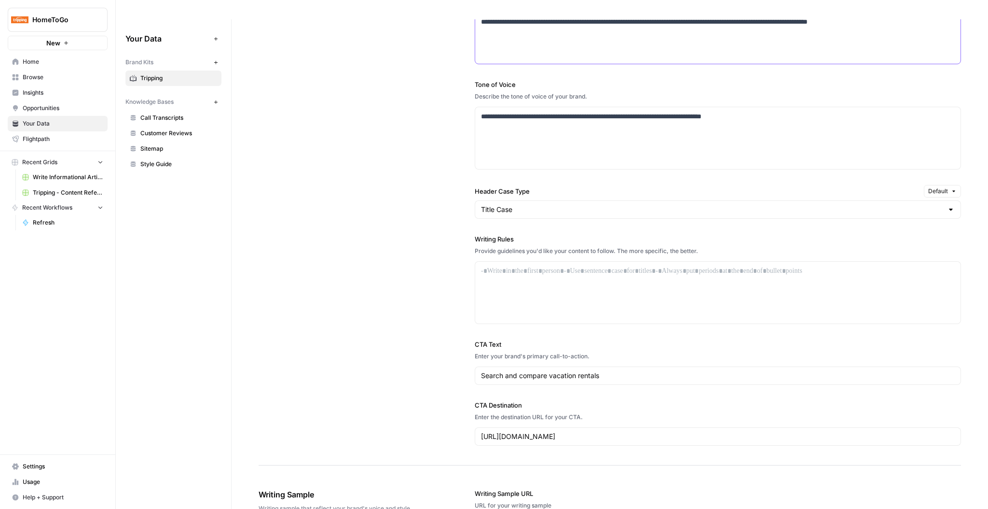
scroll to position [637, 0]
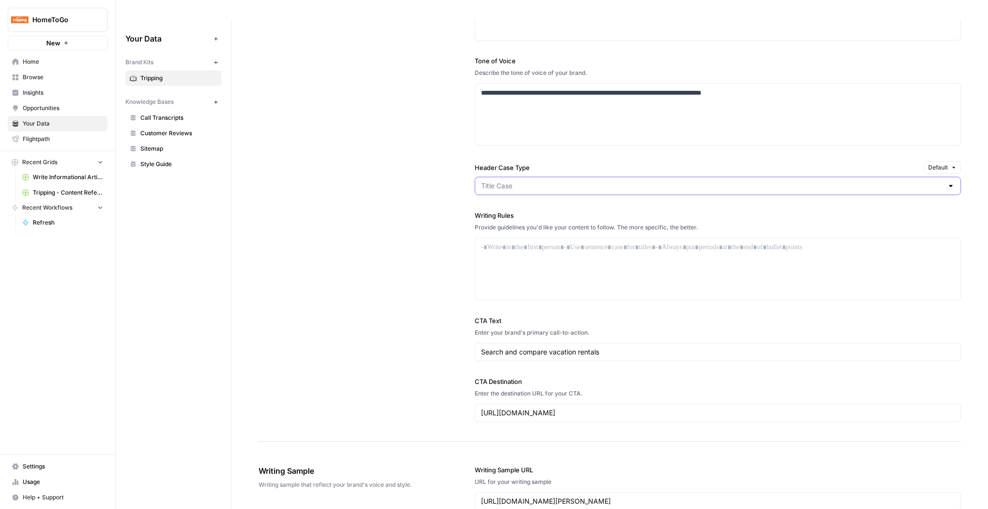
click at [523, 181] on input "Header Case Type" at bounding box center [712, 186] width 462 height 10
type input "Title Case"
click at [456, 149] on div "**********" at bounding box center [610, 186] width 703 height 510
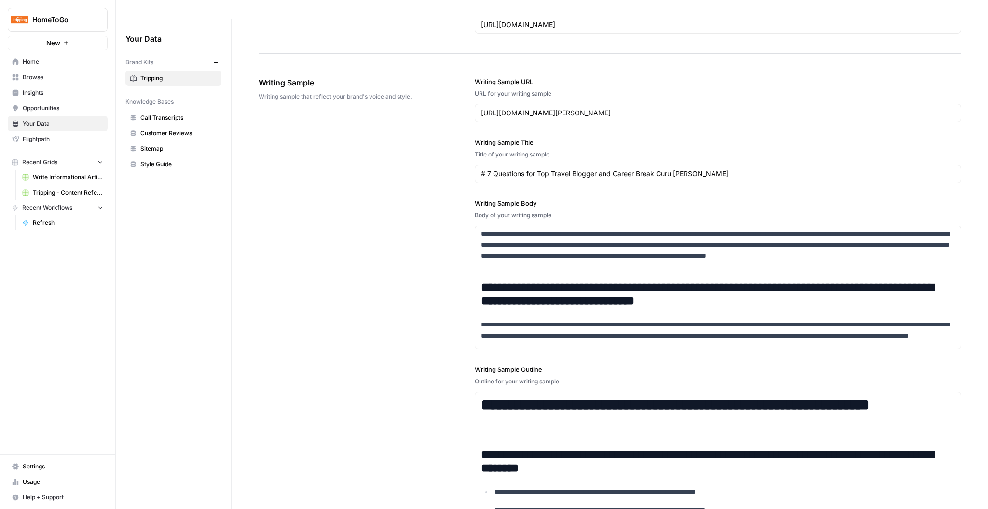
scroll to position [1103, 0]
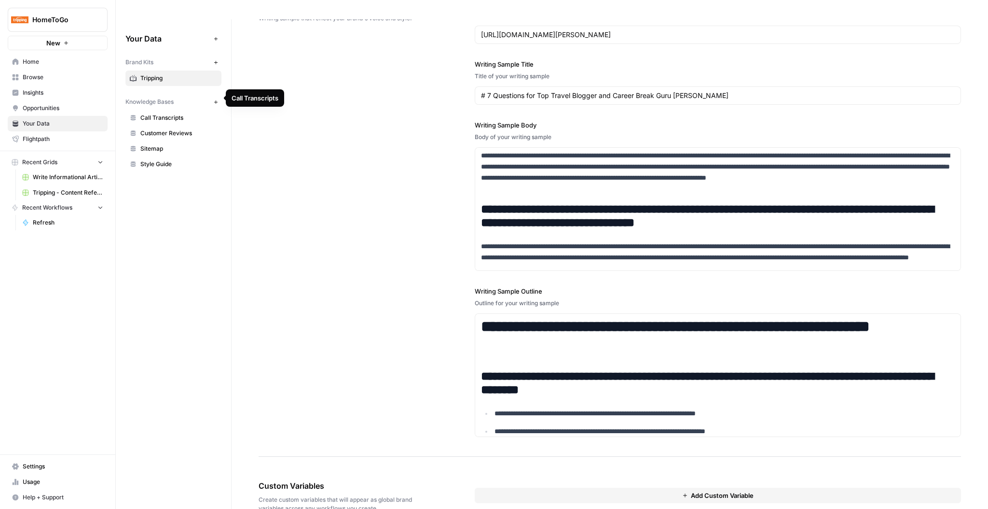
click at [161, 113] on span "Call Transcripts" at bounding box center [178, 117] width 77 height 9
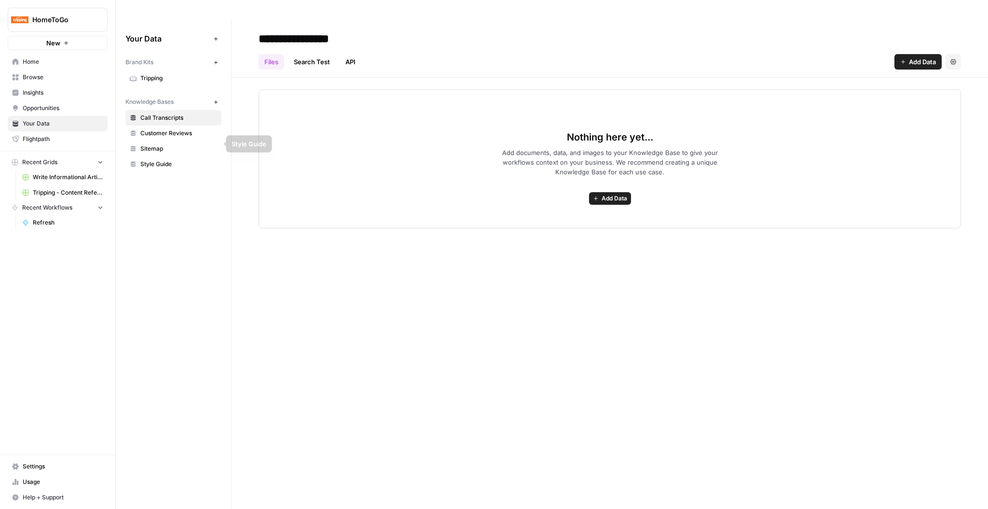
click at [179, 144] on span "Sitemap" at bounding box center [178, 148] width 77 height 9
click at [925, 57] on span "Add Data" at bounding box center [922, 62] width 27 height 10
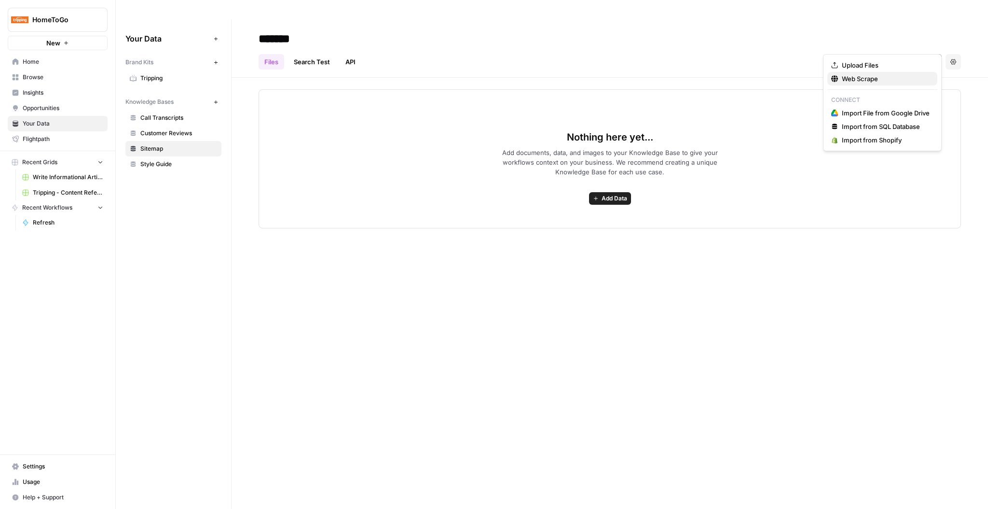
click at [863, 76] on span "Web Scrape" at bounding box center [886, 79] width 88 height 10
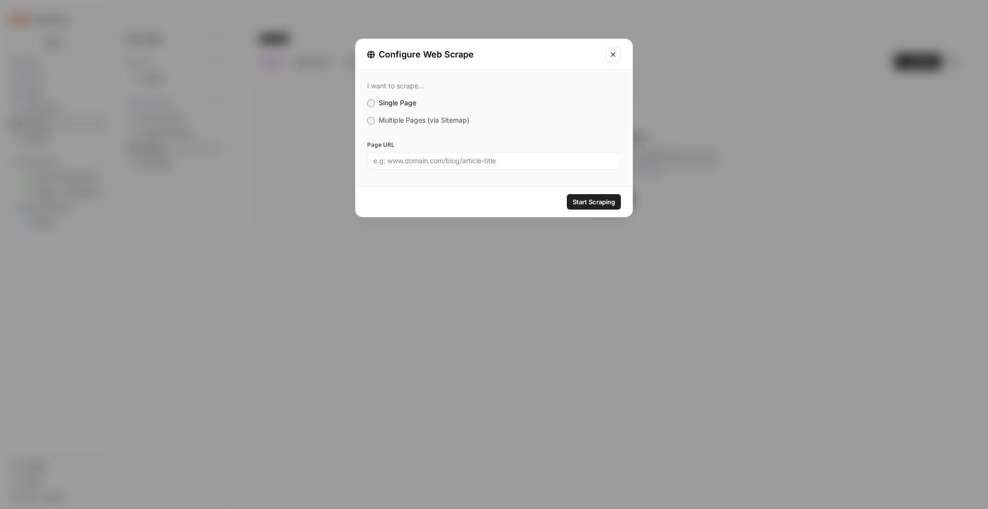
click at [420, 119] on span "Multiple Pages (via Sitemap)" at bounding box center [424, 120] width 91 height 8
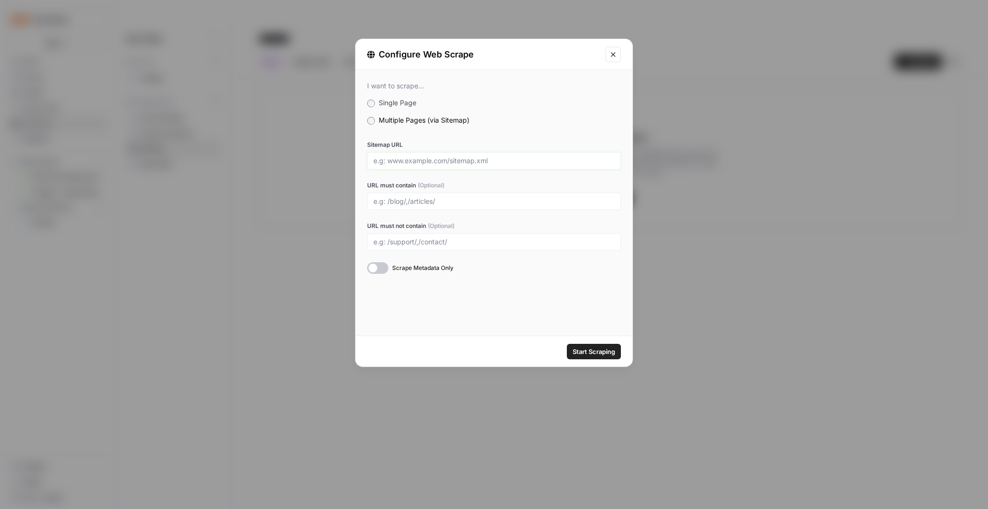
click at [406, 160] on input "Sitemap URL" at bounding box center [493, 160] width 241 height 9
click at [409, 201] on input "URL must contain (Optional)" at bounding box center [493, 201] width 241 height 9
click at [612, 58] on icon "Close modal" at bounding box center [613, 55] width 8 height 8
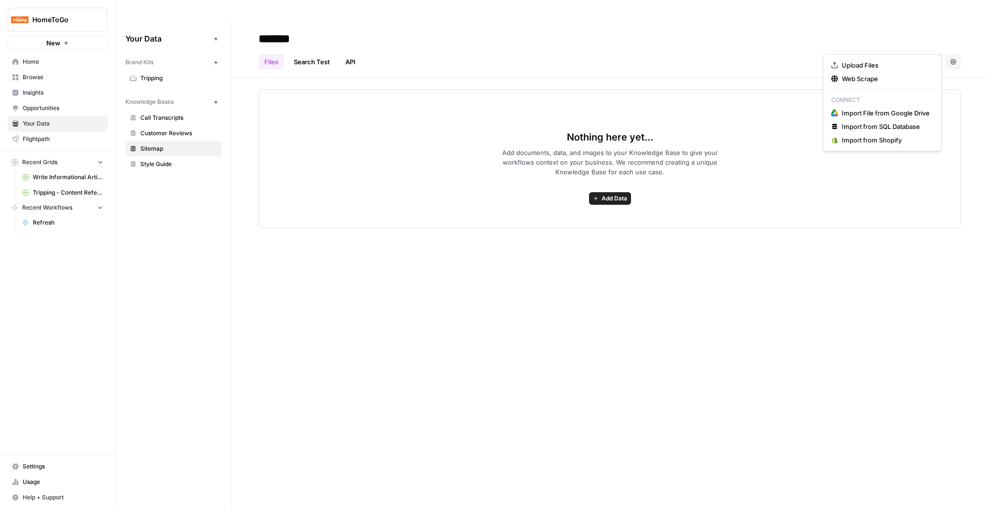
click at [918, 54] on button "Add Data" at bounding box center [918, 61] width 47 height 15
click at [657, 124] on div "Nothing here yet... Add documents, data, and images to your Knowledge Base to g…" at bounding box center [610, 158] width 703 height 139
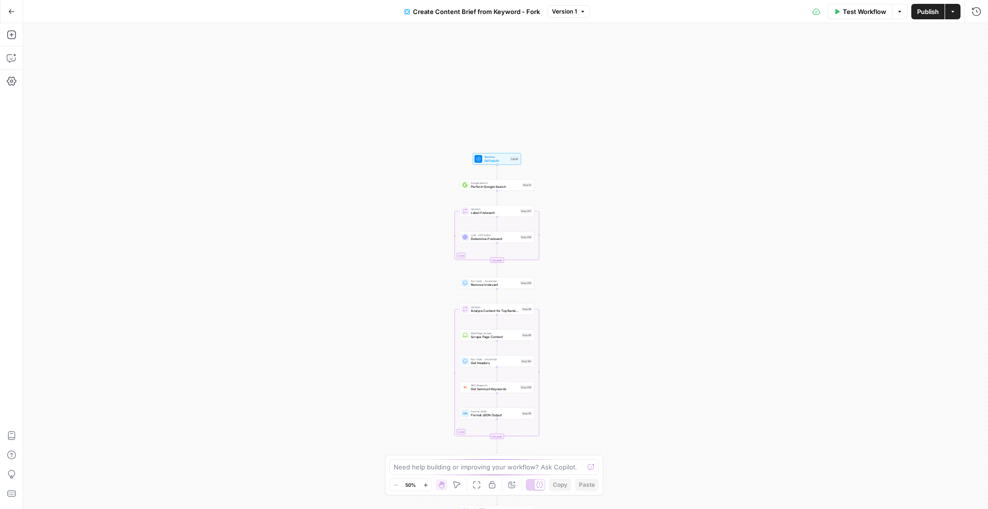
drag, startPoint x: 416, startPoint y: 135, endPoint x: 408, endPoint y: 321, distance: 186.9
click at [408, 321] on div "Workflow Set Inputs Inputs Google Search Perform Google Search Step 51 Loop Ite…" at bounding box center [505, 265] width 965 height 485
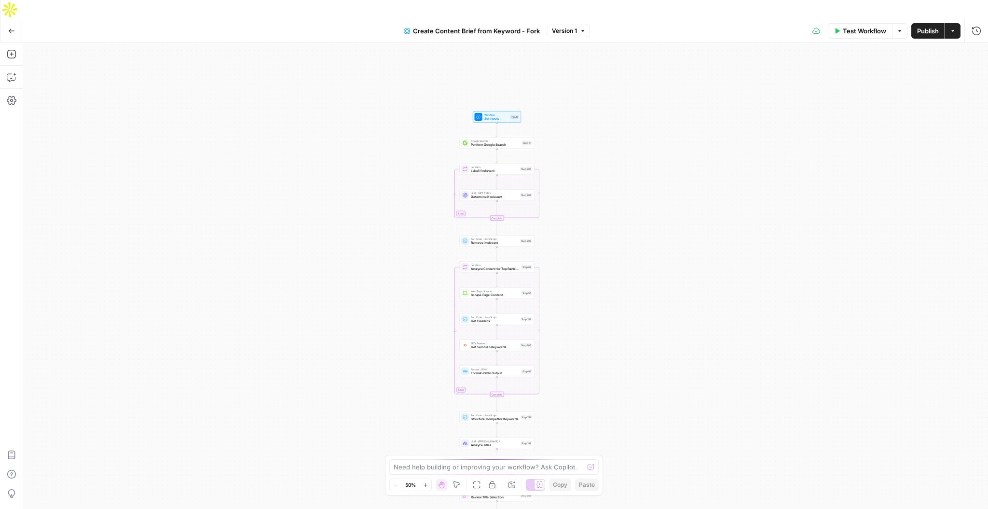
drag, startPoint x: 407, startPoint y: 296, endPoint x: 407, endPoint y: 234, distance: 62.7
click at [407, 234] on div "Workflow Set Inputs Inputs Google Search Perform Google Search Step 51 Loop Ite…" at bounding box center [505, 284] width 965 height 485
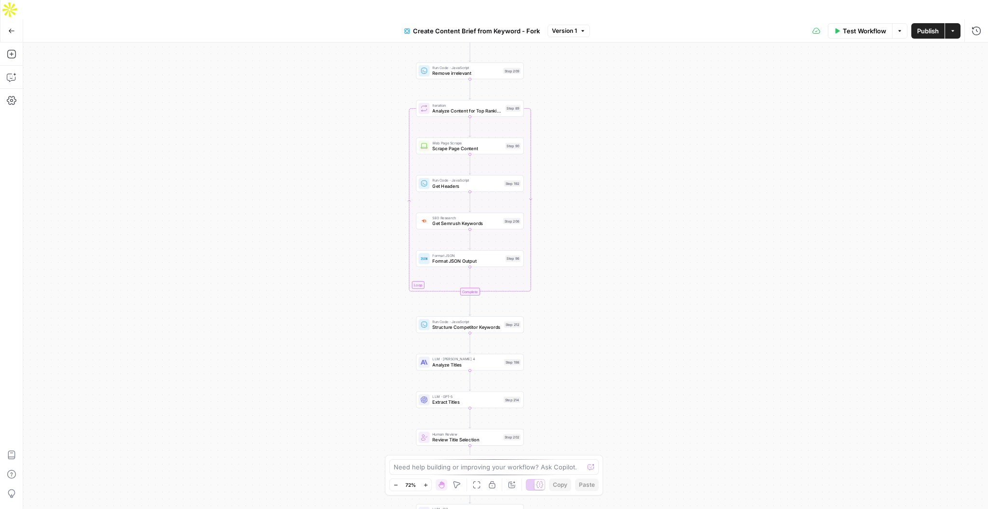
drag, startPoint x: 407, startPoint y: 234, endPoint x: 384, endPoint y: 78, distance: 157.6
click at [384, 78] on div "Workflow Set Inputs Inputs Google Search Perform Google Search Step 51 Loop Ite…" at bounding box center [505, 284] width 965 height 485
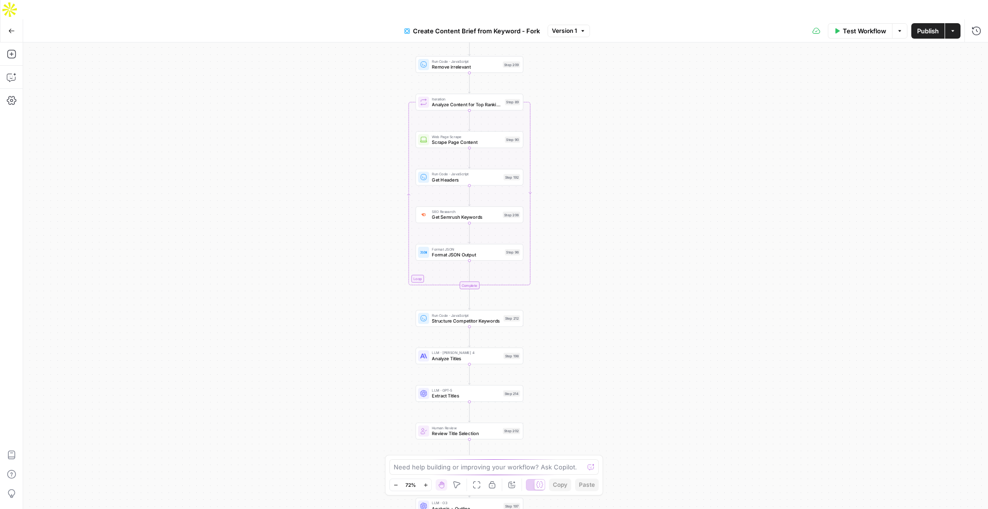
drag, startPoint x: 347, startPoint y: 211, endPoint x: 347, endPoint y: -12, distance: 222.4
click at [347, 0] on html "HomeToGo New Home Browse Insights Opportunities Your Data Flightpath Recent Gri…" at bounding box center [494, 254] width 988 height 509
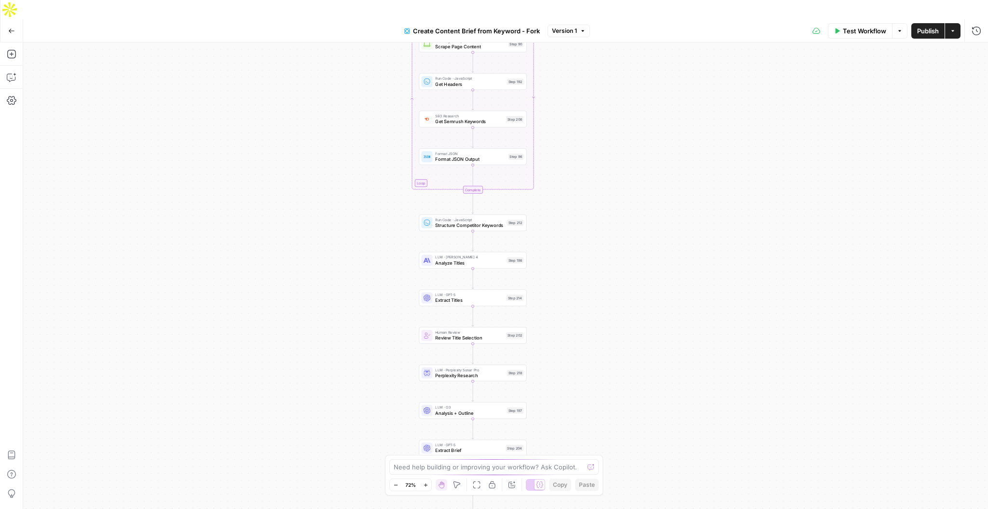
drag, startPoint x: 338, startPoint y: 147, endPoint x: 344, endPoint y: 292, distance: 145.3
click at [344, 292] on div "Workflow Set Inputs Inputs Google Search Perform Google Search Step 51 Loop Ite…" at bounding box center [505, 284] width 965 height 485
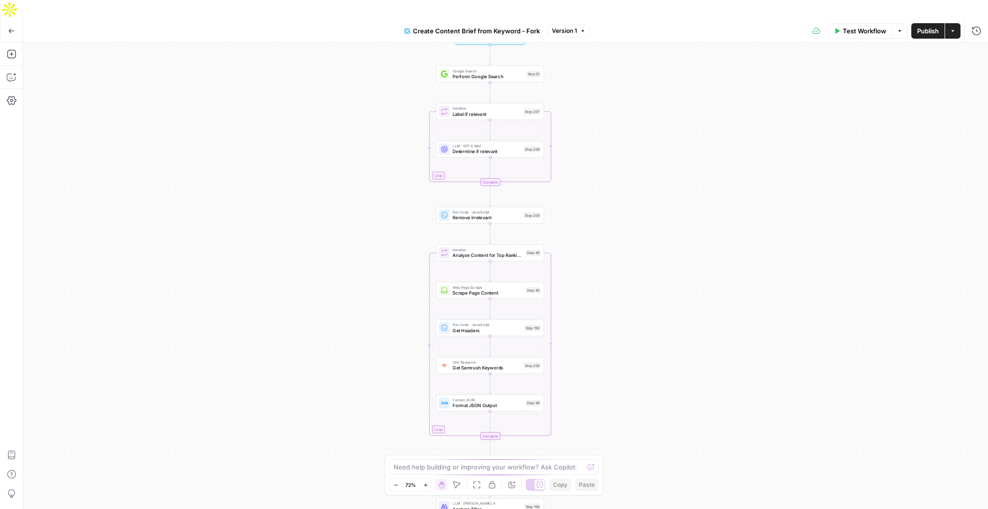
drag, startPoint x: 353, startPoint y: 133, endPoint x: 369, endPoint y: 361, distance: 228.8
click at [369, 361] on div "Workflow Set Inputs Inputs Google Search Perform Google Search Step 51 Loop Ite…" at bounding box center [505, 284] width 965 height 485
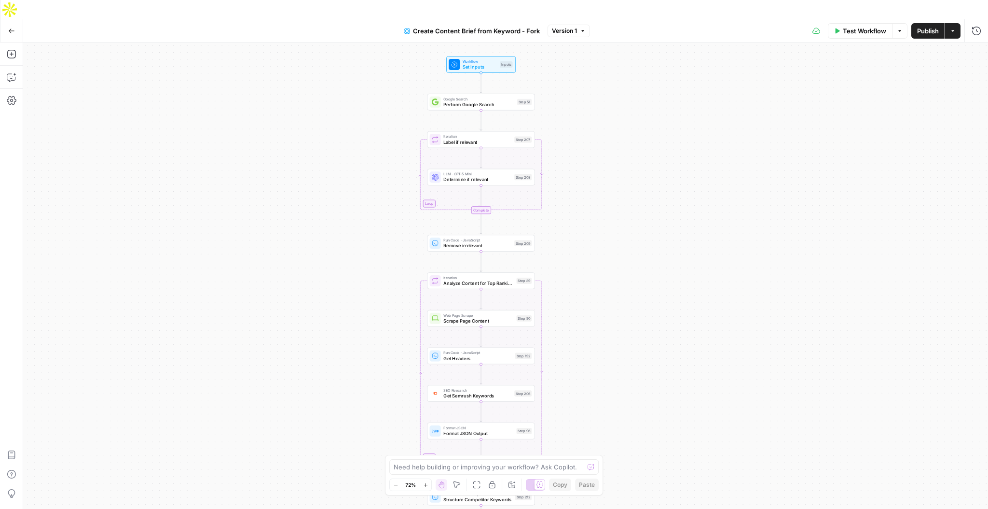
drag, startPoint x: 360, startPoint y: 194, endPoint x: 351, endPoint y: 224, distance: 31.3
click at [351, 224] on div "Workflow Set Inputs Inputs Google Search Perform Google Search Step 51 Loop Ite…" at bounding box center [505, 284] width 965 height 485
click at [13, 72] on icon "button" at bounding box center [12, 77] width 10 height 10
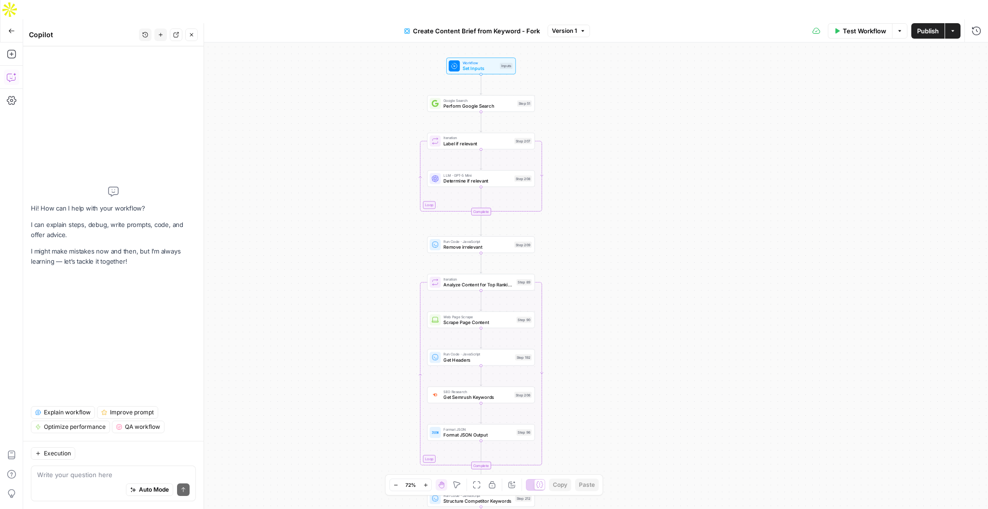
click at [70, 415] on span "Explain workflow" at bounding box center [67, 412] width 47 height 9
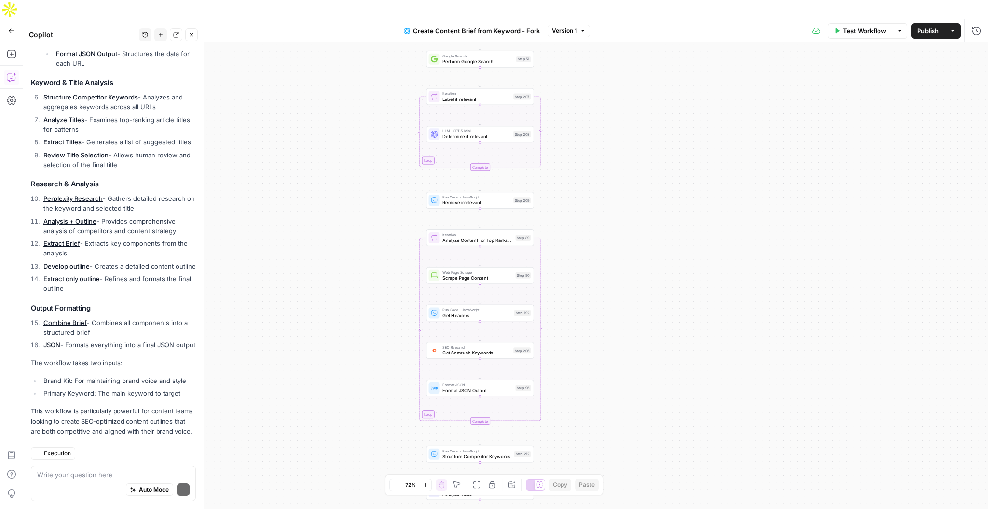
drag, startPoint x: 625, startPoint y: 231, endPoint x: 624, endPoint y: 186, distance: 44.4
click at [624, 186] on div "Workflow Set Inputs Inputs Google Search Perform Google Search Step 51 Loop Ite…" at bounding box center [505, 284] width 965 height 485
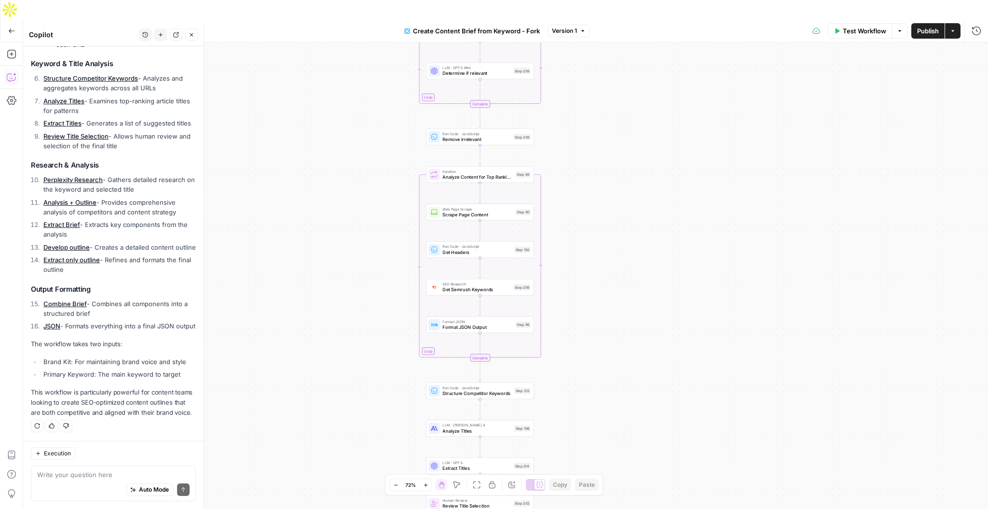
drag, startPoint x: 567, startPoint y: 245, endPoint x: 568, endPoint y: 180, distance: 64.7
click at [568, 180] on div "Workflow Set Inputs Inputs Google Search Perform Google Search Step 51 Loop Ite…" at bounding box center [505, 284] width 965 height 485
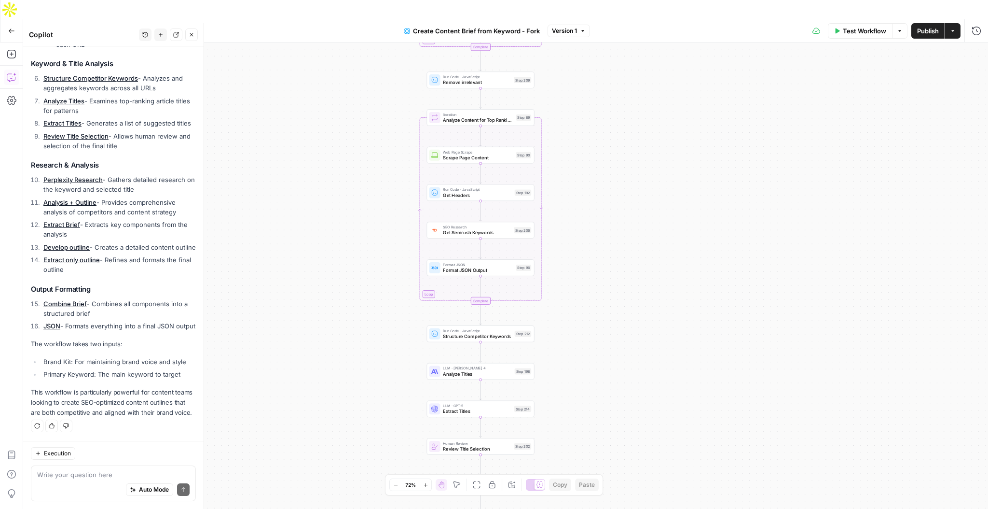
drag, startPoint x: 374, startPoint y: 300, endPoint x: 375, endPoint y: 246, distance: 53.6
click at [375, 246] on div "Workflow Set Inputs Inputs Google Search Perform Google Search Step 51 Loop Ite…" at bounding box center [505, 284] width 965 height 485
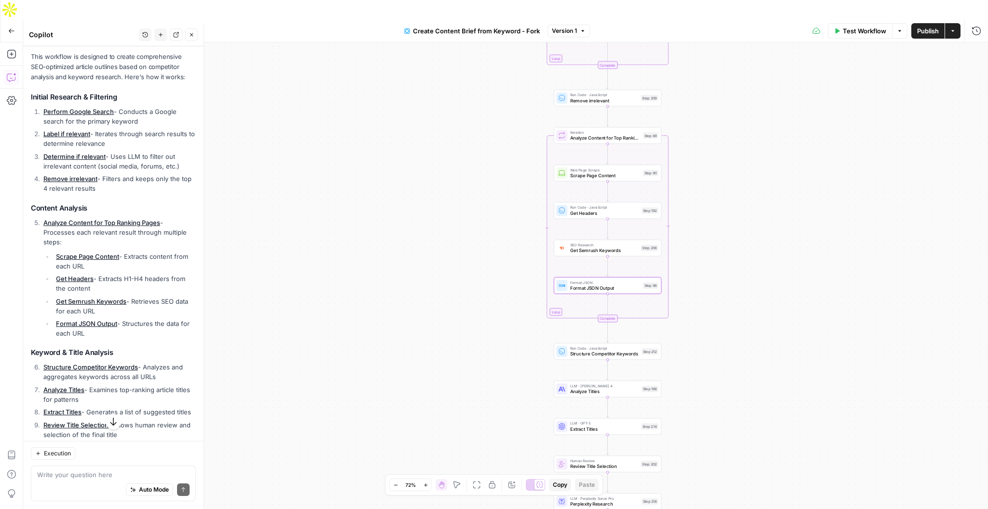
scroll to position [175, 0]
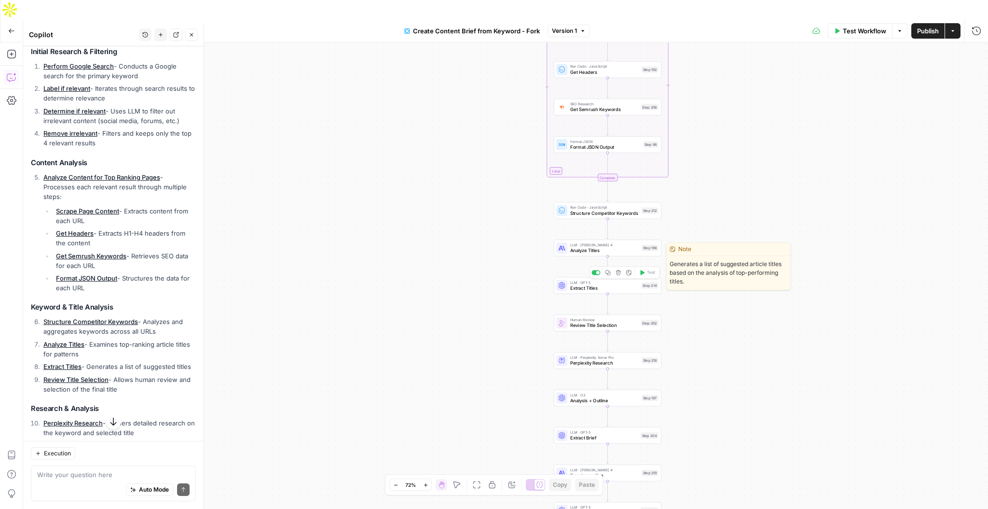
click at [597, 284] on span "Extract Titles" at bounding box center [604, 287] width 69 height 7
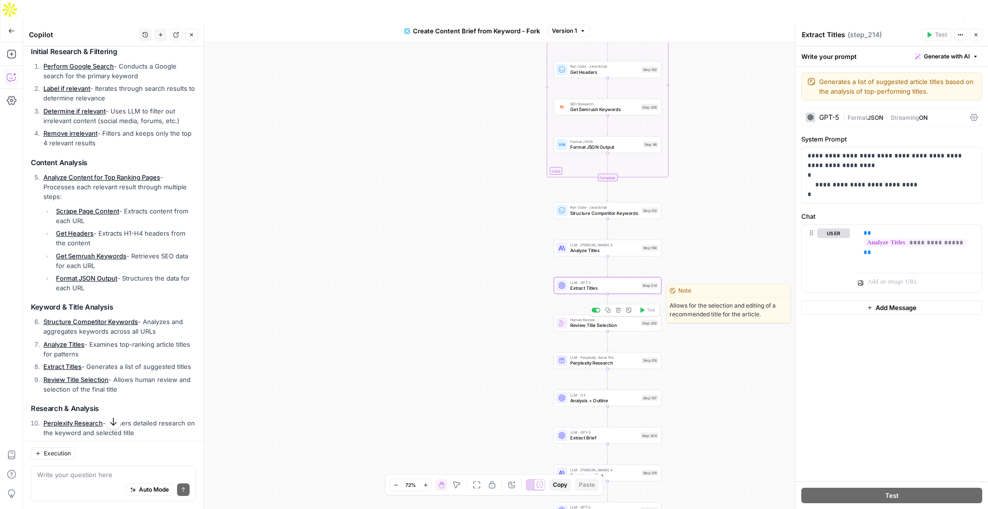
click at [602, 322] on span "Review Title Selection" at bounding box center [604, 325] width 68 height 7
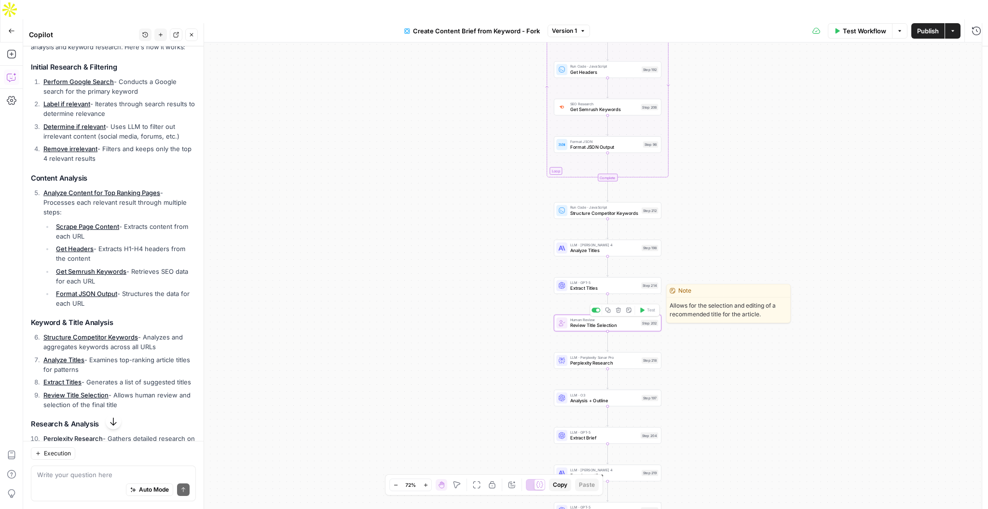
type textarea "Review Title Selection"
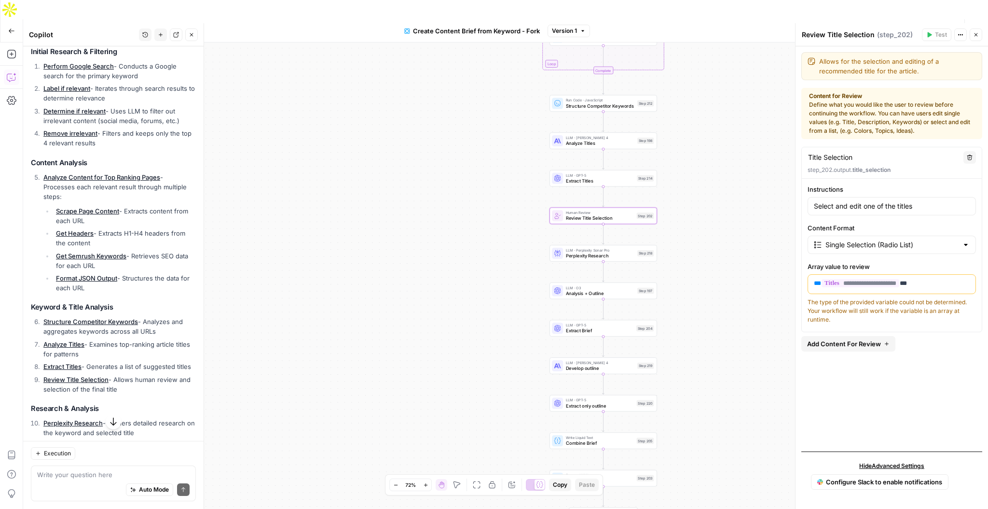
drag, startPoint x: 483, startPoint y: 235, endPoint x: 478, endPoint y: 125, distance: 110.2
click at [478, 125] on div "Workflow Set Inputs Inputs Google Search Perform Google Search Step 51 Loop Ite…" at bounding box center [505, 284] width 965 height 485
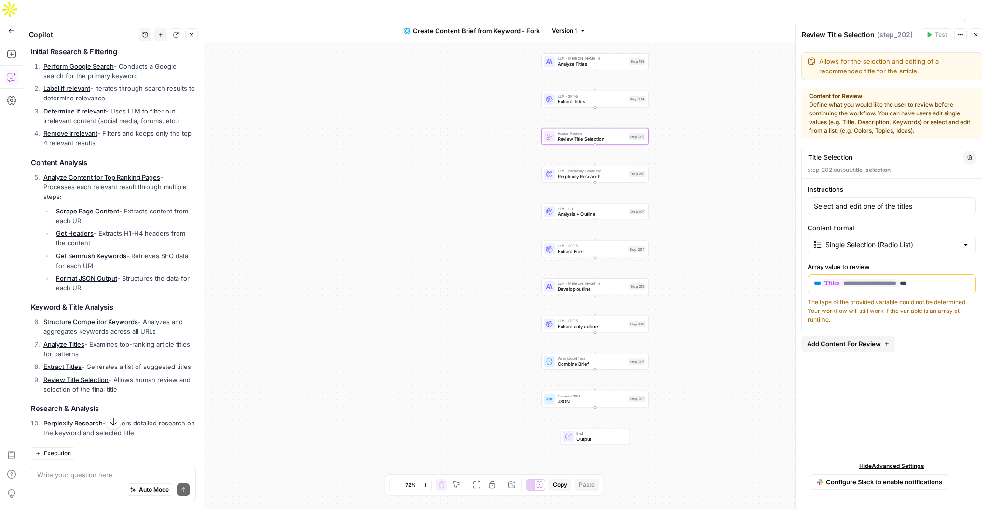
drag, startPoint x: 681, startPoint y: 275, endPoint x: 675, endPoint y: 199, distance: 76.1
click at [675, 199] on div "Workflow Set Inputs Inputs Google Search Perform Google Search Step 51 Loop Ite…" at bounding box center [505, 284] width 965 height 485
click at [604, 211] on span "Analysis + Outline" at bounding box center [592, 214] width 69 height 7
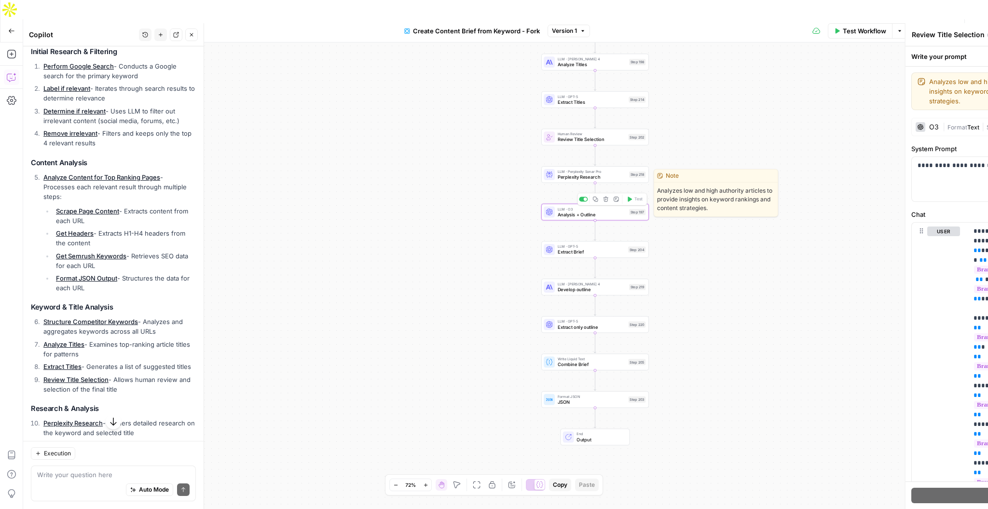
type textarea "Analysis + Outline"
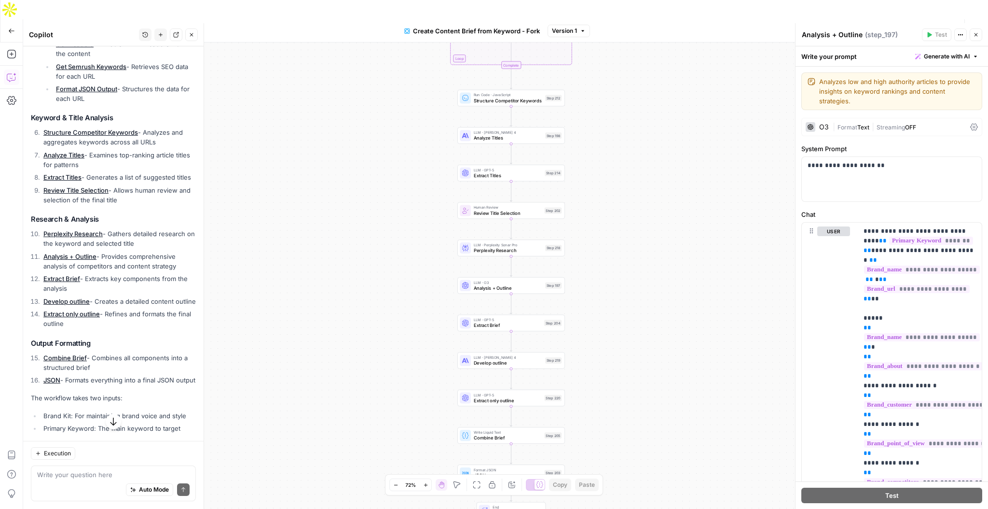
scroll to position [385, 0]
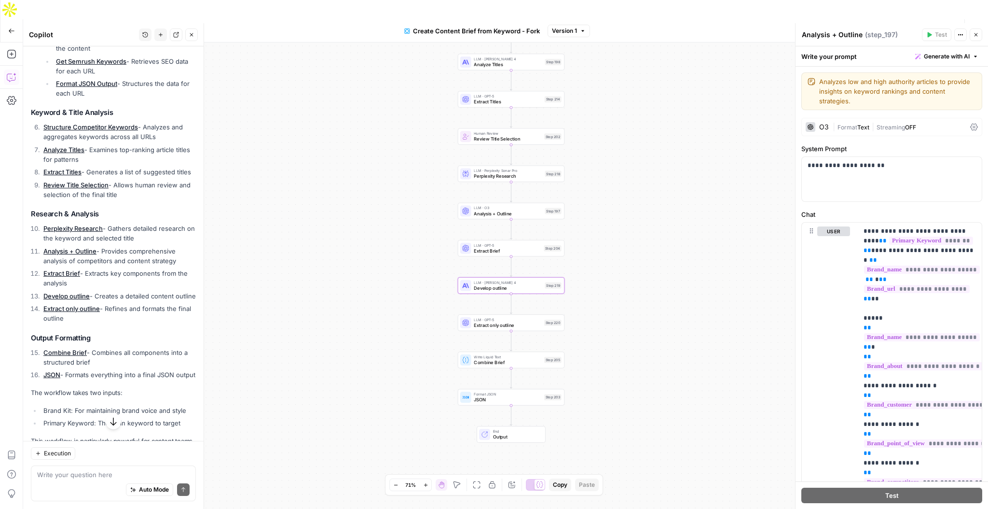
click at [78, 295] on link "Develop outline" at bounding box center [66, 296] width 46 height 8
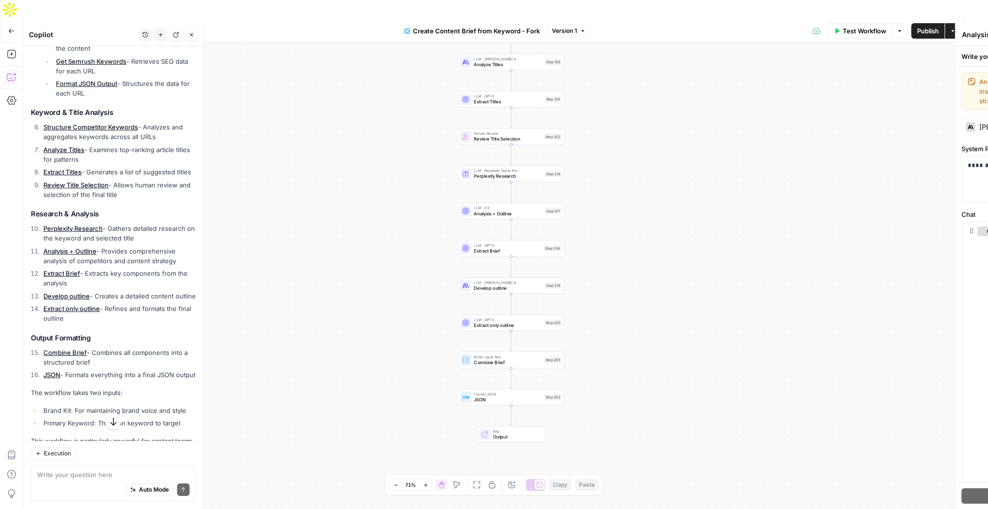
type textarea "Develop outline"
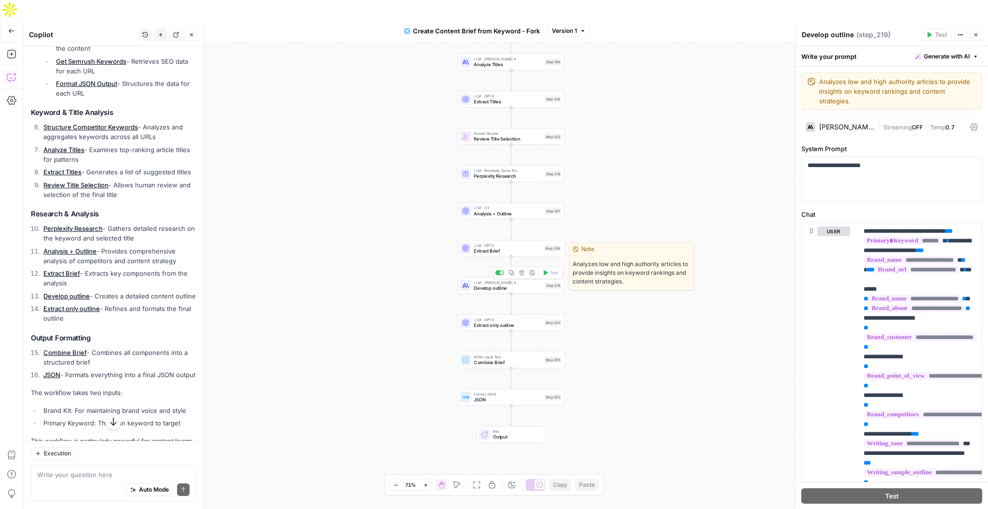
click at [466, 280] on div at bounding box center [465, 285] width 11 height 11
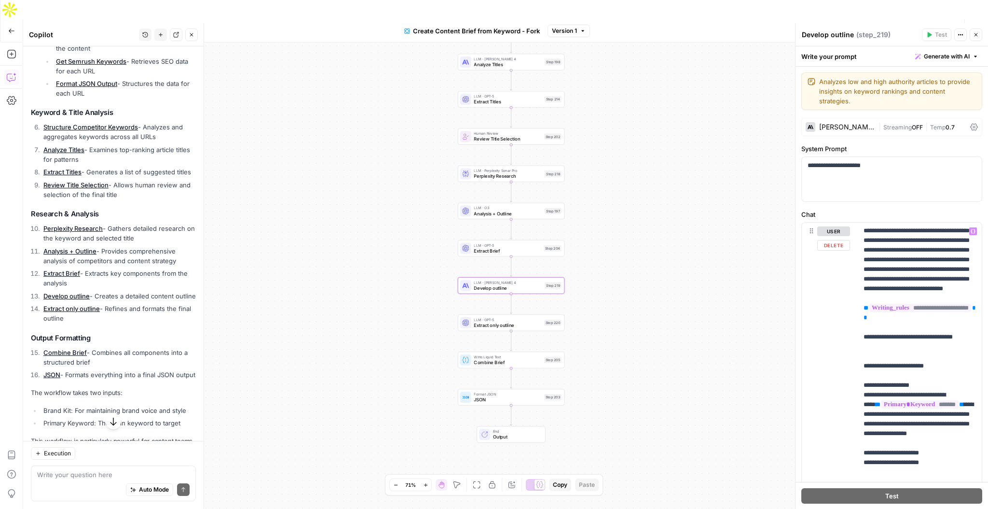
scroll to position [3289, 0]
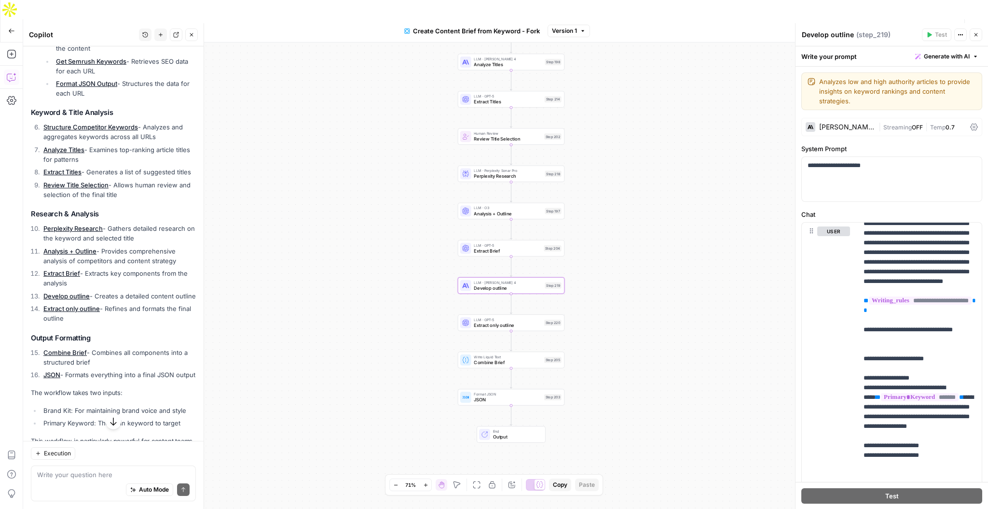
click at [833, 124] on div "[PERSON_NAME] 4" at bounding box center [846, 127] width 55 height 7
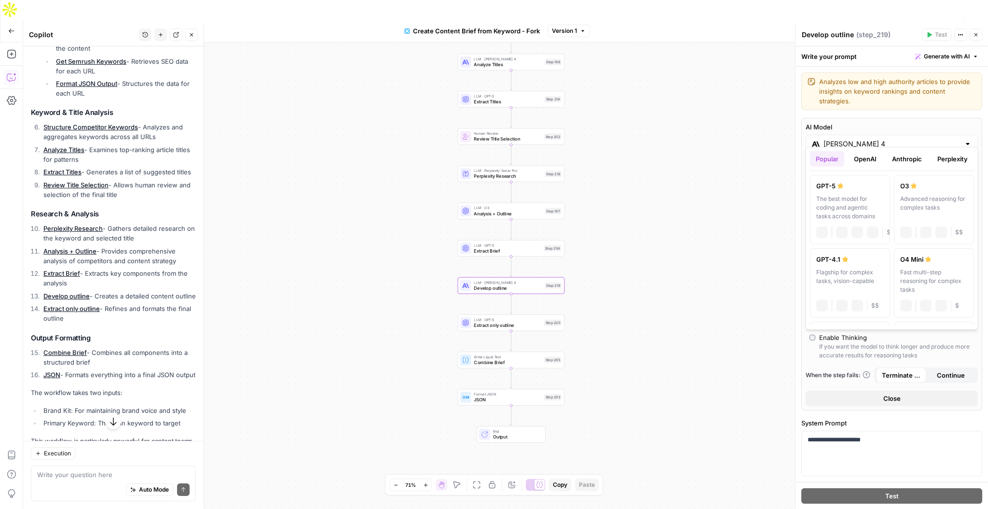
click at [893, 139] on input "[PERSON_NAME] 4" at bounding box center [892, 144] width 137 height 10
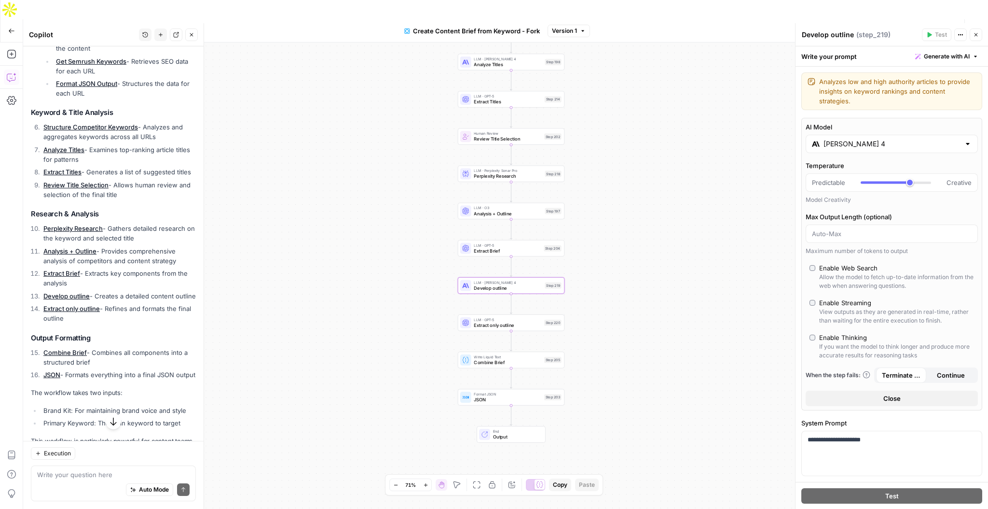
click at [883, 143] on div "AI Model [PERSON_NAME] 4 Temperature Predictable Creative Model Creativity Max …" at bounding box center [891, 264] width 181 height 292
click at [881, 139] on input "[PERSON_NAME] 4" at bounding box center [892, 144] width 137 height 10
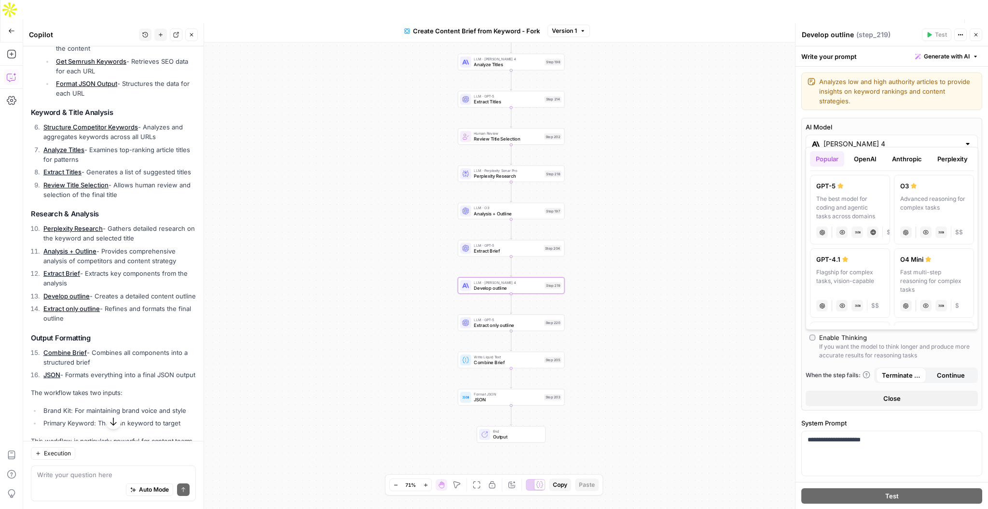
click at [874, 156] on button "OpenAI" at bounding box center [865, 158] width 34 height 15
click at [916, 160] on button "Anthropic" at bounding box center [906, 158] width 41 height 15
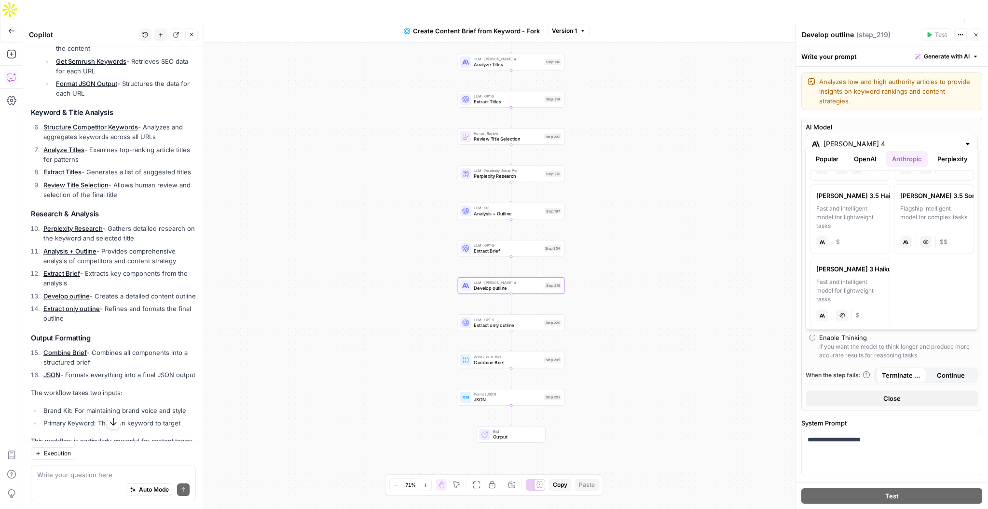
scroll to position [142, 0]
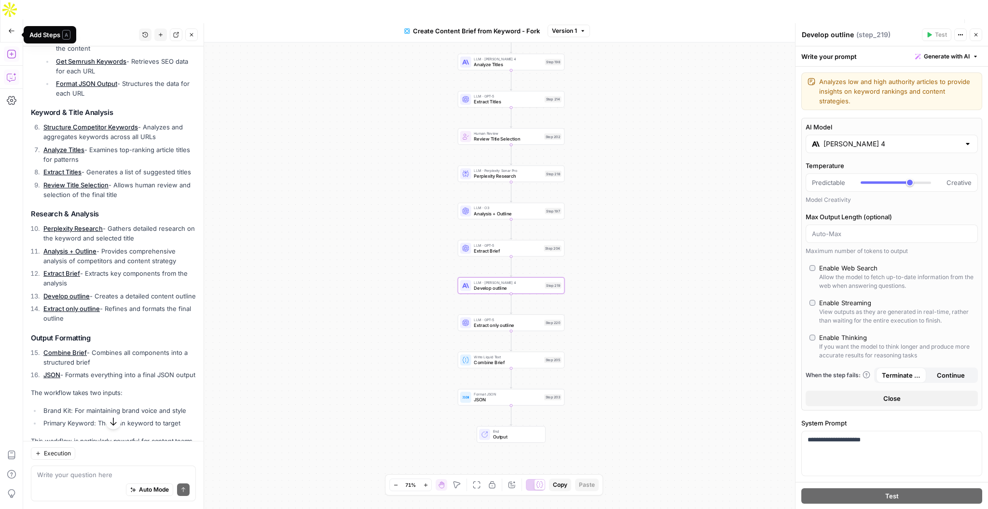
click at [13, 49] on icon "button" at bounding box center [12, 54] width 10 height 10
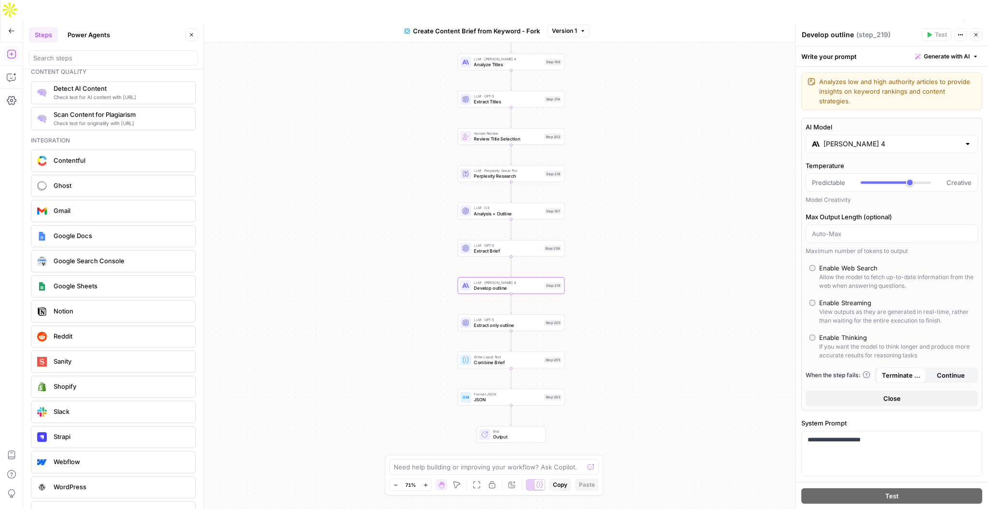
scroll to position [1623, 0]
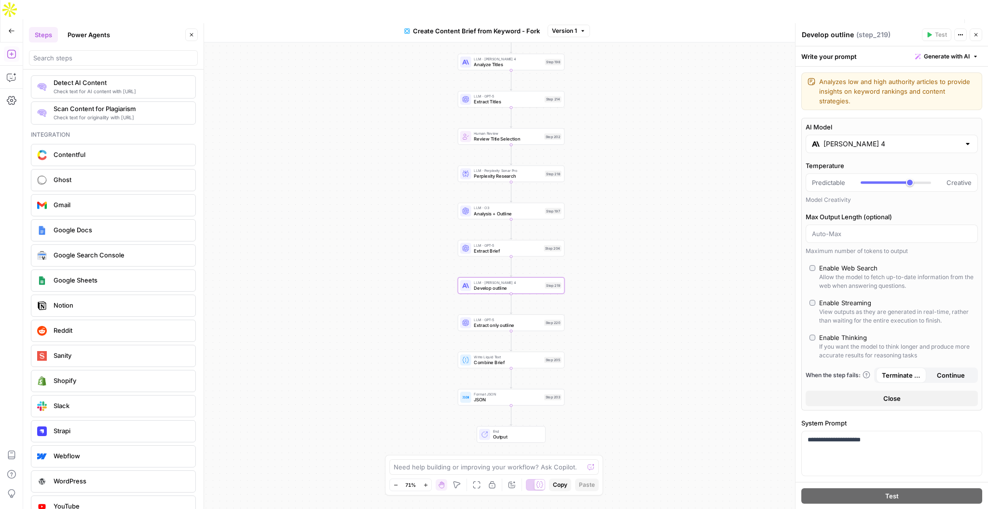
click at [85, 34] on button "Power Agents" at bounding box center [89, 34] width 54 height 15
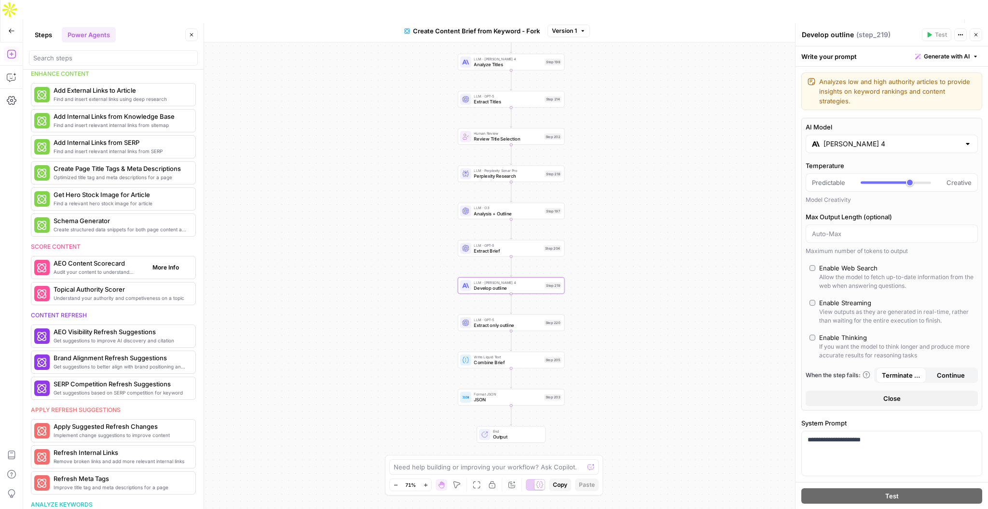
scroll to position [208, 0]
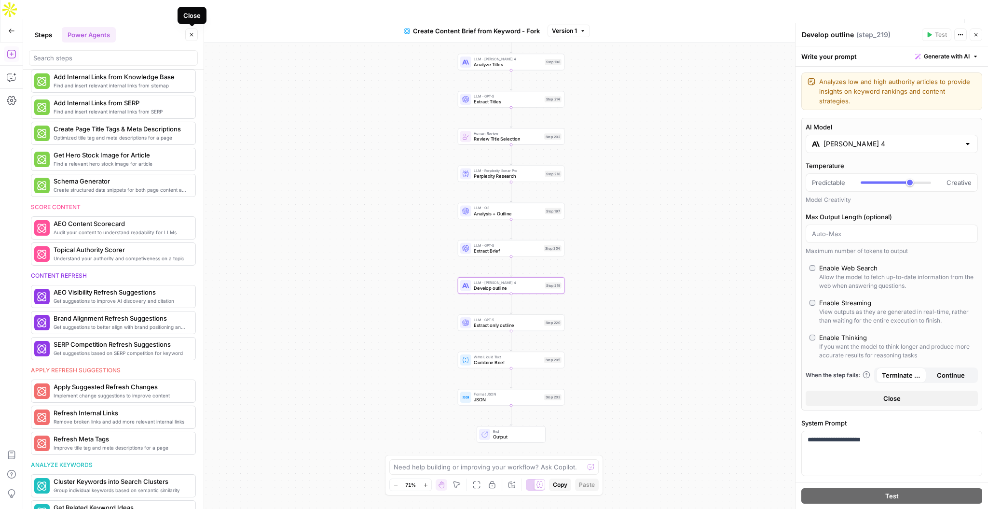
click at [193, 32] on icon "button" at bounding box center [192, 35] width 6 height 6
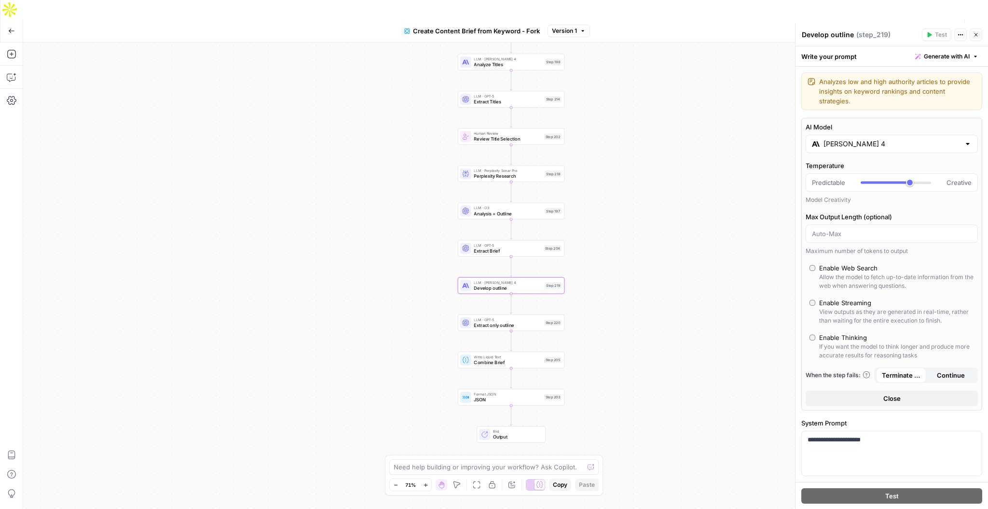
click at [12, 22] on button "Go Back" at bounding box center [11, 30] width 17 height 17
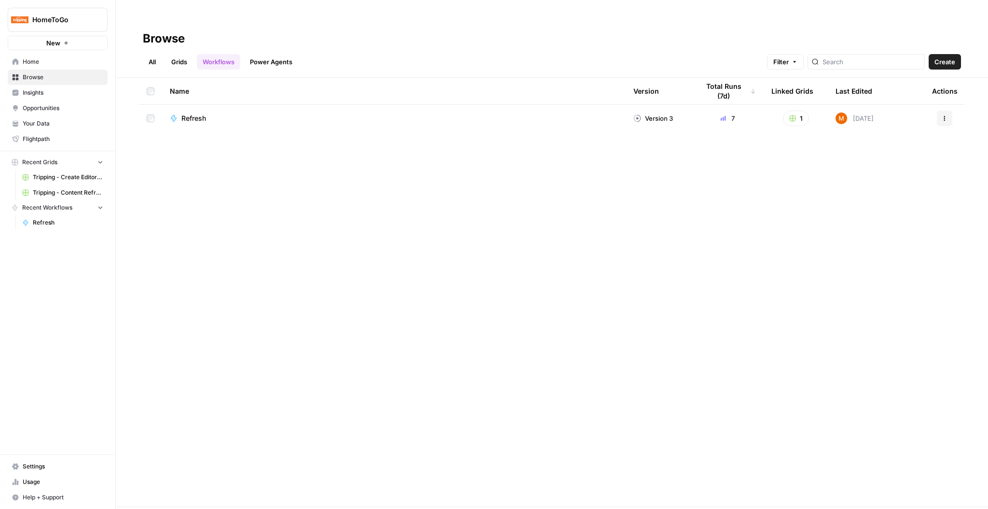
click at [88, 43] on button "New" at bounding box center [58, 43] width 100 height 14
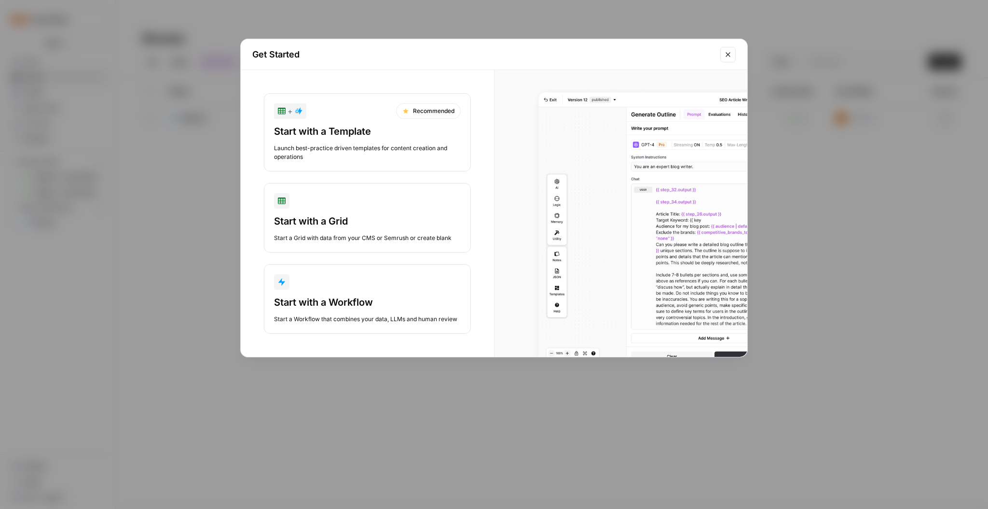
click at [348, 280] on div "button" at bounding box center [367, 281] width 187 height 15
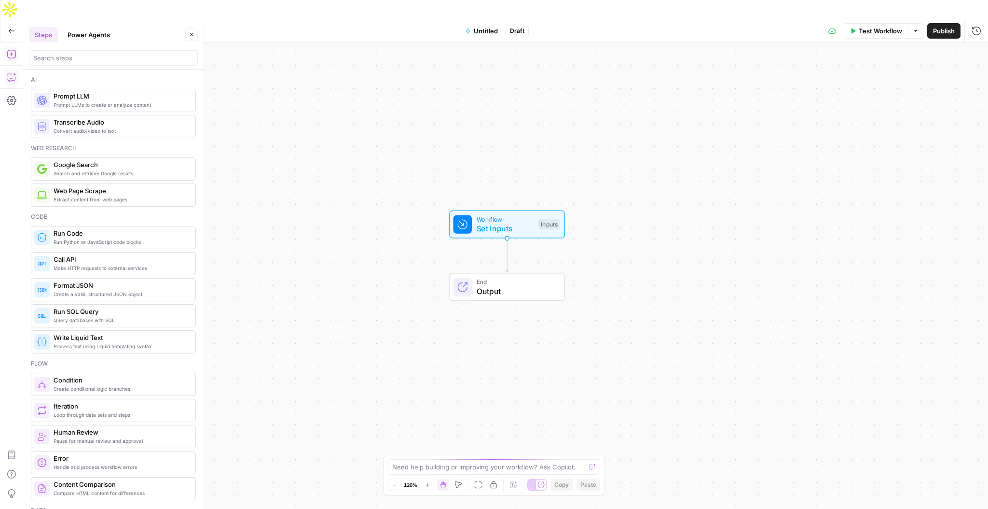
click at [12, 72] on icon "button" at bounding box center [12, 77] width 10 height 10
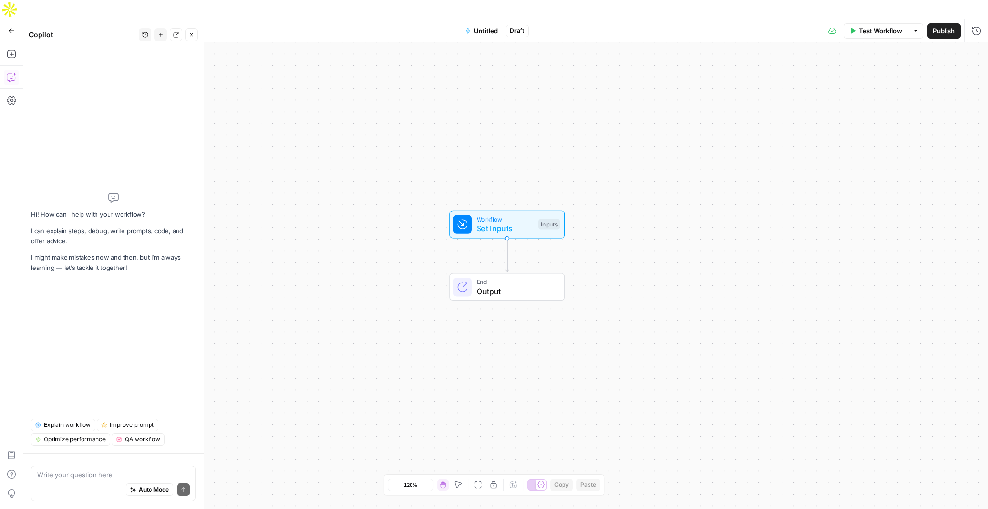
click at [90, 482] on div "Auto Mode Send" at bounding box center [113, 489] width 152 height 21
type textarea "I"
click at [129, 474] on textarea "Looking to build a page with XYZ structure" at bounding box center [113, 475] width 152 height 10
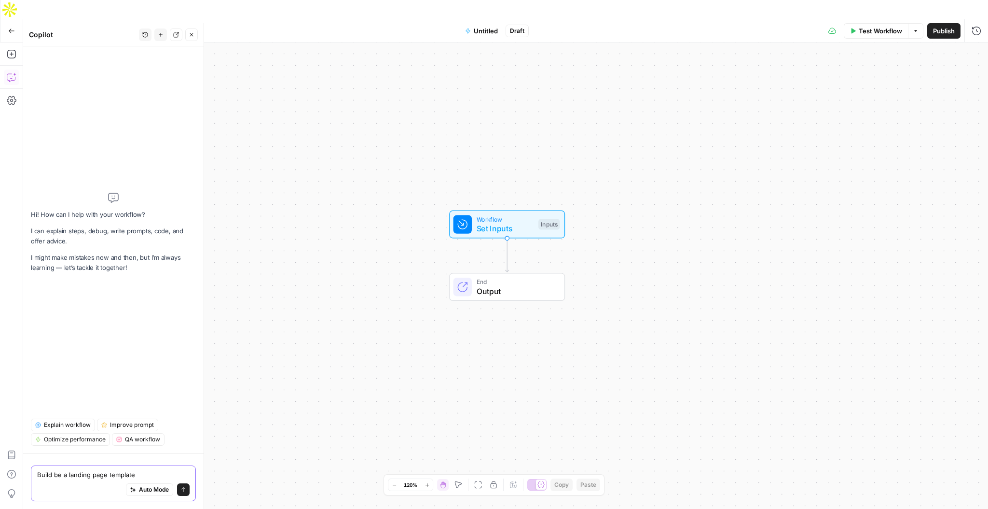
type textarea "Build be a landing page template"
click at [178, 487] on button "Send" at bounding box center [183, 489] width 13 height 13
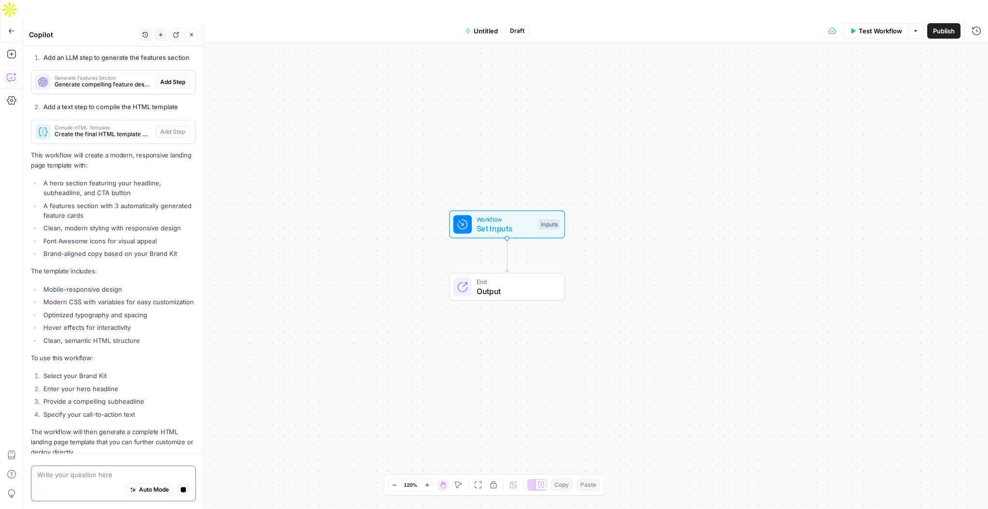
scroll to position [466, 0]
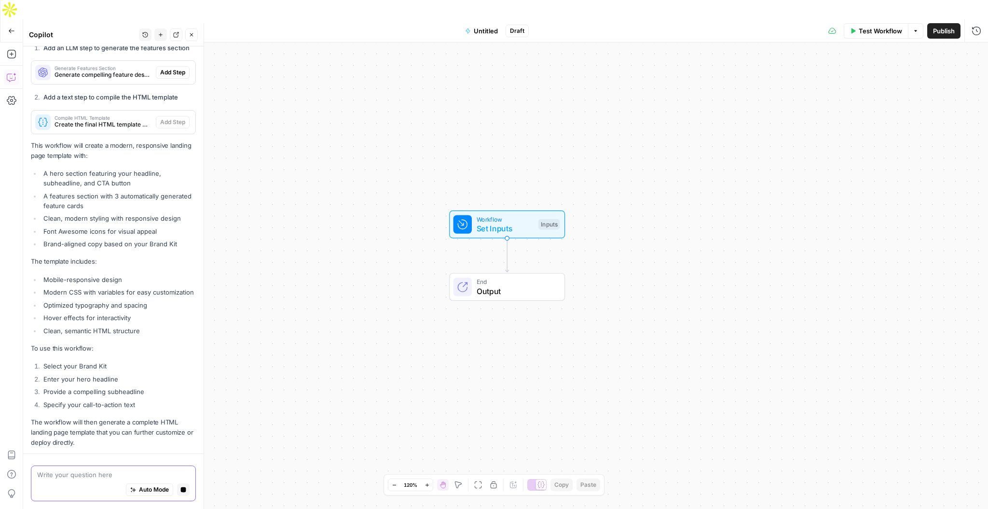
click at [184, 491] on icon "button" at bounding box center [183, 489] width 5 height 5
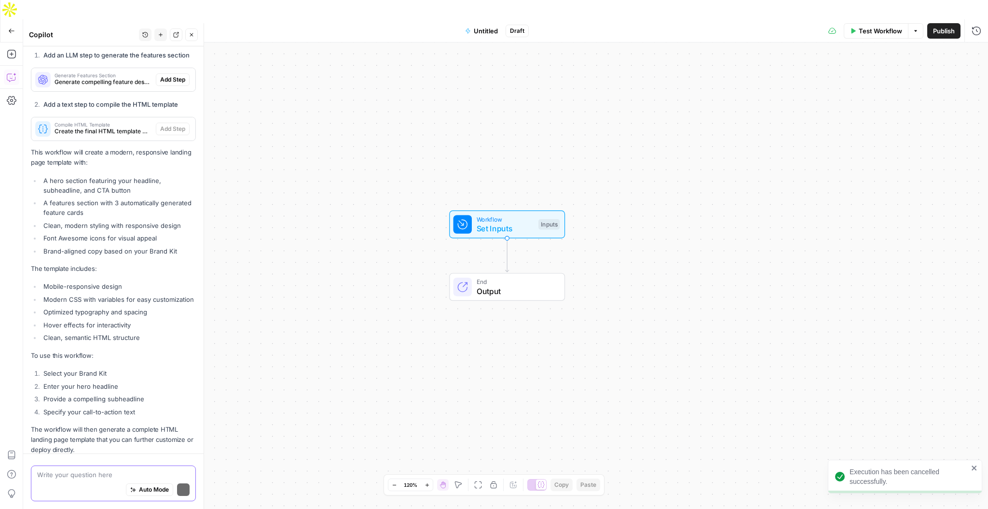
scroll to position [489, 0]
